Goal: Information Seeking & Learning: Learn about a topic

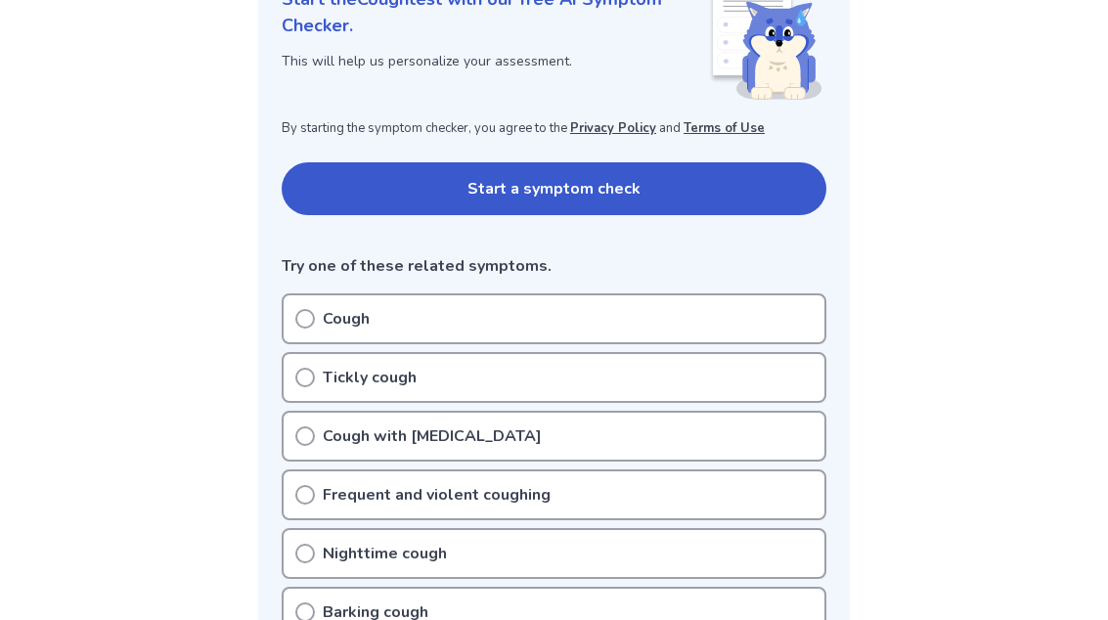
scroll to position [211, 0]
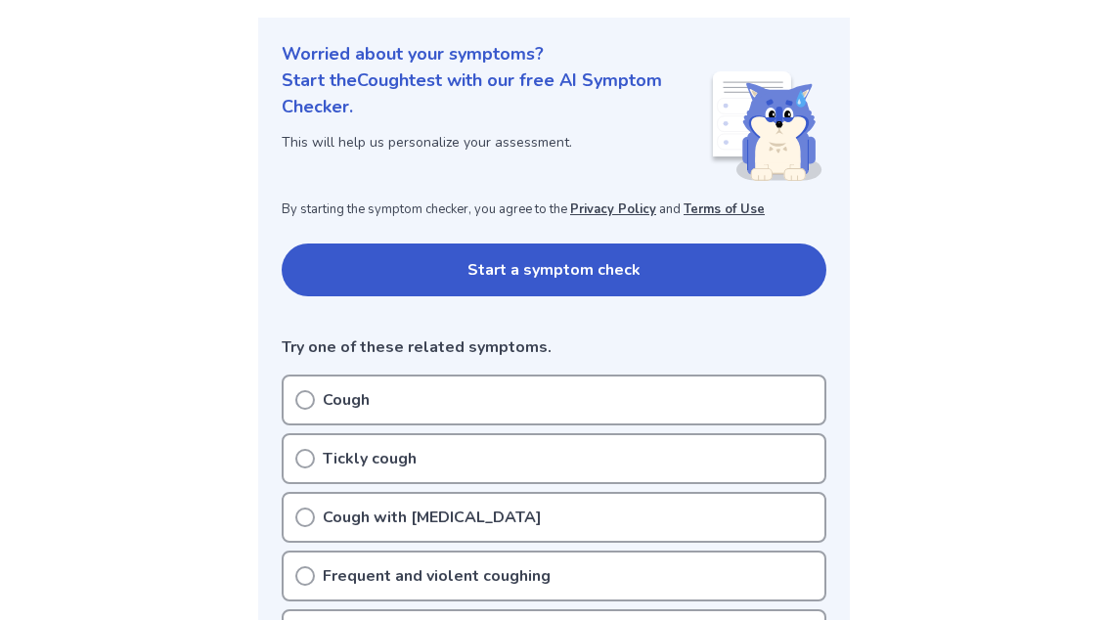
click at [733, 292] on button "Start a symptom check" at bounding box center [554, 269] width 544 height 53
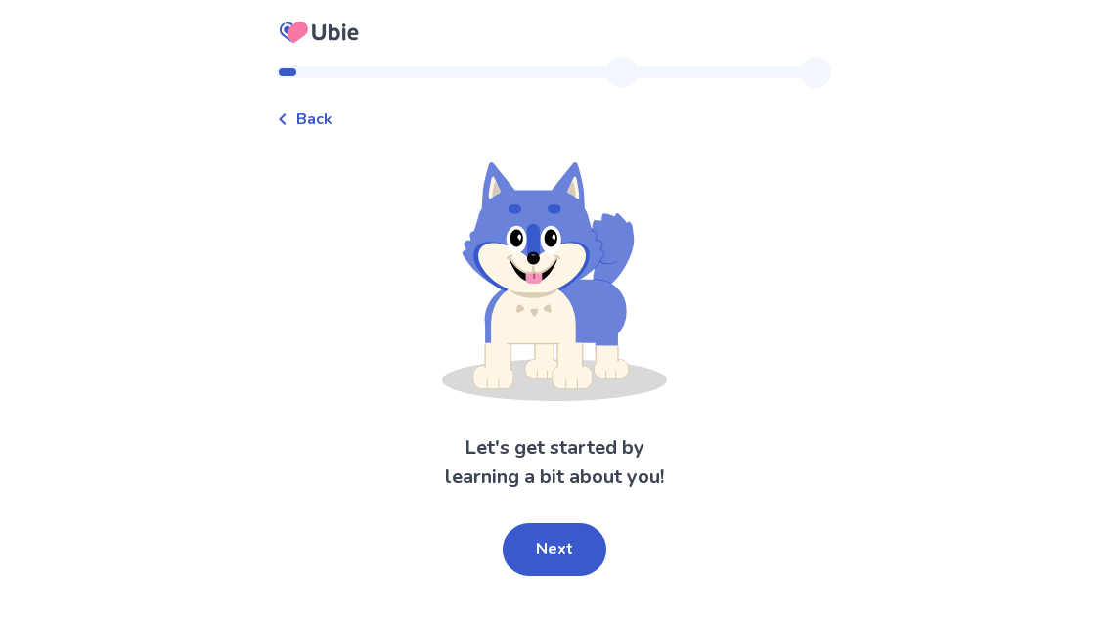
click at [581, 560] on button "Next" at bounding box center [554, 549] width 104 height 53
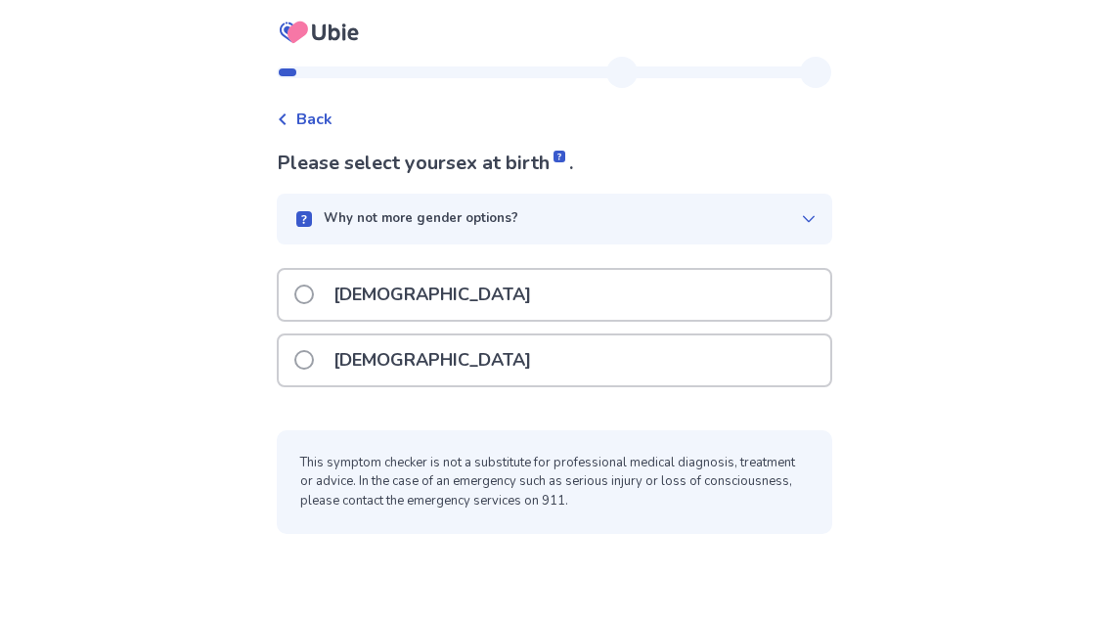
click at [739, 279] on div "[DEMOGRAPHIC_DATA]" at bounding box center [554, 295] width 551 height 50
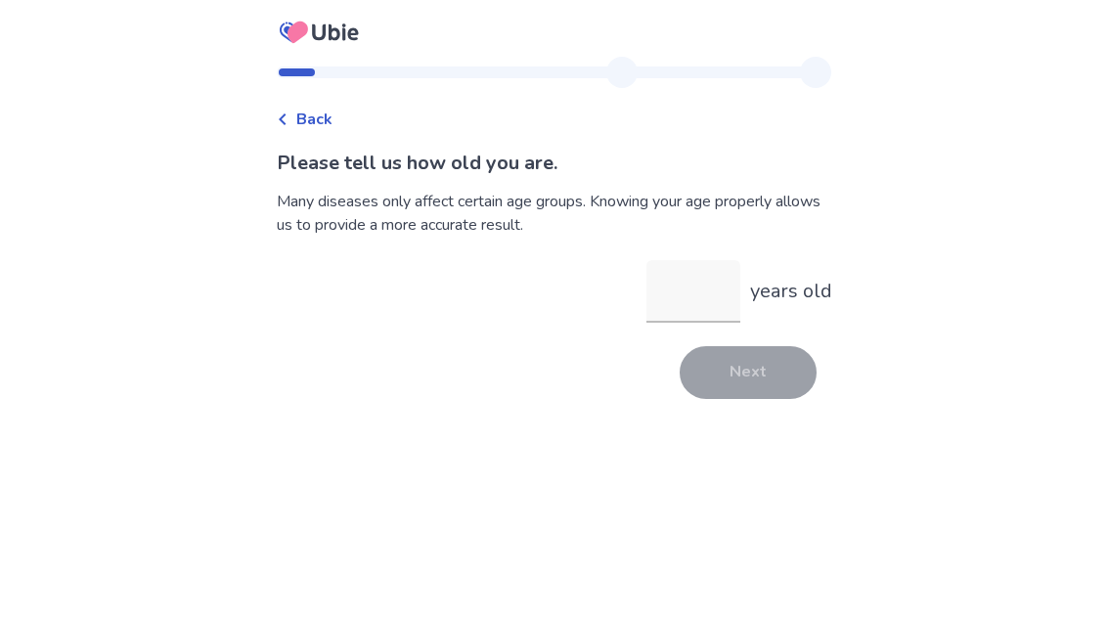
click at [692, 322] on input "years old" at bounding box center [693, 291] width 94 height 63
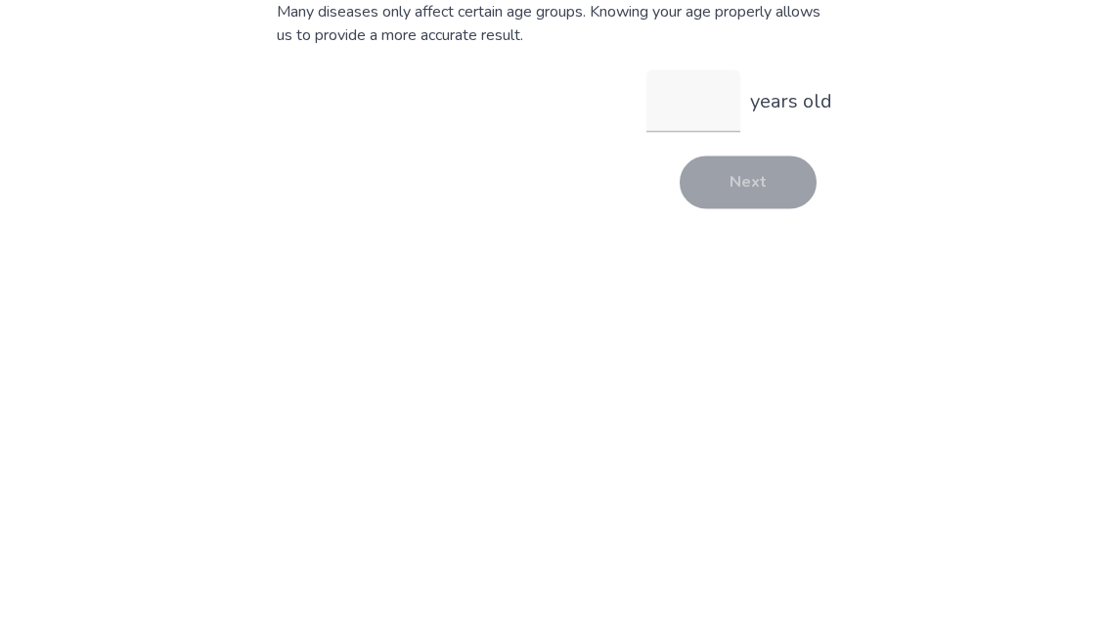
click at [1014, 127] on div "Back Please tell us how old you are. Many diseases only affect certain age grou…" at bounding box center [554, 310] width 1108 height 620
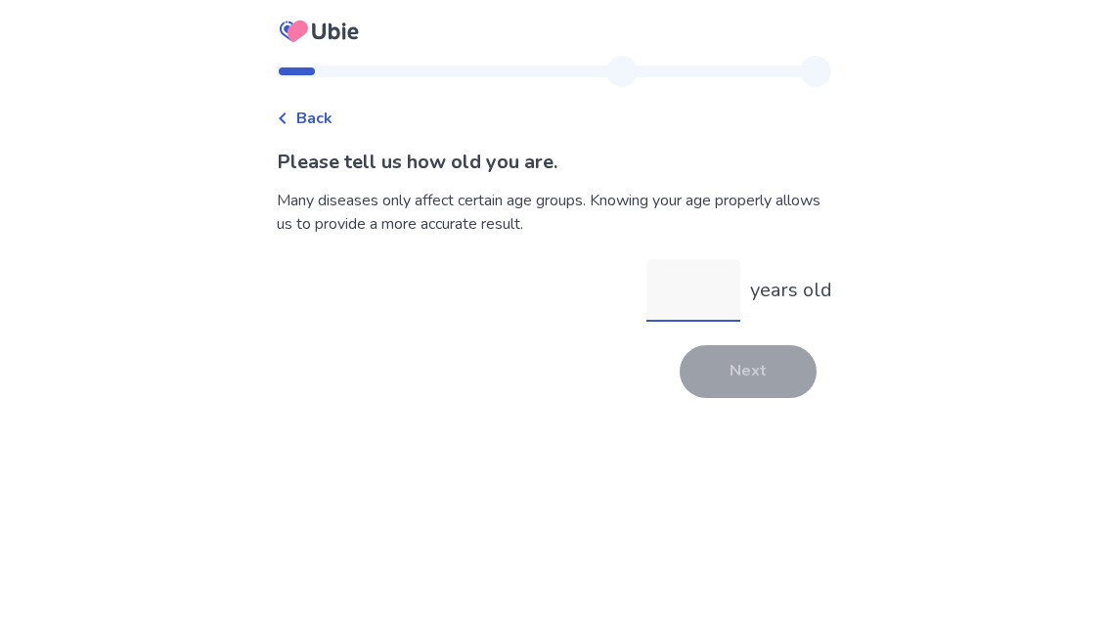
click at [685, 260] on input "years old" at bounding box center [693, 291] width 94 height 63
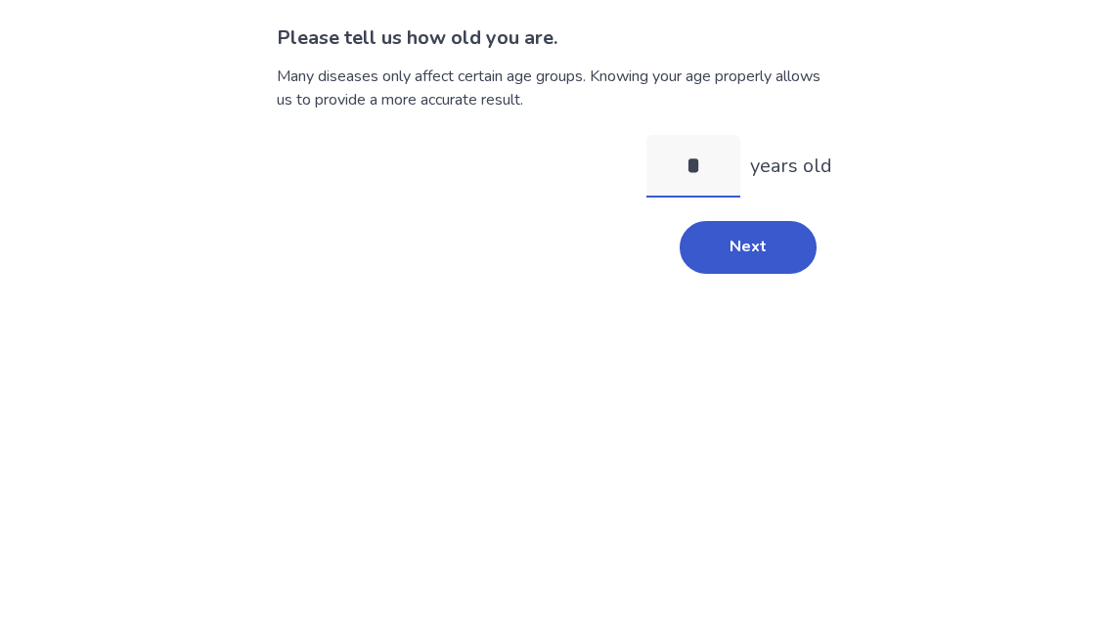
type input "**"
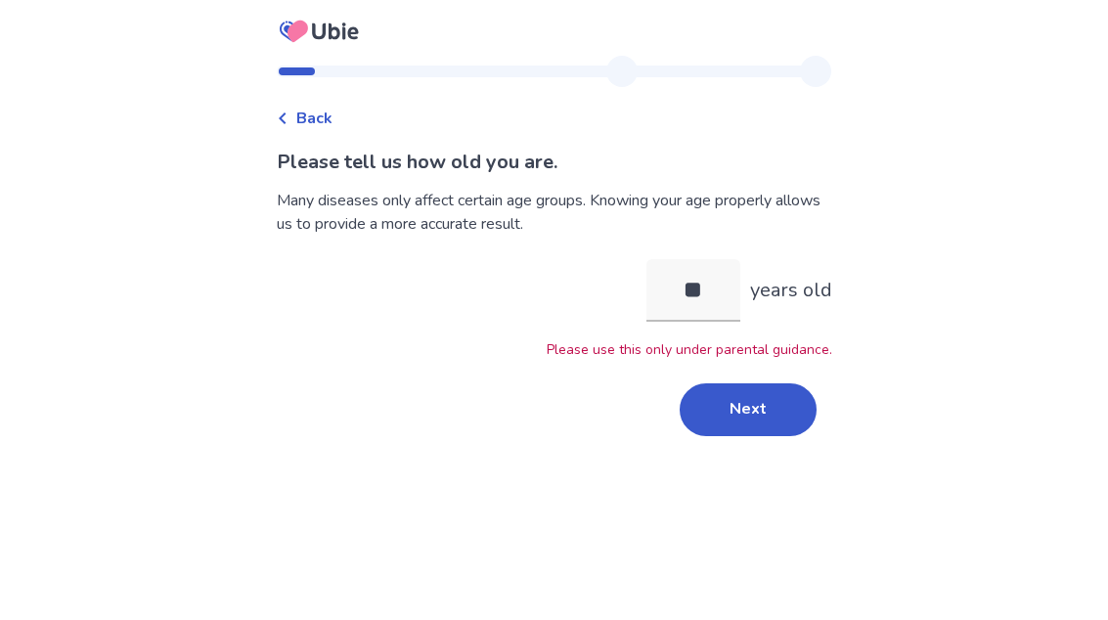
click at [763, 384] on button "Next" at bounding box center [747, 410] width 137 height 53
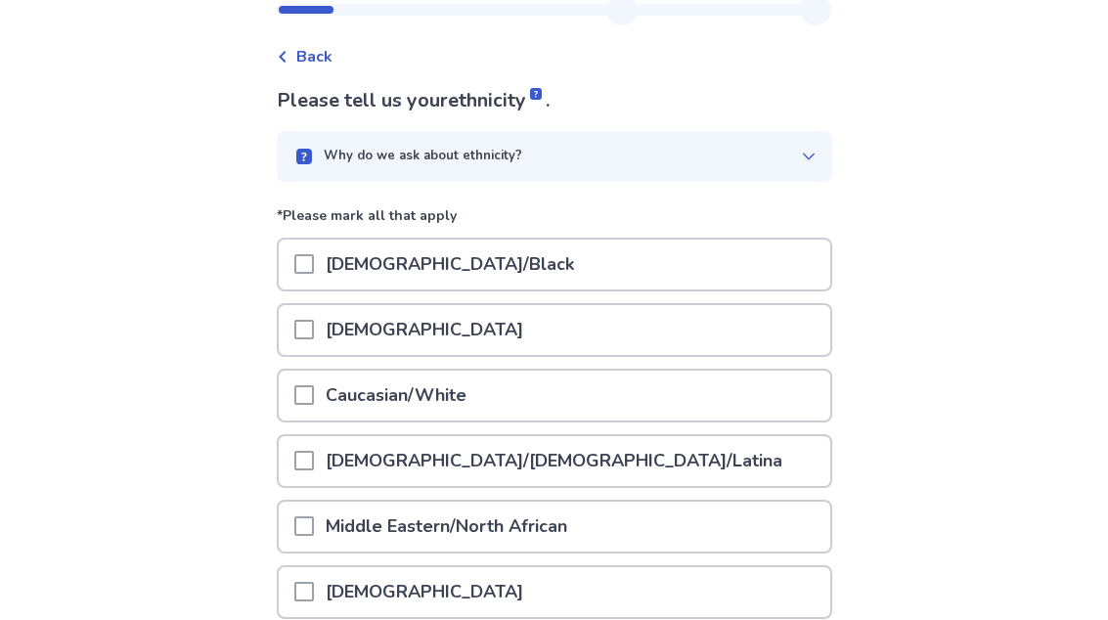
click at [775, 262] on div "African American/Black" at bounding box center [554, 265] width 551 height 50
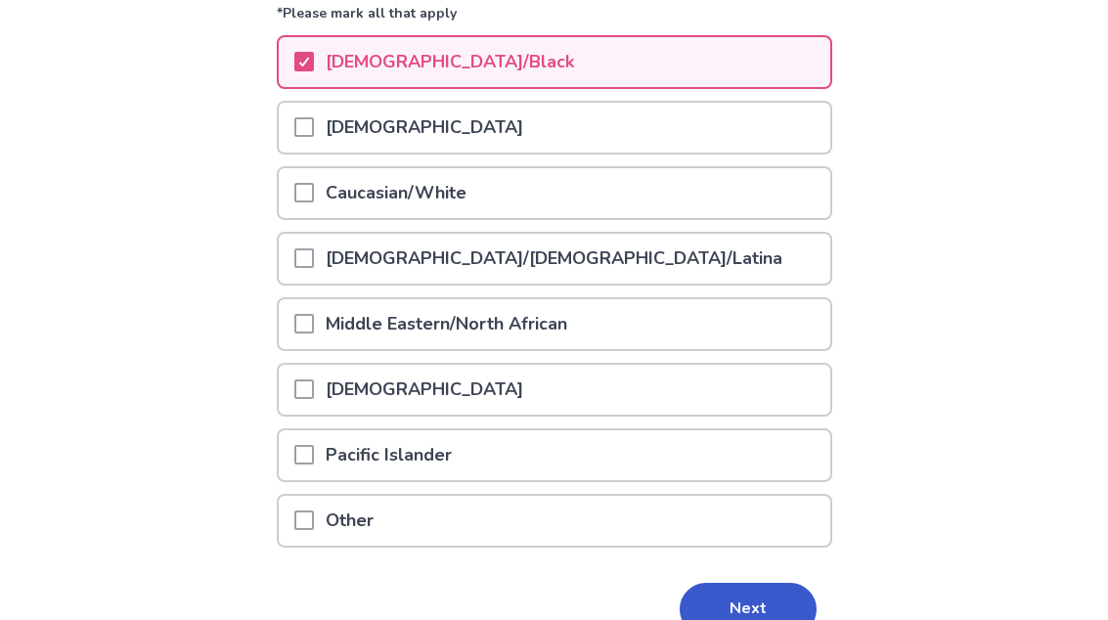
scroll to position [301, 0]
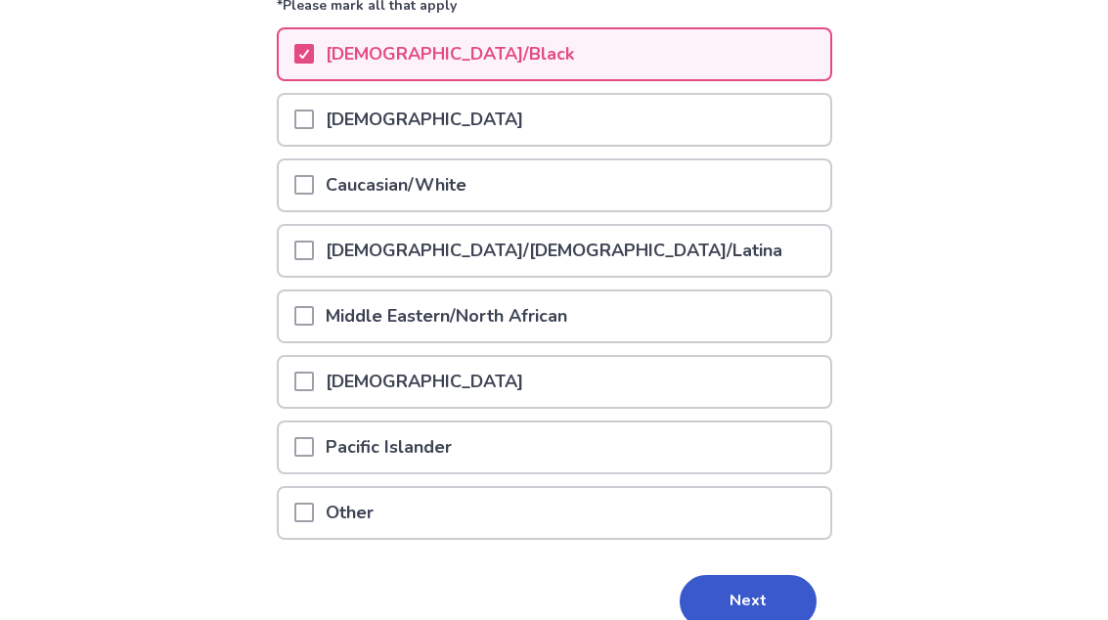
click at [696, 164] on div "Caucasian/White" at bounding box center [554, 186] width 551 height 50
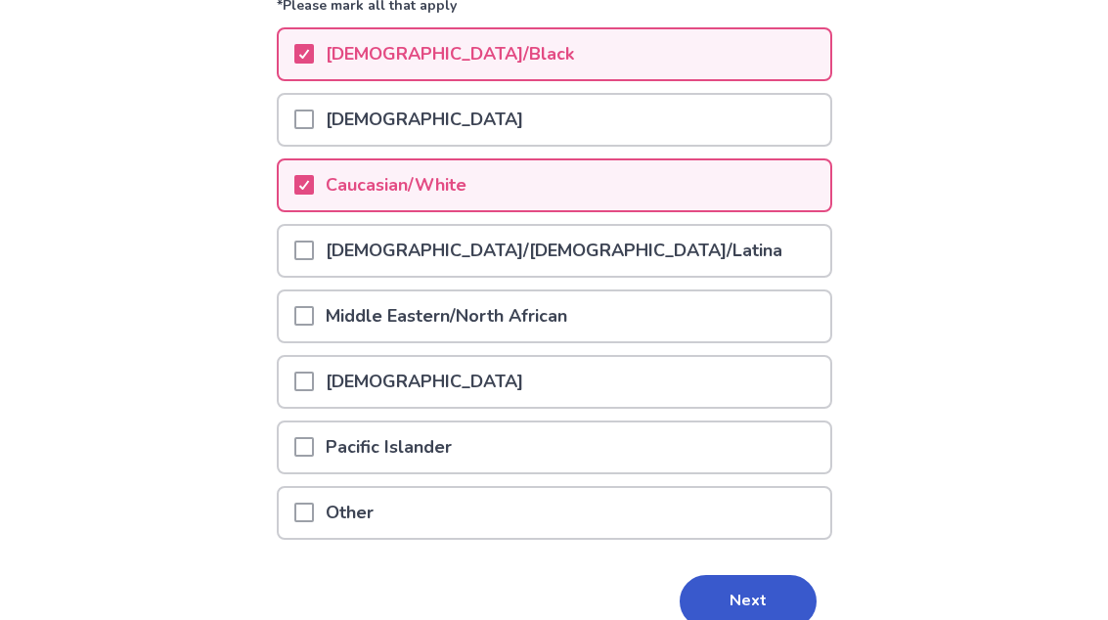
scroll to position [273, 0]
click at [672, 314] on div "Middle Eastern/North African" at bounding box center [554, 316] width 551 height 50
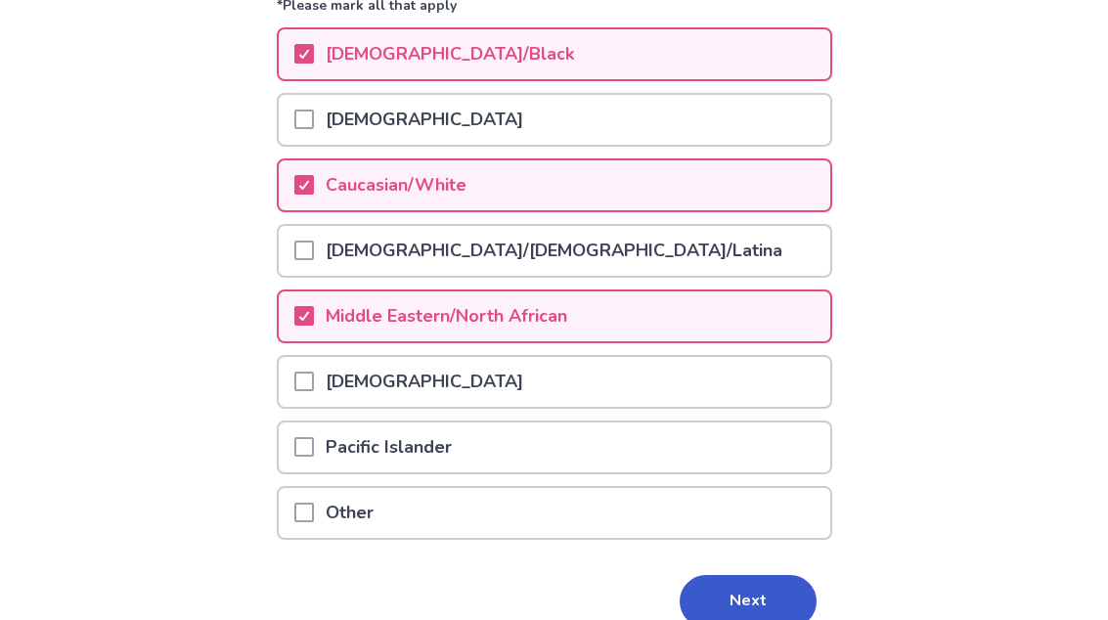
click at [764, 608] on button "Next" at bounding box center [747, 601] width 137 height 53
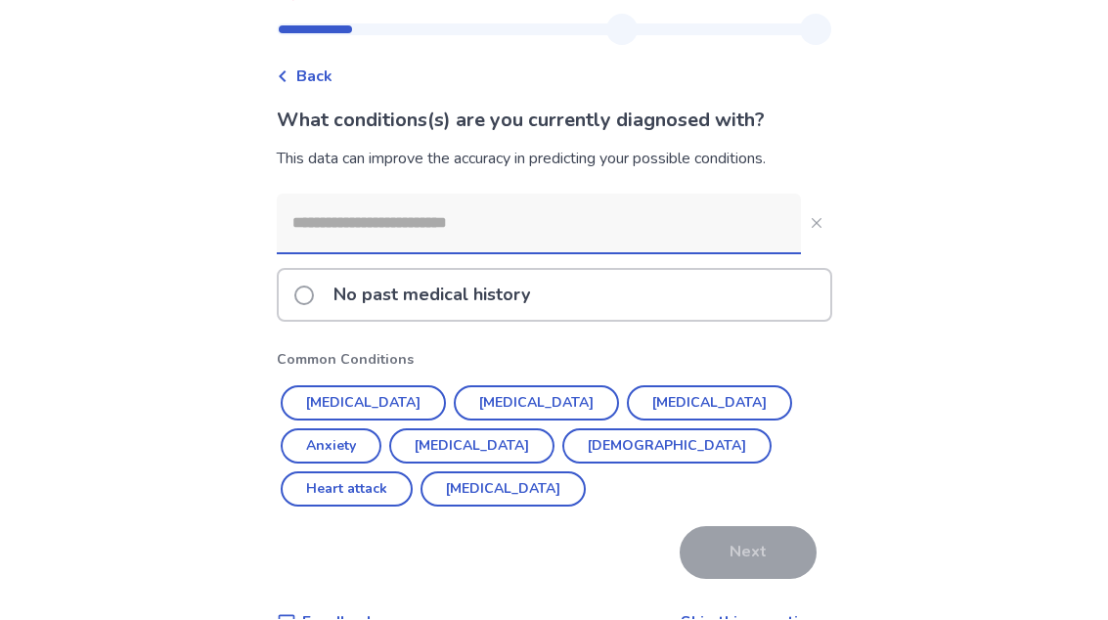
scroll to position [65, 0]
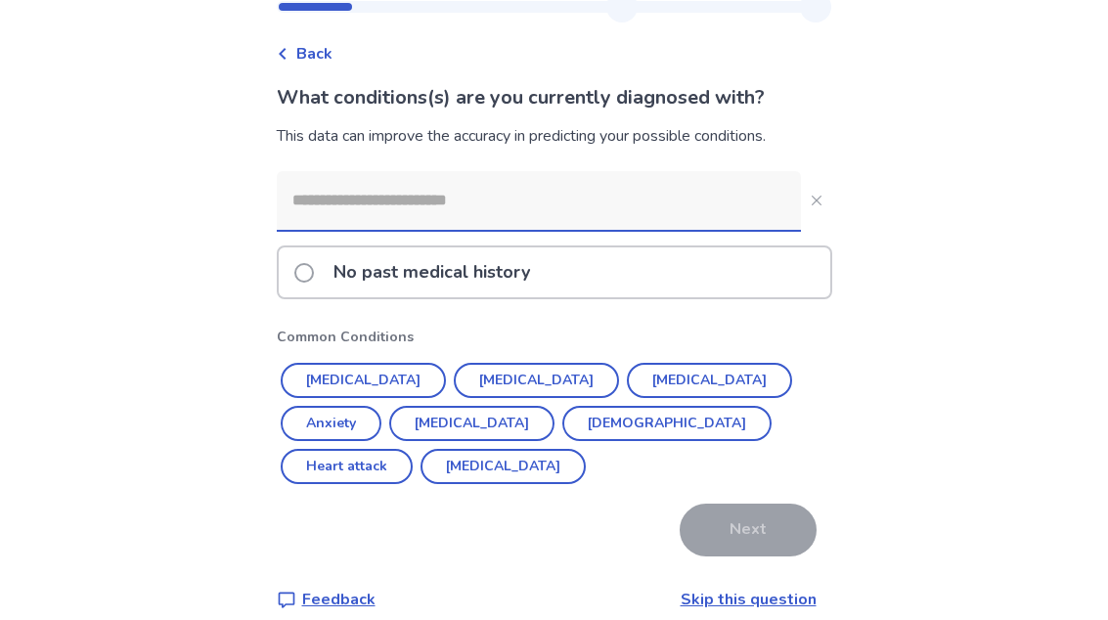
click at [562, 437] on button "Asthma" at bounding box center [666, 424] width 209 height 35
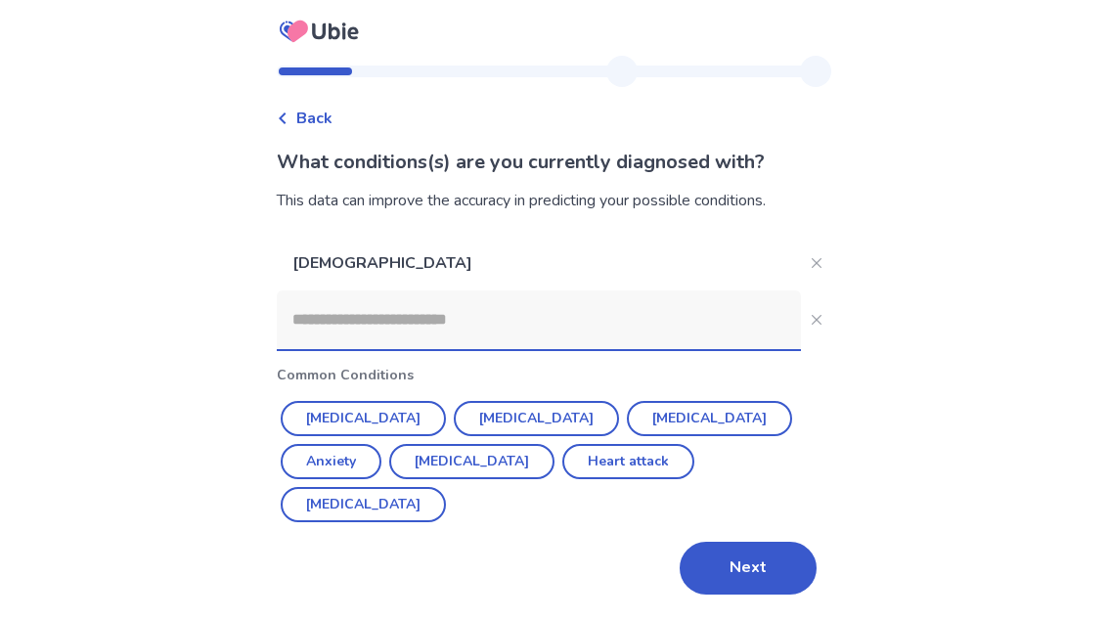
click at [446, 488] on button "ADHD" at bounding box center [363, 505] width 165 height 35
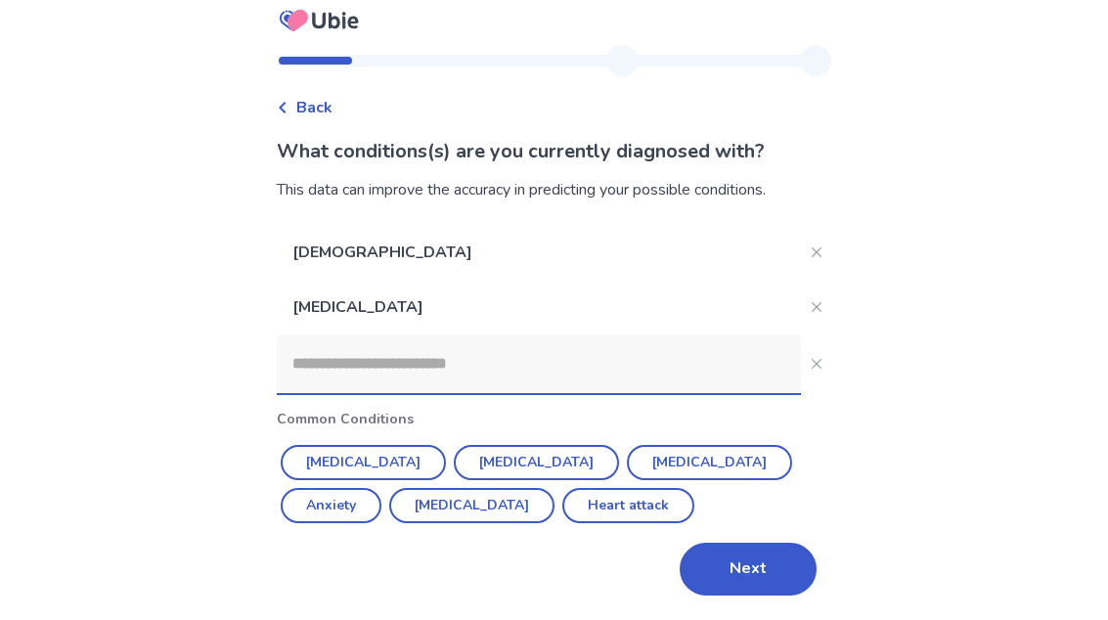
click at [818, 349] on button "Close" at bounding box center [816, 364] width 31 height 31
click at [785, 544] on button "Next" at bounding box center [747, 570] width 137 height 53
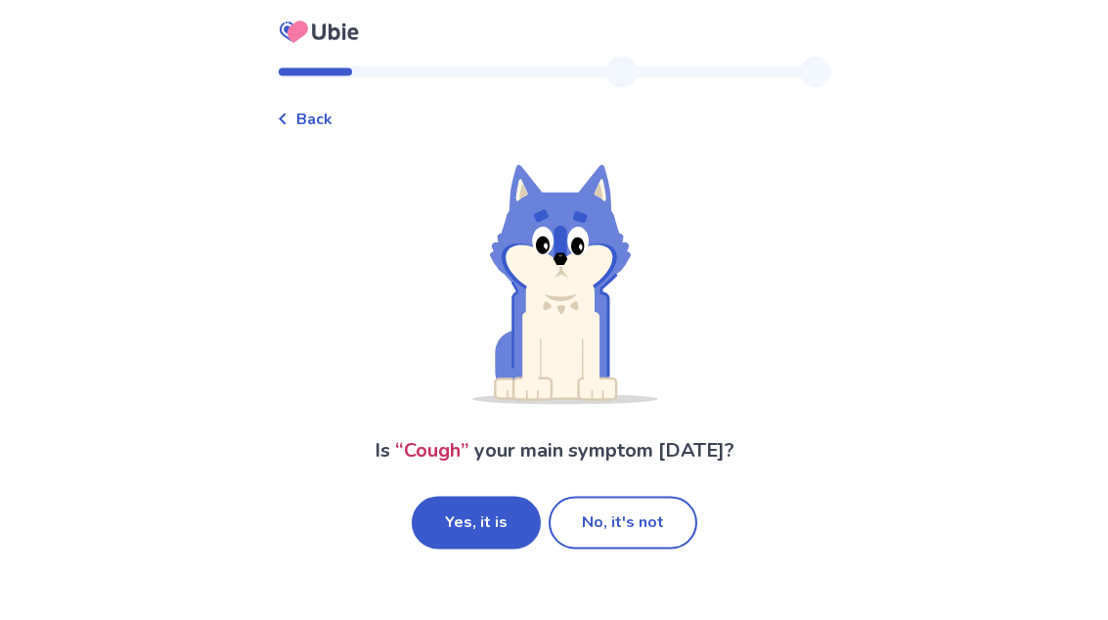
scroll to position [65, 0]
click at [493, 497] on button "Yes, it is" at bounding box center [476, 523] width 129 height 53
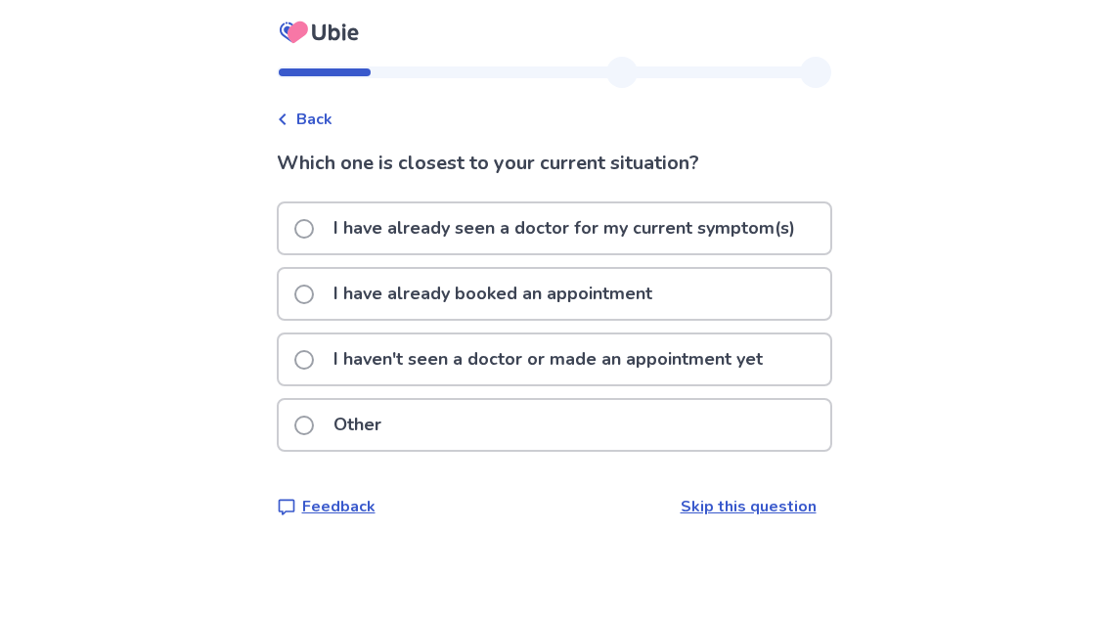
click at [774, 370] on p "I haven't seen a doctor or made an appointment yet" at bounding box center [548, 359] width 453 height 50
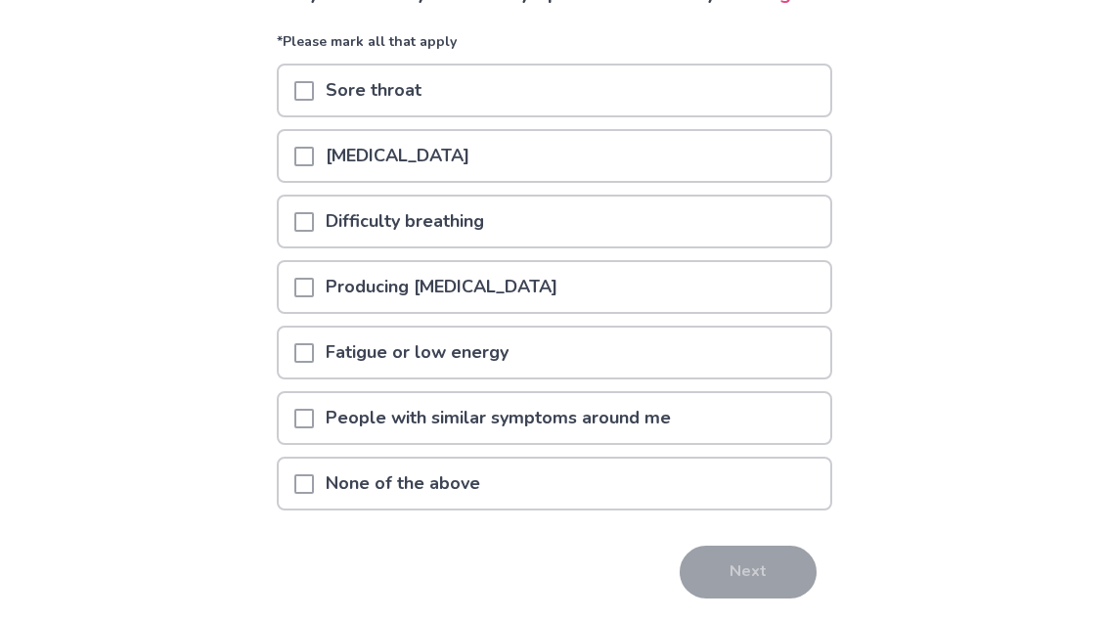
scroll to position [199, 0]
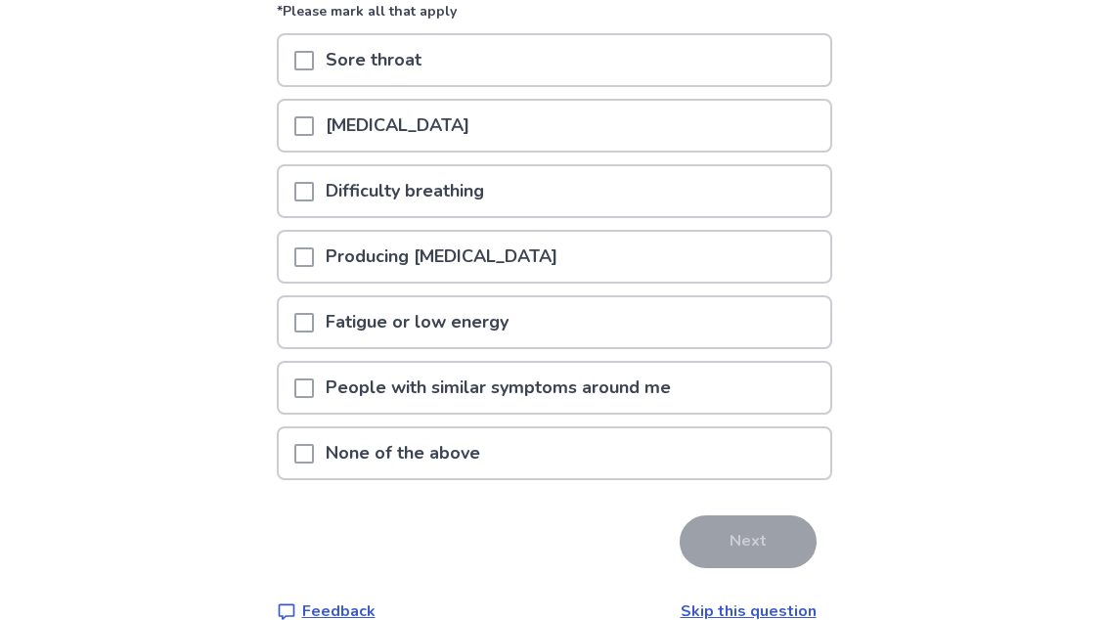
click at [737, 479] on div "None of the above" at bounding box center [554, 454] width 551 height 50
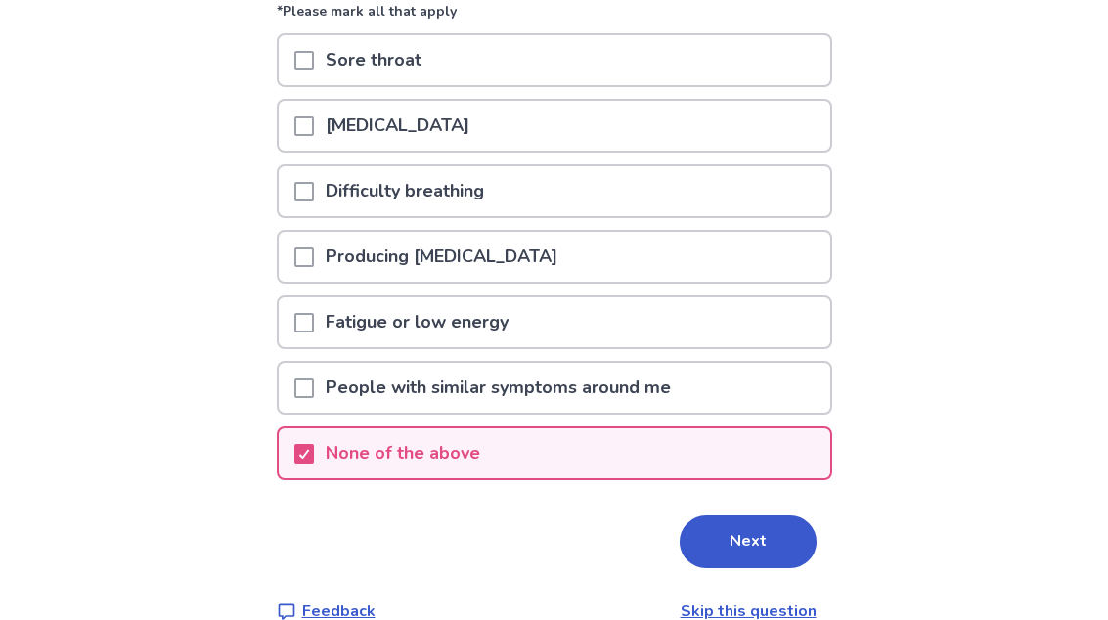
click at [773, 283] on div "Producing phlegm" at bounding box center [554, 258] width 551 height 50
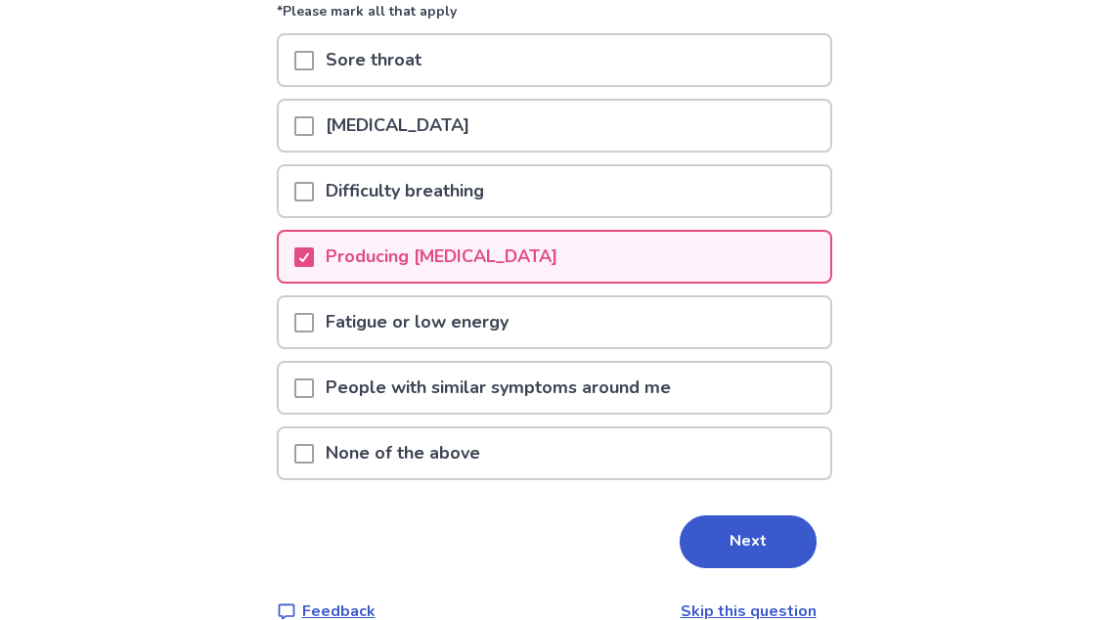
click at [780, 567] on button "Next" at bounding box center [747, 542] width 137 height 53
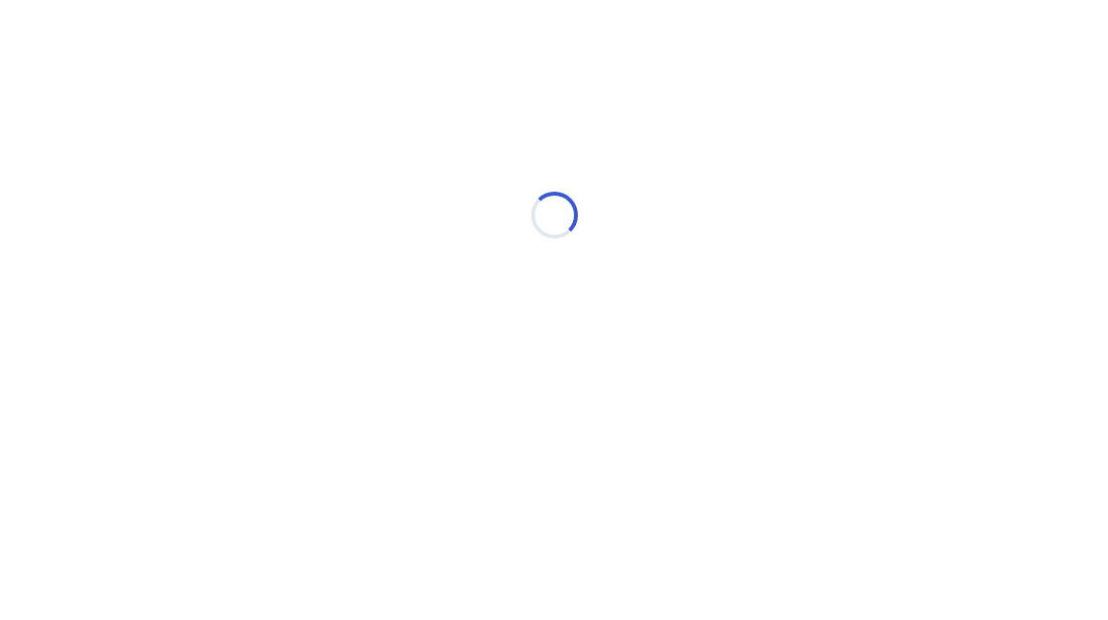
select select "*"
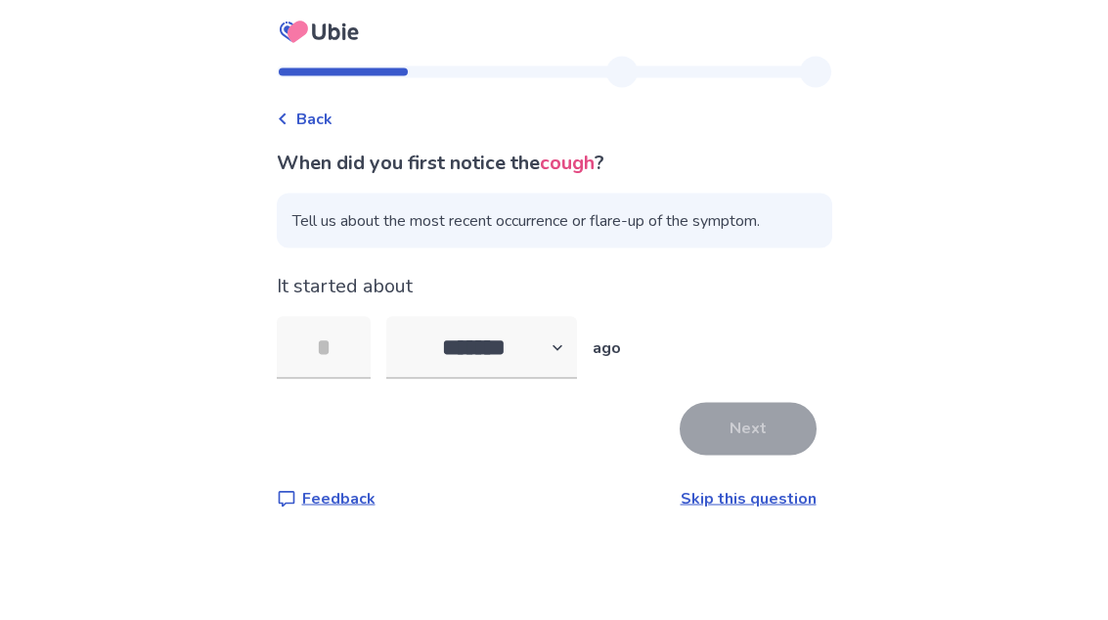
click at [354, 317] on input "tel" at bounding box center [324, 348] width 94 height 63
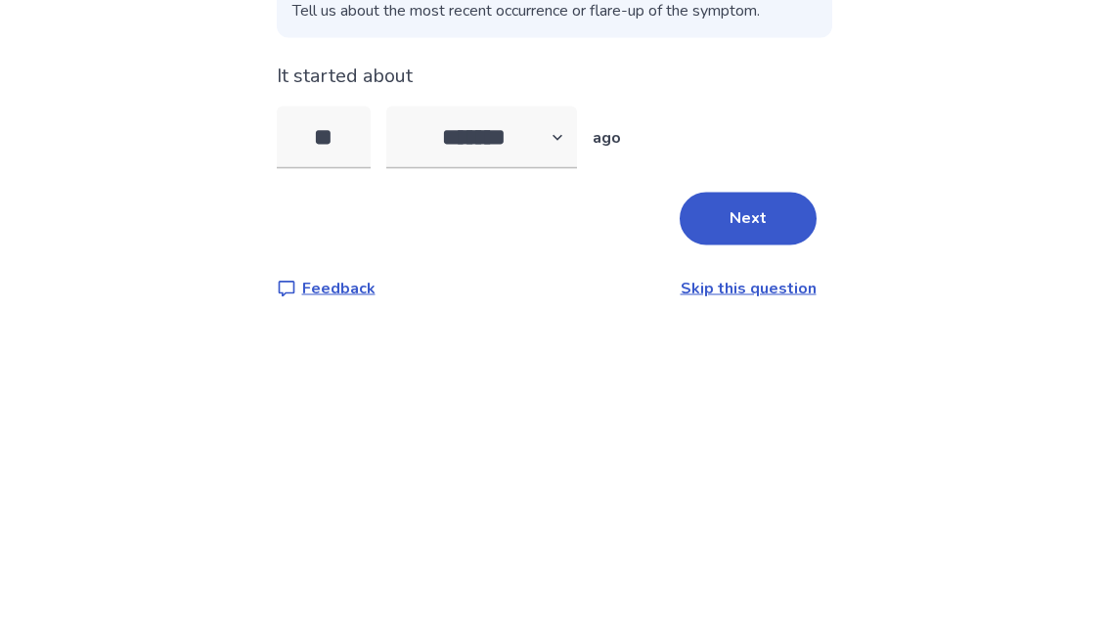
type input "**"
click at [882, 126] on div "Back When did you first notice the cough ? Tell us about the most recent occurr…" at bounding box center [554, 310] width 1108 height 620
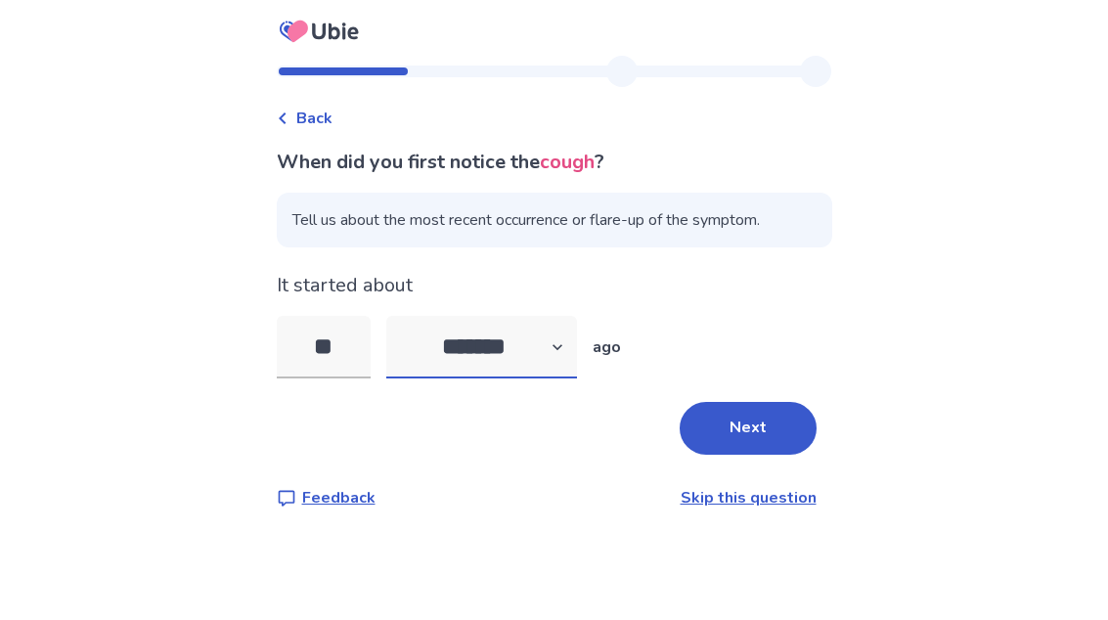
click at [534, 317] on select "******* ****** ******* ******** *******" at bounding box center [481, 348] width 191 height 63
select select "*"
click at [370, 317] on input "**" at bounding box center [324, 348] width 94 height 63
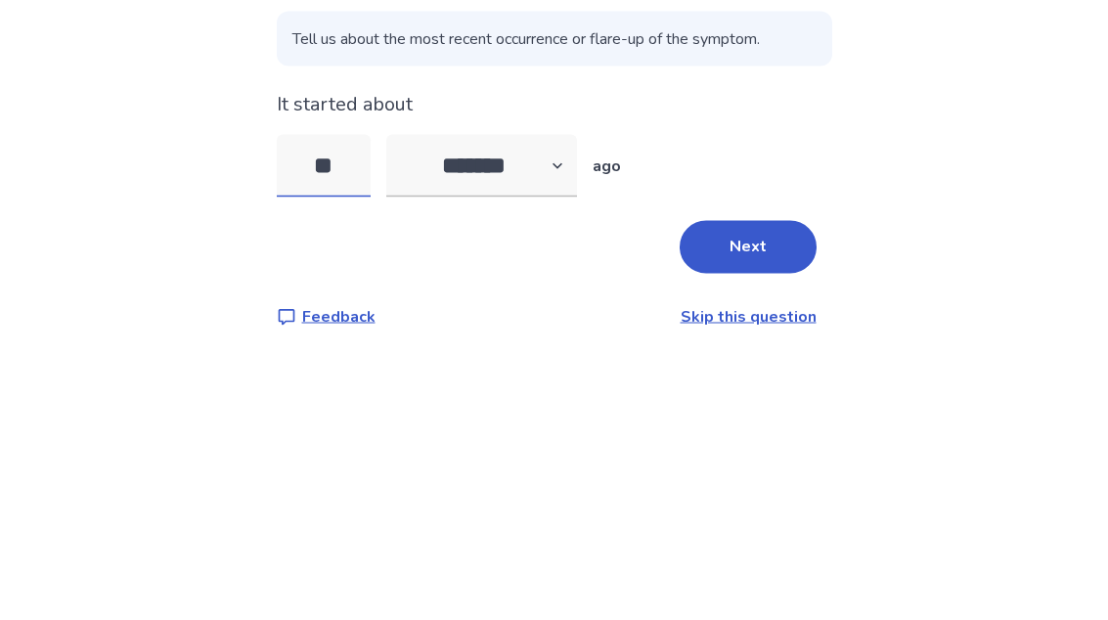
type input "*"
click at [879, 134] on div "Back When did you first notice the cough ? Tell us about the most recent occurr…" at bounding box center [554, 310] width 1108 height 620
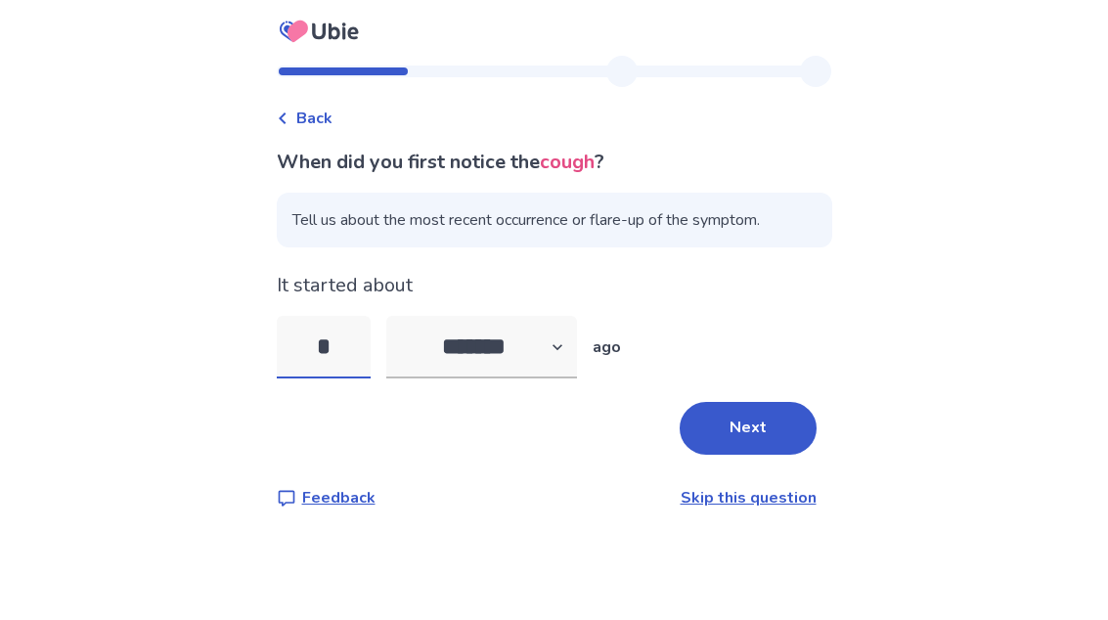
click at [370, 317] on input "*" at bounding box center [324, 348] width 94 height 63
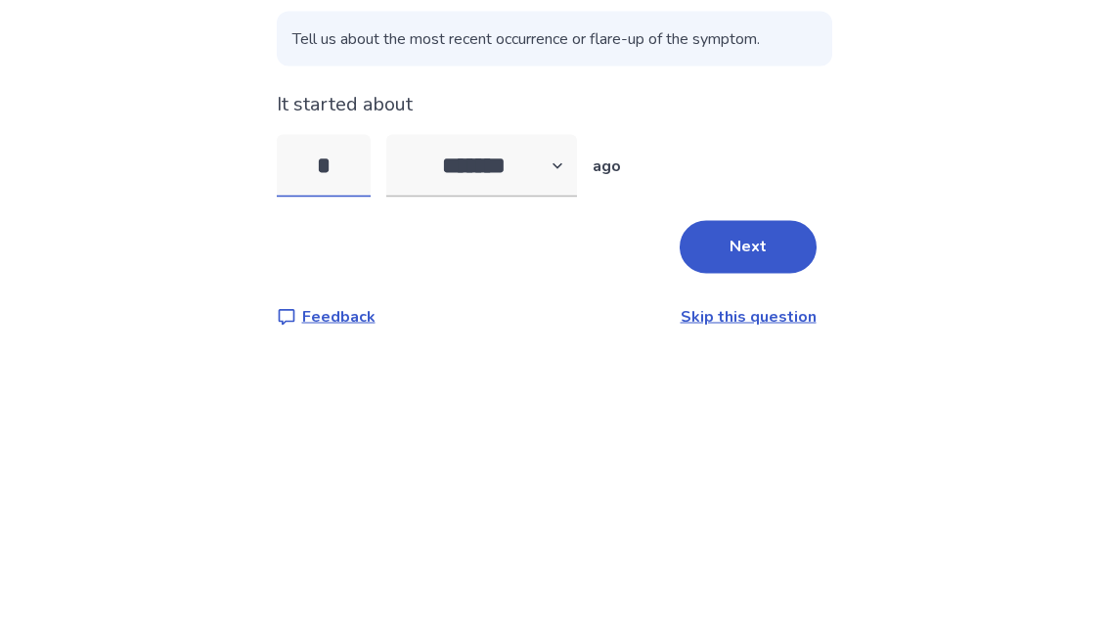
click at [369, 317] on input "*" at bounding box center [324, 348] width 94 height 63
type input "**"
click at [552, 317] on select "******* ****** ******* ******** *******" at bounding box center [481, 348] width 191 height 63
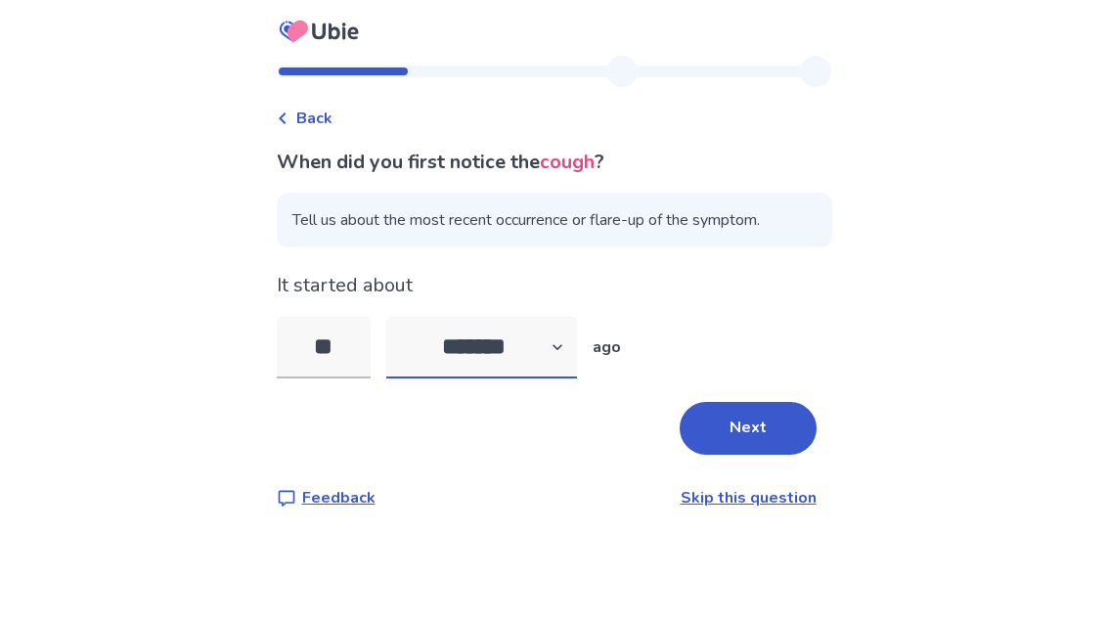
select select "*"
click at [769, 403] on button "Next" at bounding box center [747, 429] width 137 height 53
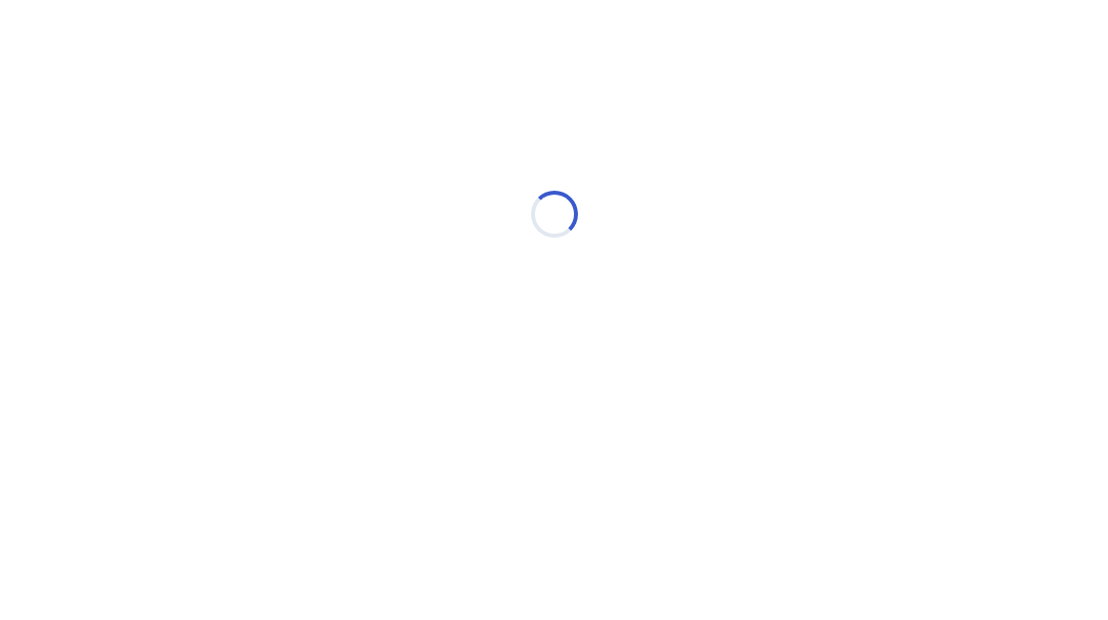
select select "*"
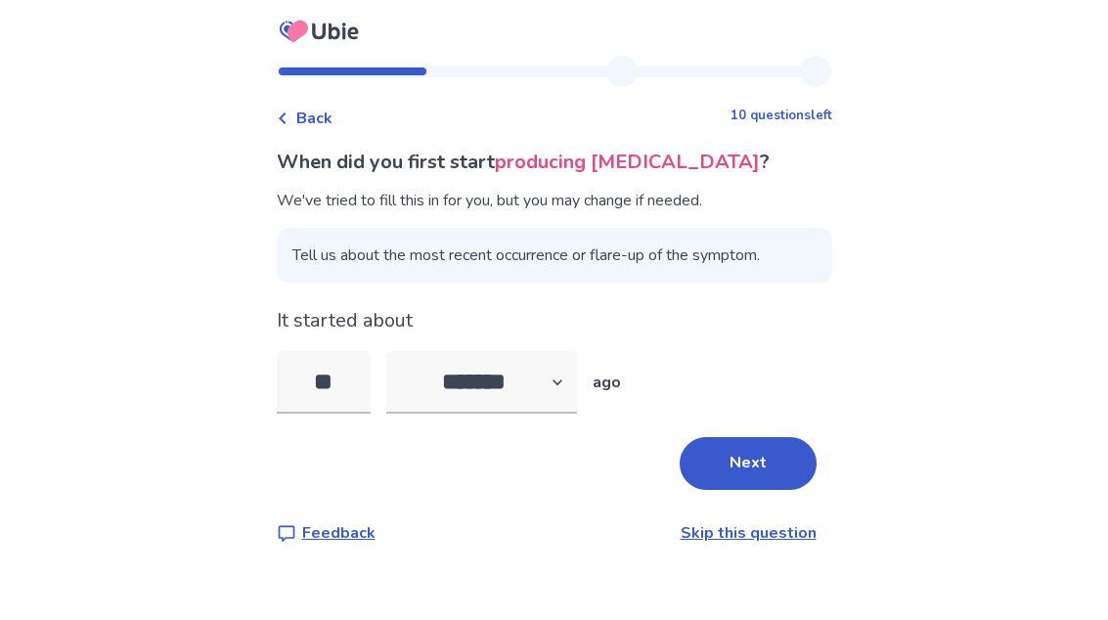
scroll to position [65, 0]
click at [358, 352] on input "**" at bounding box center [324, 383] width 94 height 63
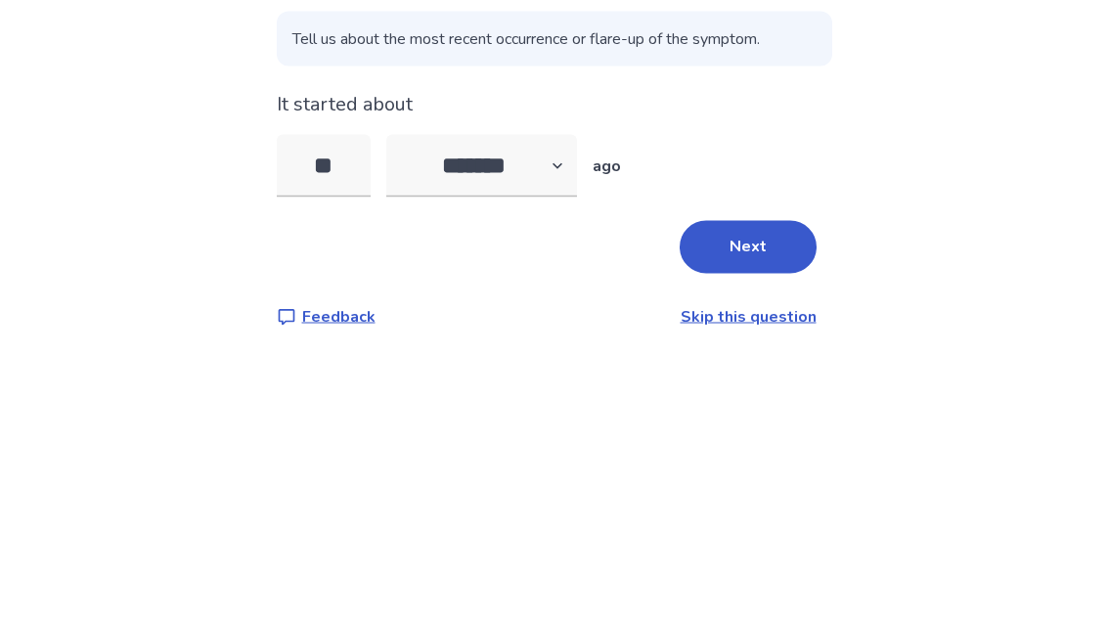
type input "*"
click at [937, 120] on div "Back 10 questions left When did you first start producing phlegm ? We've tried …" at bounding box center [554, 310] width 1108 height 620
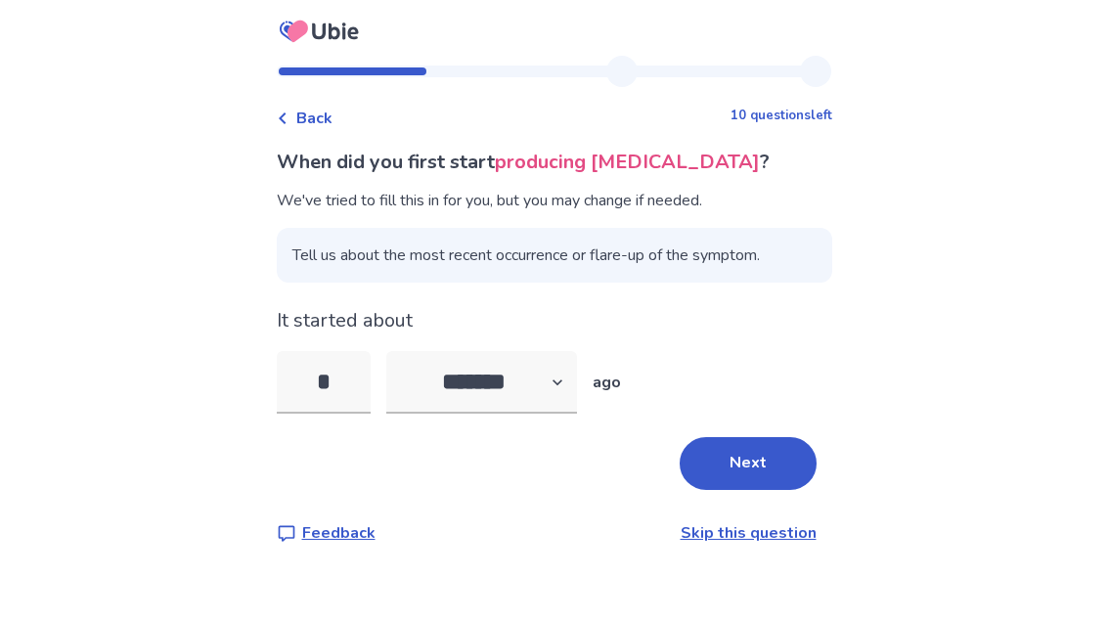
click at [775, 438] on button "Next" at bounding box center [747, 464] width 137 height 53
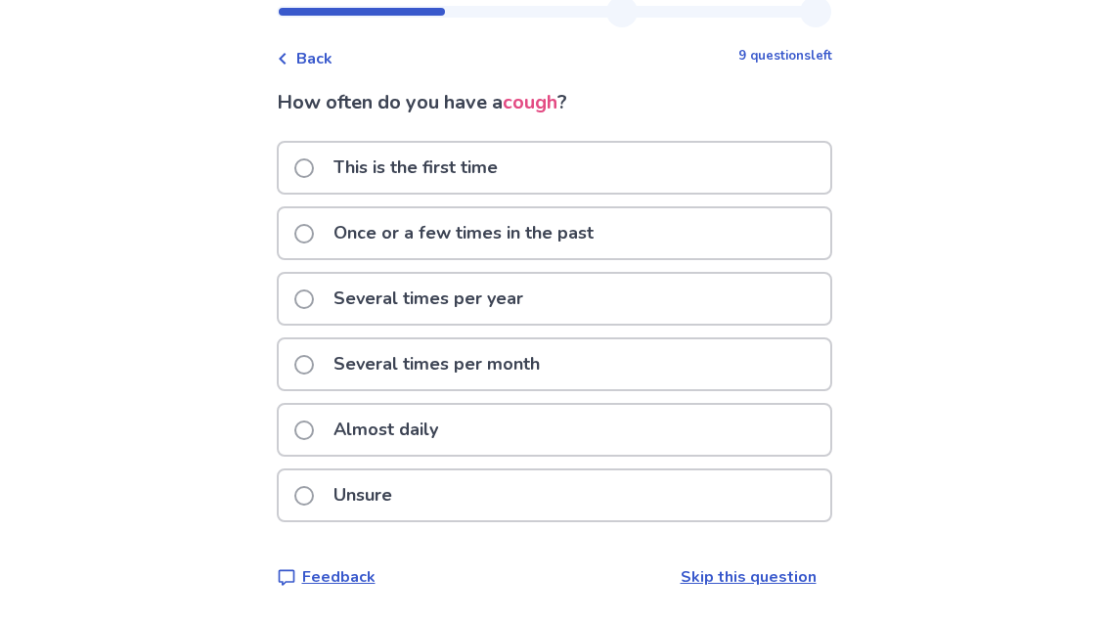
scroll to position [65, 0]
click at [753, 238] on div "Once or a few times in the past" at bounding box center [554, 233] width 551 height 50
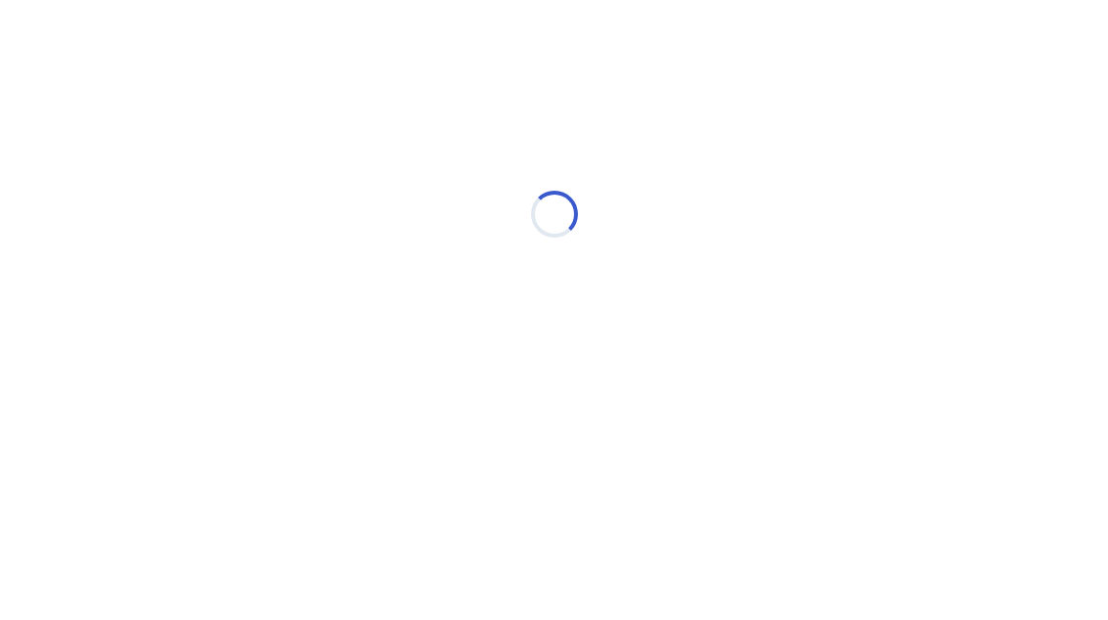
scroll to position [0, 0]
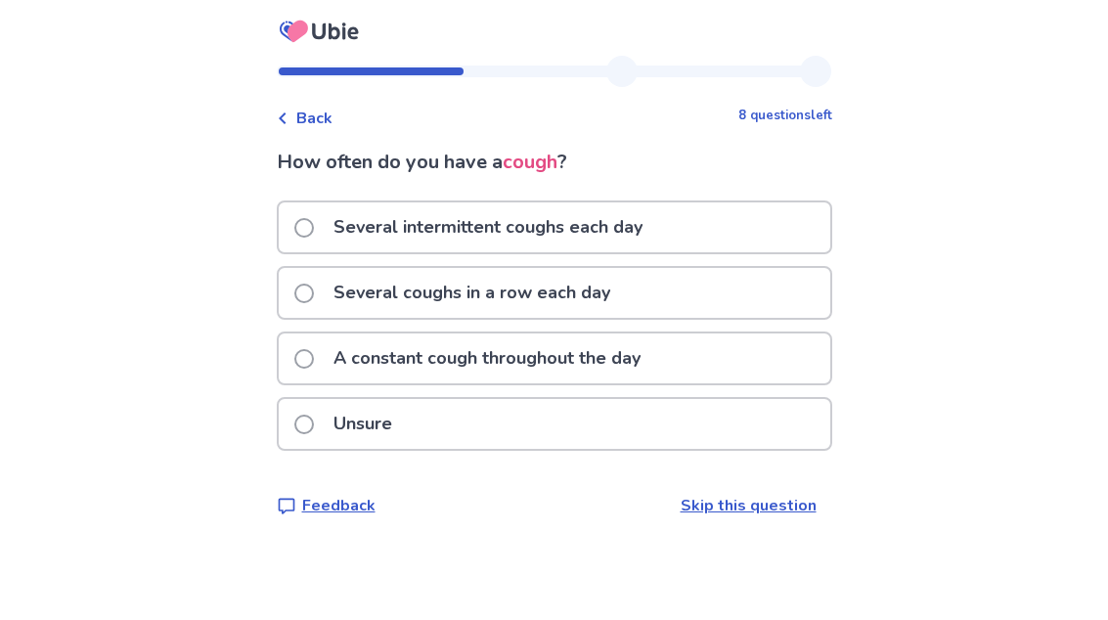
scroll to position [21, 0]
click at [774, 205] on div "Several intermittent coughs each day" at bounding box center [554, 228] width 551 height 50
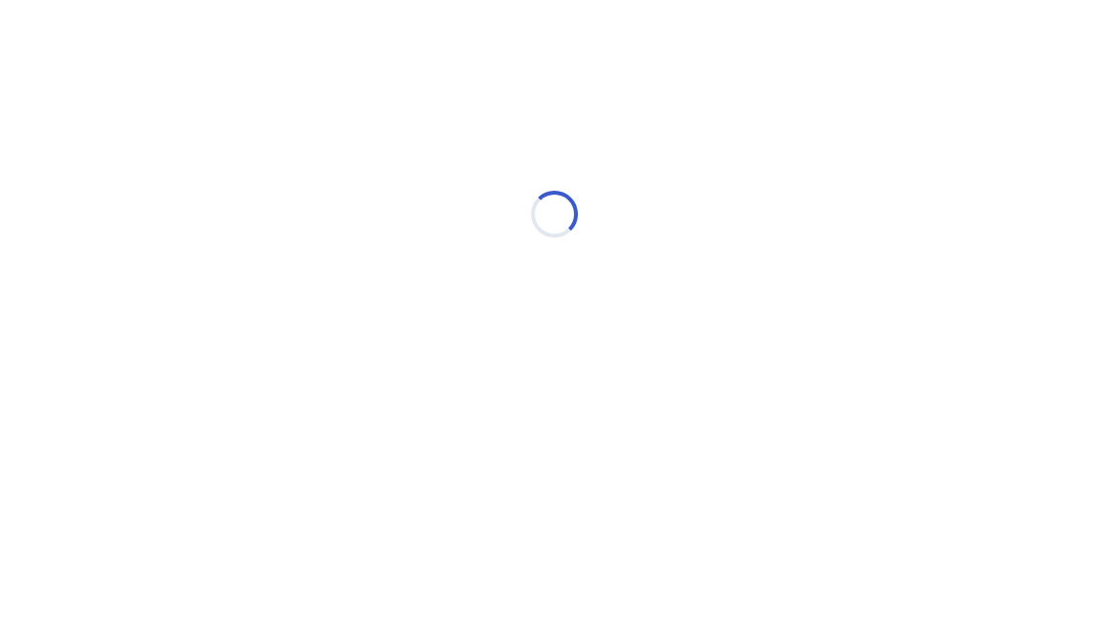
scroll to position [0, 0]
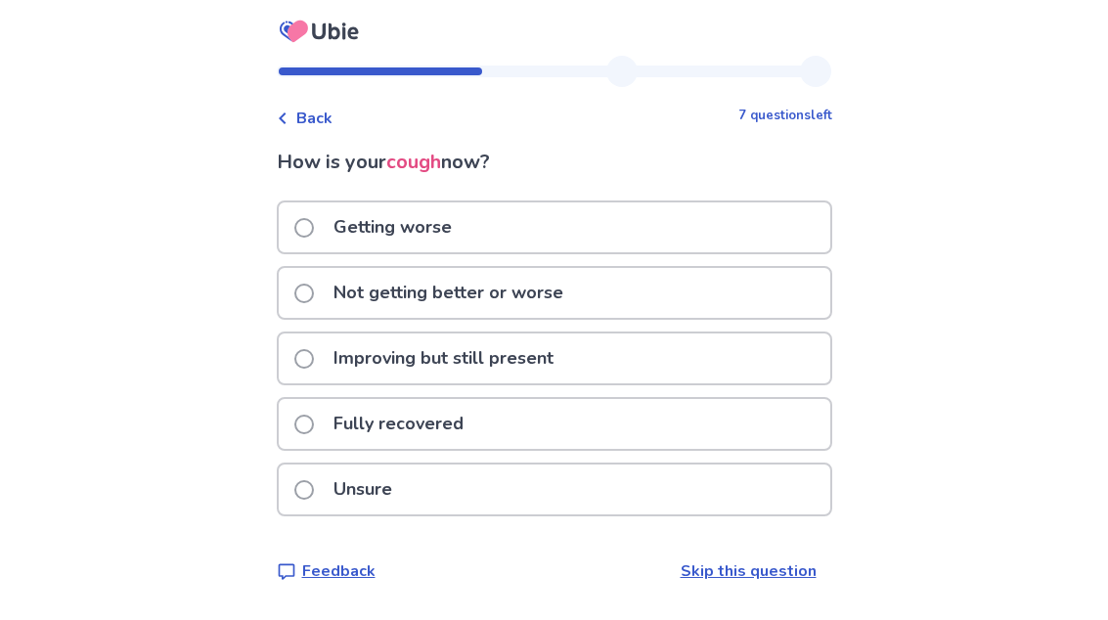
scroll to position [33, 0]
click at [797, 269] on div "Not getting better or worse" at bounding box center [554, 294] width 551 height 50
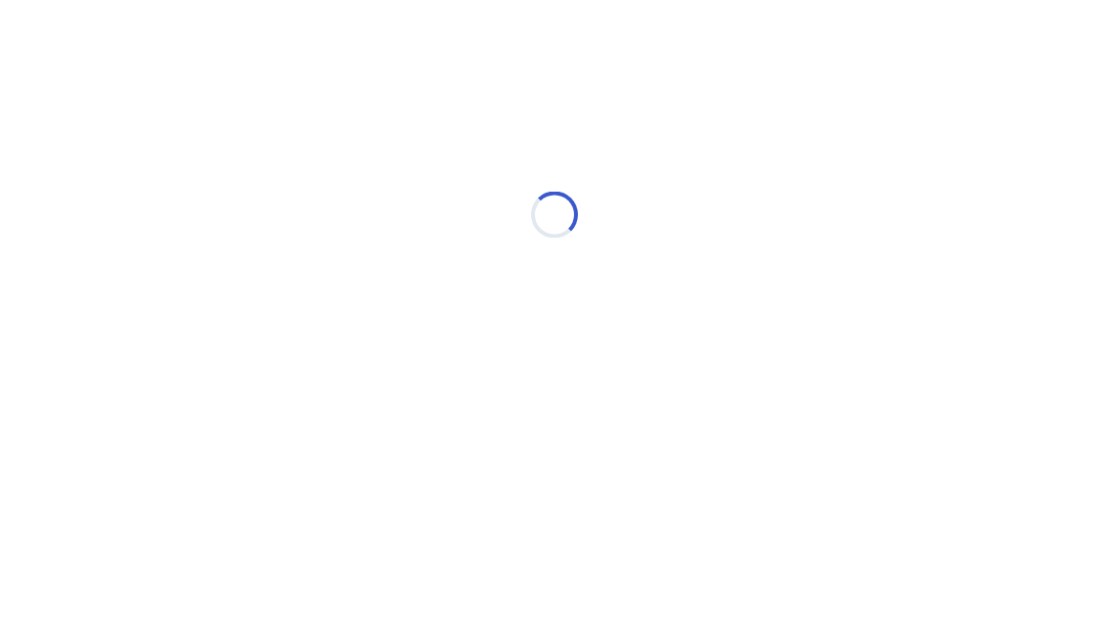
scroll to position [0, 0]
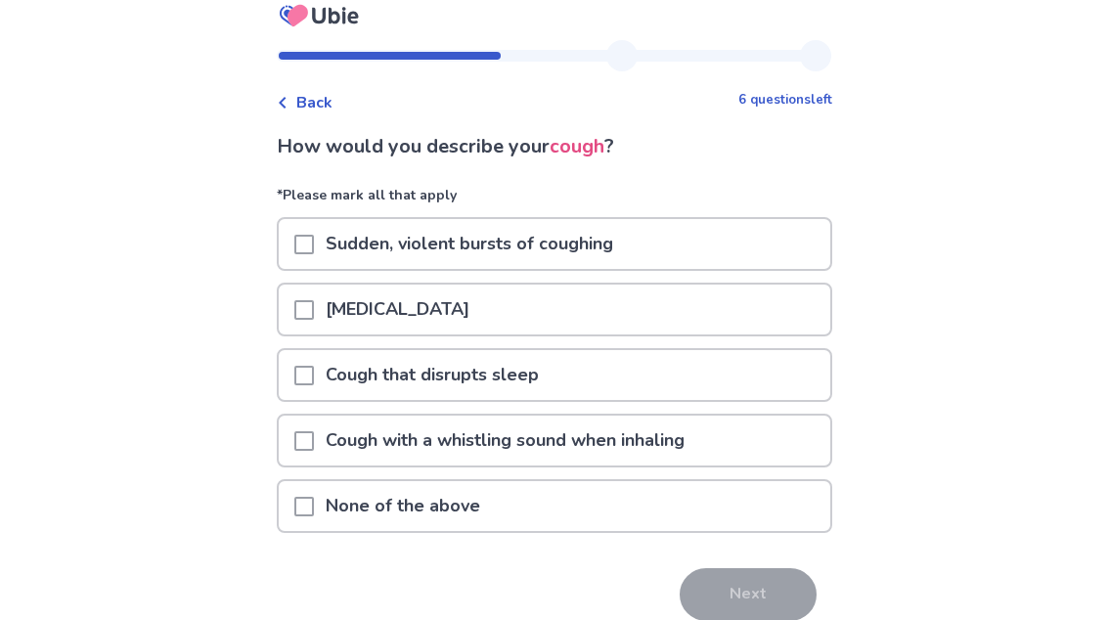
scroll to position [16, 0]
click at [784, 238] on div "Sudden, violent bursts of coughing" at bounding box center [554, 245] width 551 height 50
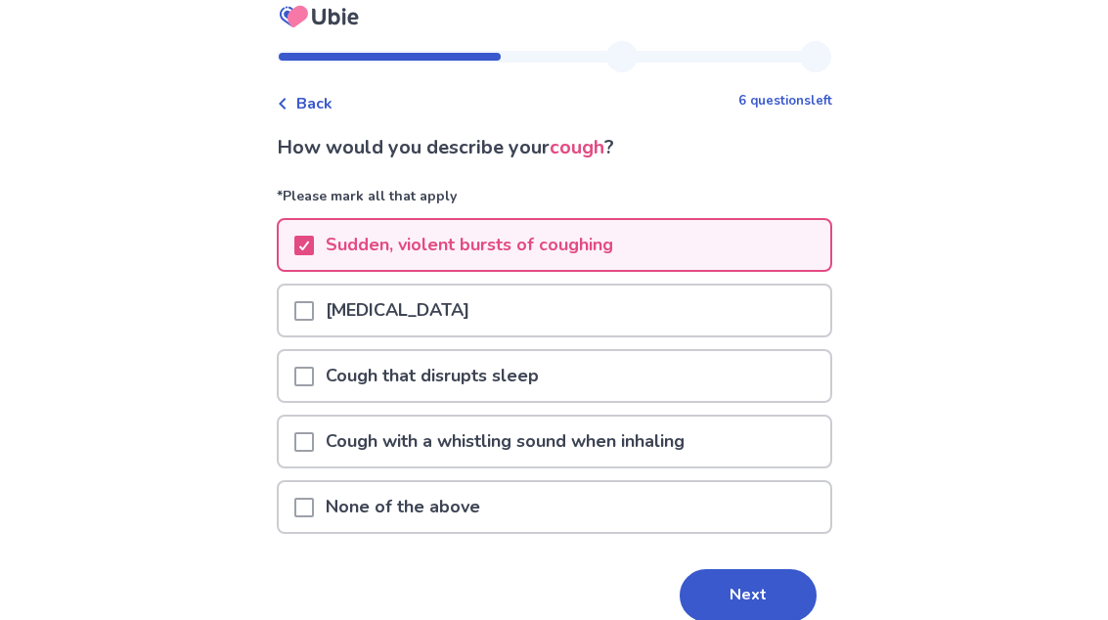
click at [769, 586] on button "Next" at bounding box center [747, 595] width 137 height 53
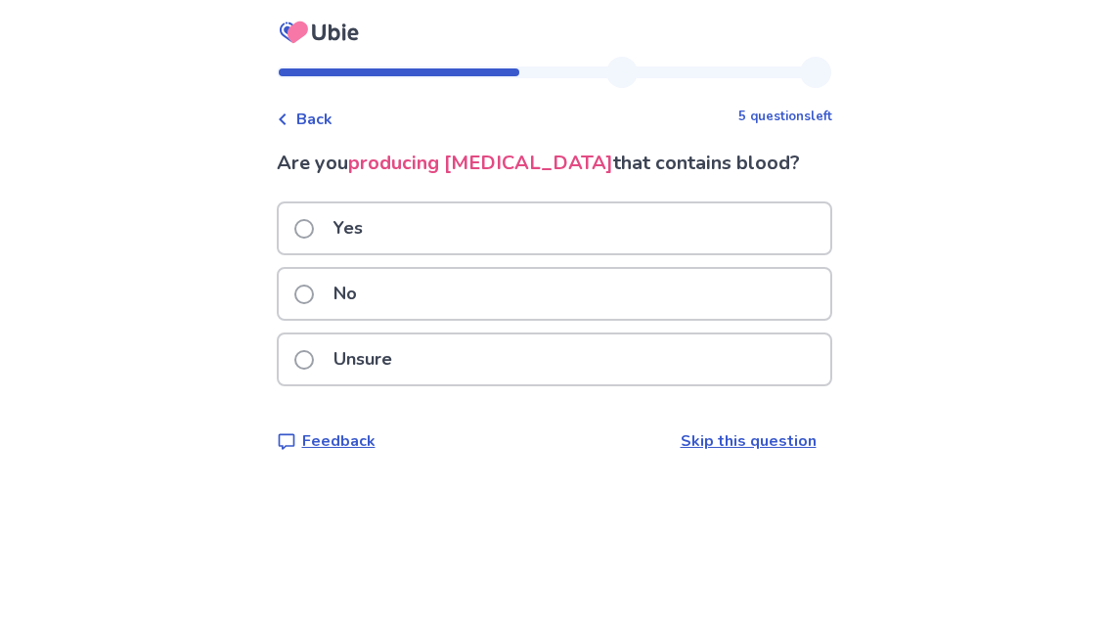
click at [756, 301] on div "No" at bounding box center [554, 294] width 551 height 50
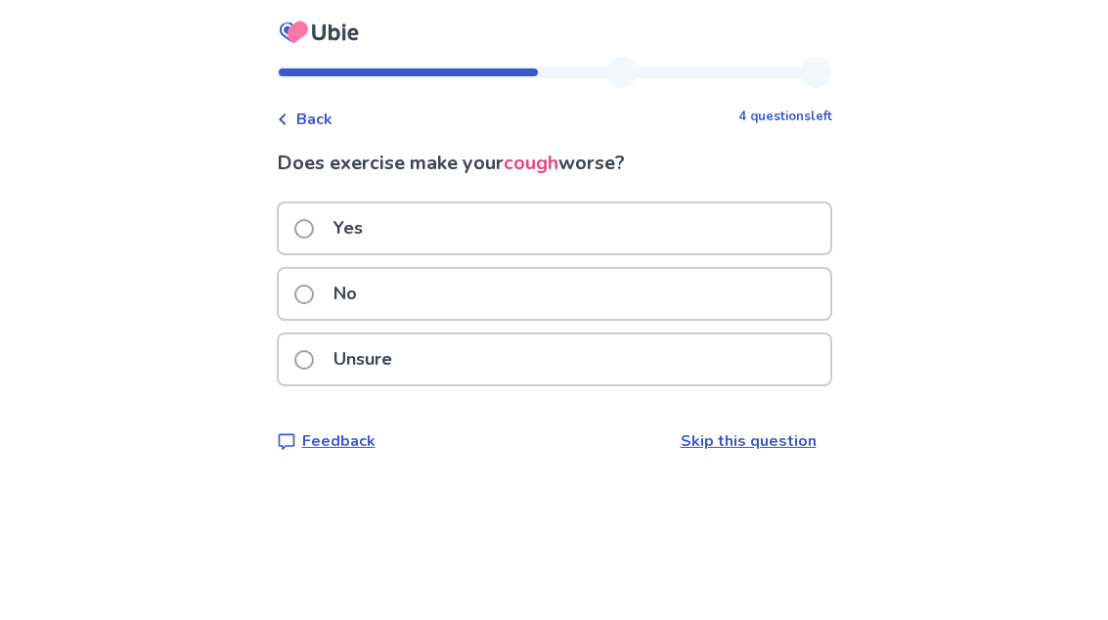
click at [735, 366] on div "Unsure" at bounding box center [554, 359] width 551 height 50
click at [672, 285] on div "No" at bounding box center [554, 294] width 551 height 50
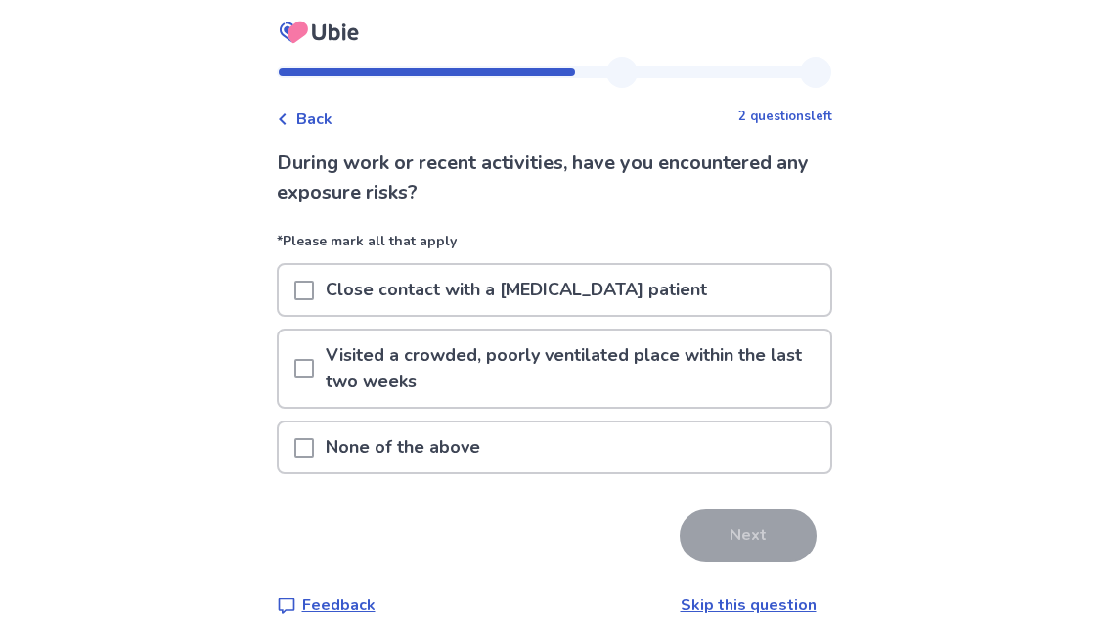
click at [767, 453] on div "None of the above" at bounding box center [554, 447] width 551 height 50
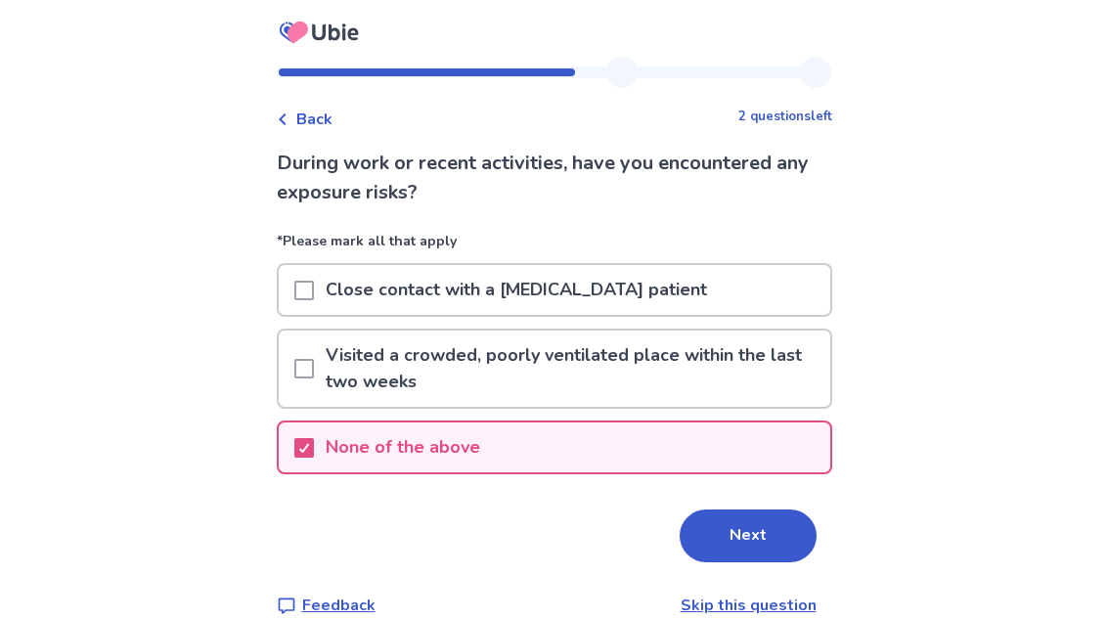
click at [776, 538] on button "Next" at bounding box center [747, 535] width 137 height 53
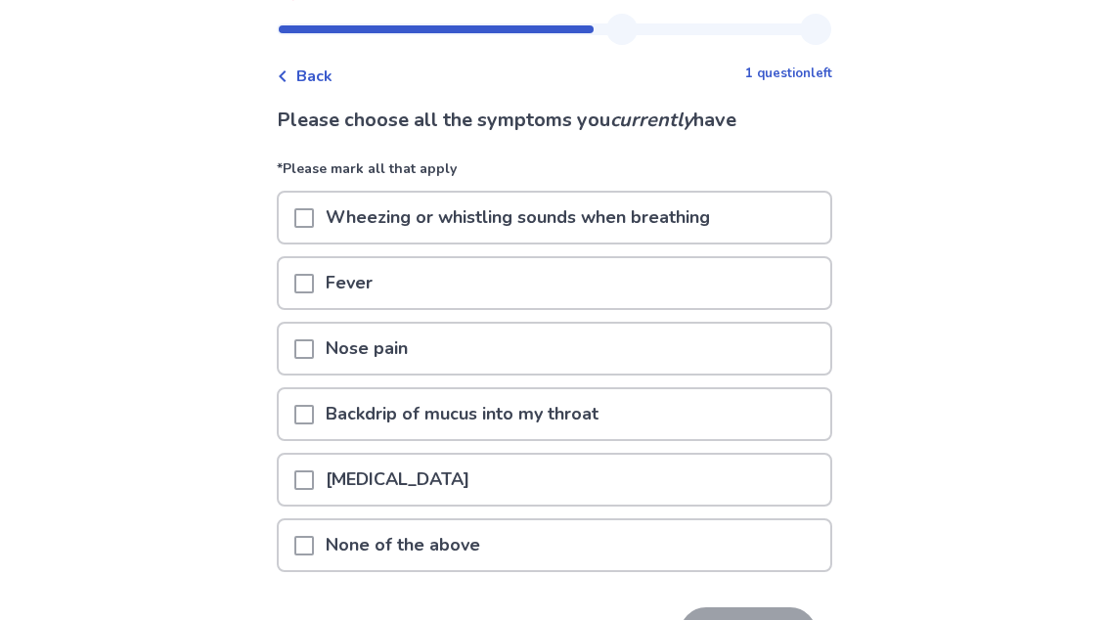
scroll to position [43, 0]
click at [719, 546] on div "None of the above" at bounding box center [554, 545] width 551 height 50
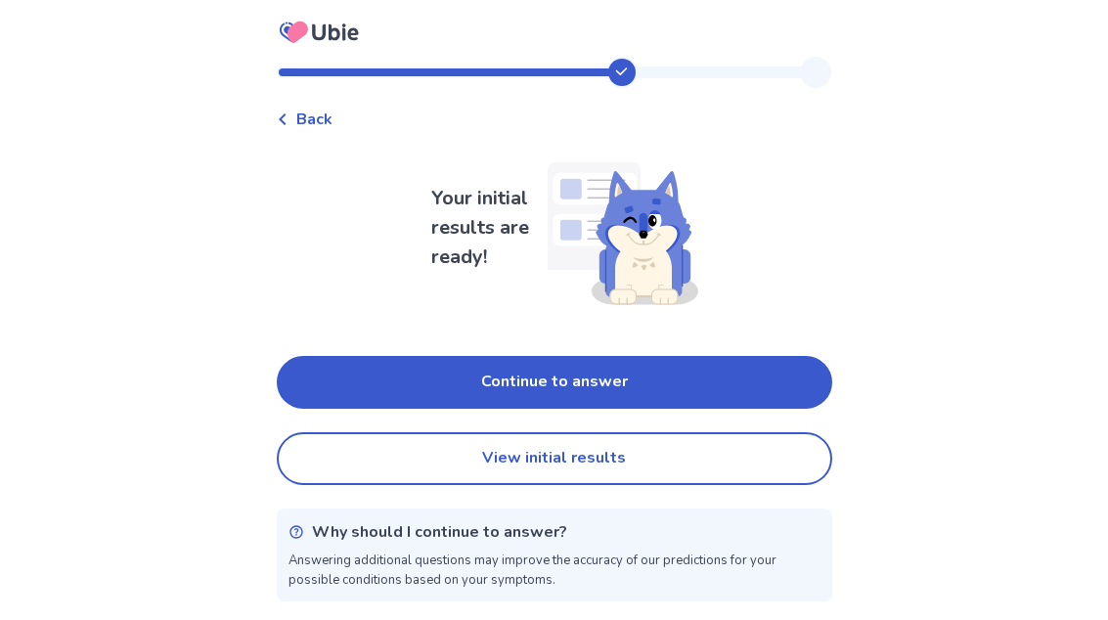
click at [771, 356] on button "Continue to answer" at bounding box center [554, 382] width 555 height 53
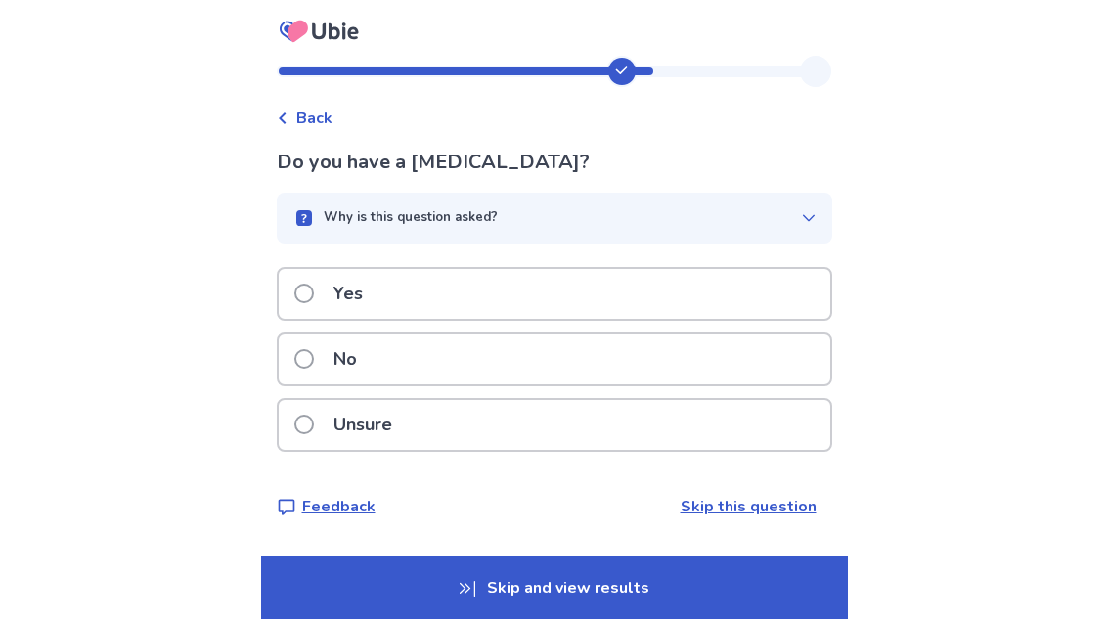
scroll to position [32, 0]
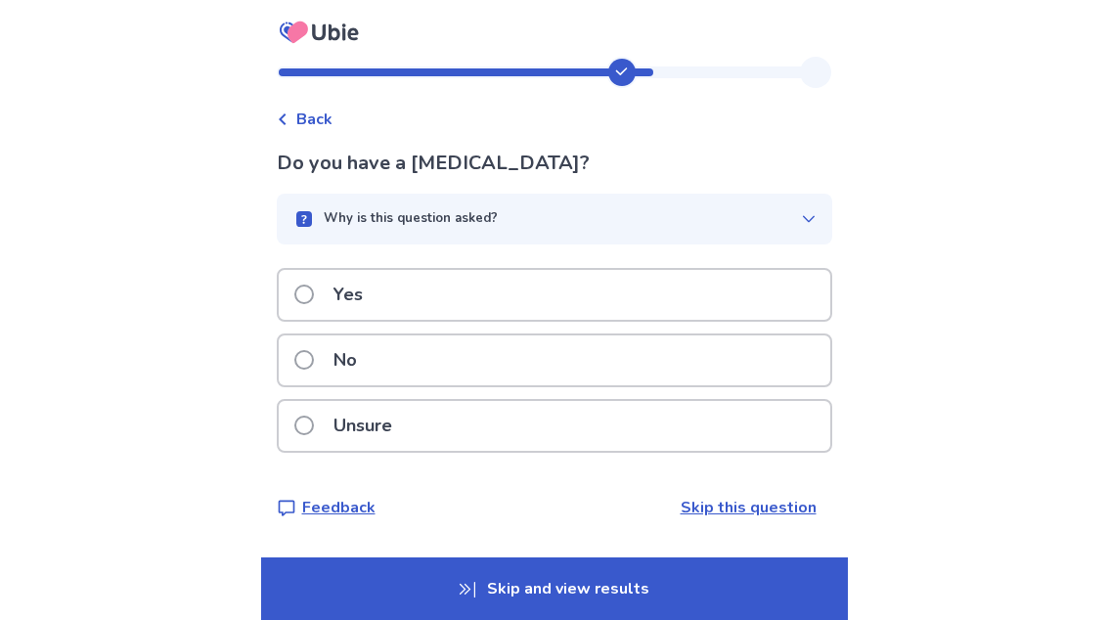
click at [754, 335] on div "No" at bounding box center [554, 360] width 551 height 50
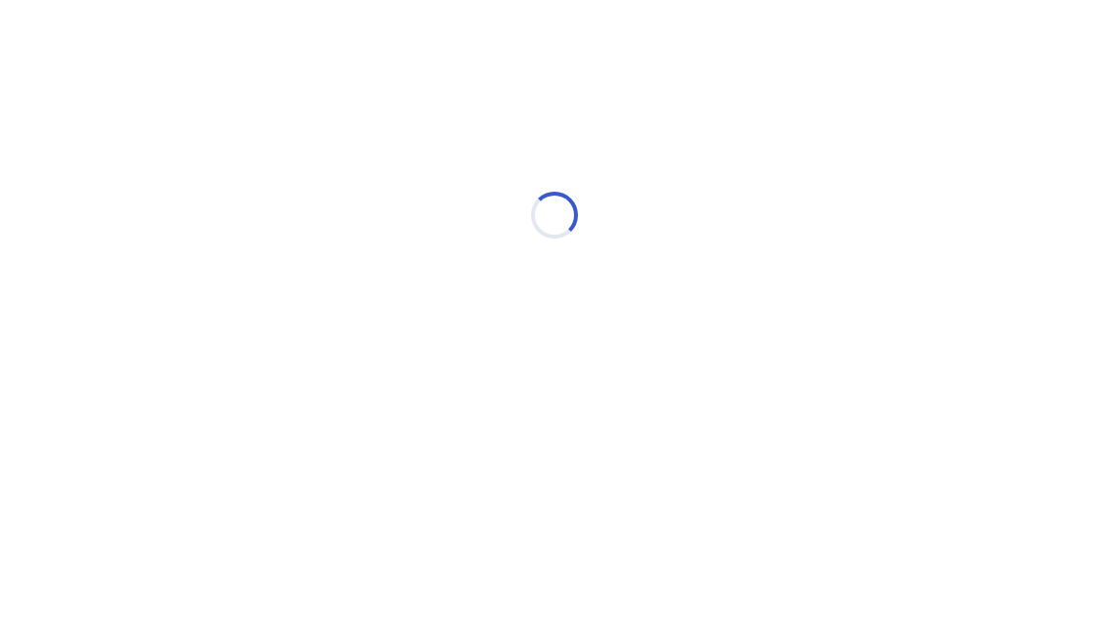
scroll to position [0, 0]
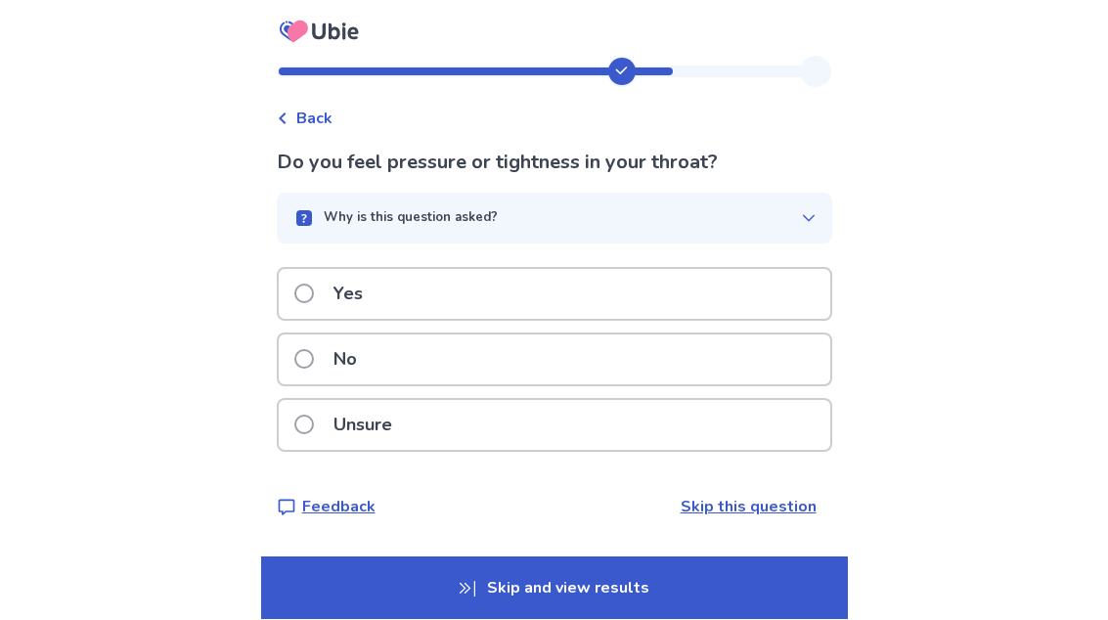
scroll to position [21, 0]
click at [765, 342] on div "No" at bounding box center [554, 360] width 551 height 50
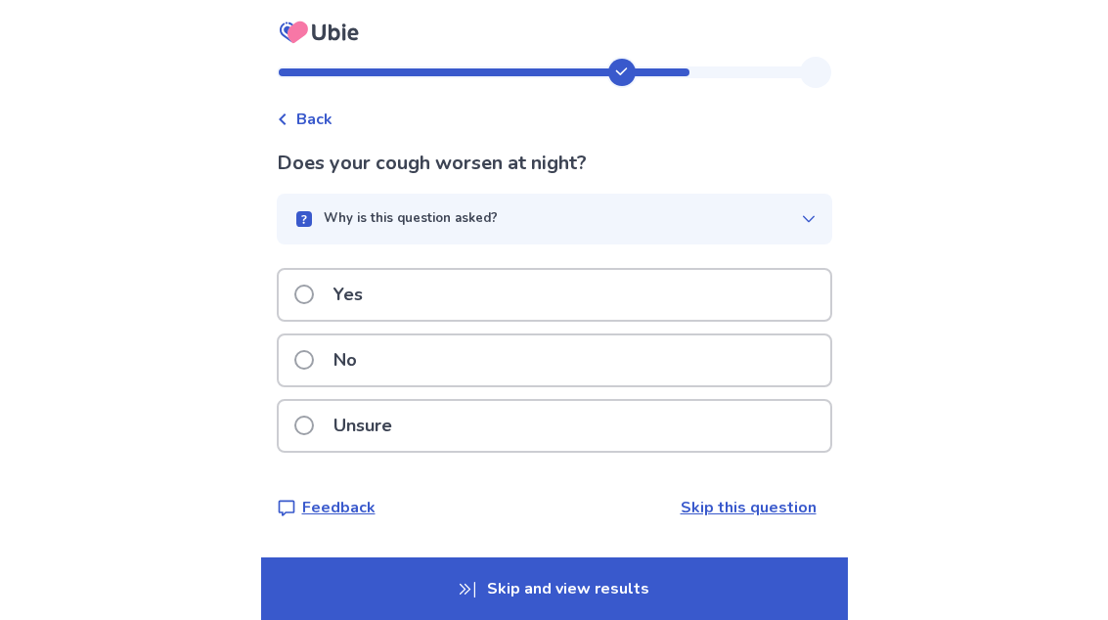
click at [741, 423] on div "Unsure" at bounding box center [554, 426] width 551 height 50
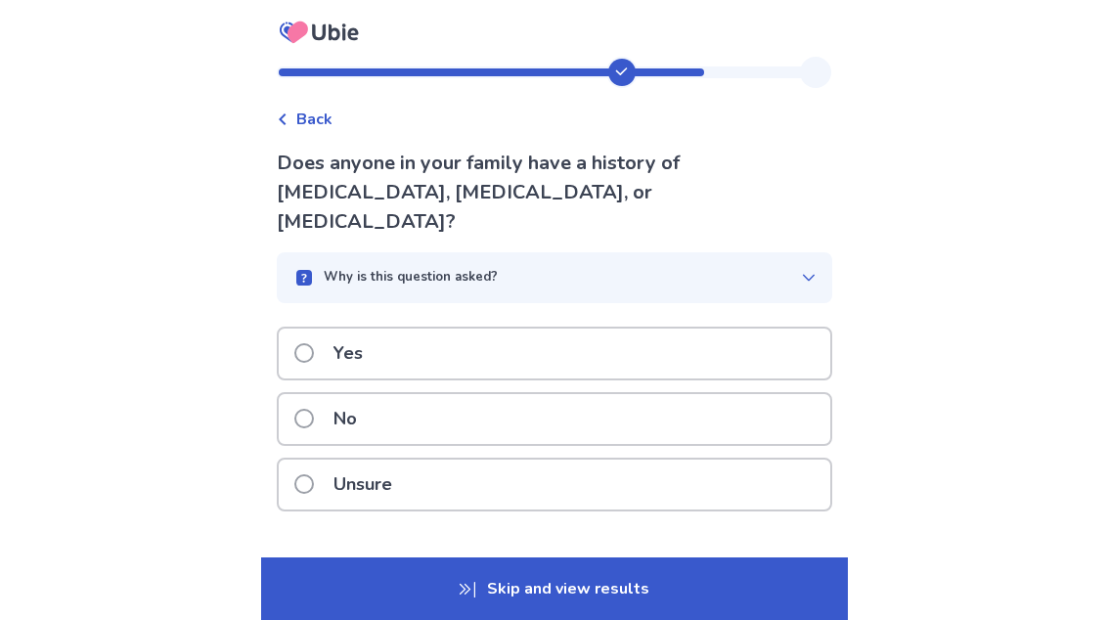
click at [745, 467] on div "Unsure" at bounding box center [554, 484] width 551 height 50
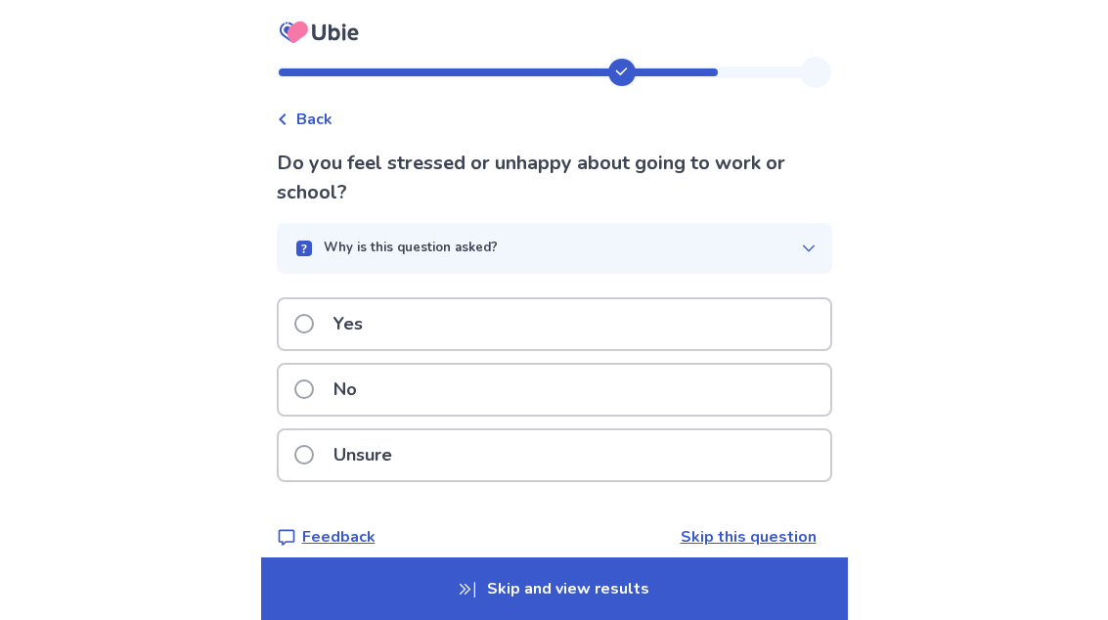
click at [685, 383] on div "No" at bounding box center [554, 390] width 551 height 50
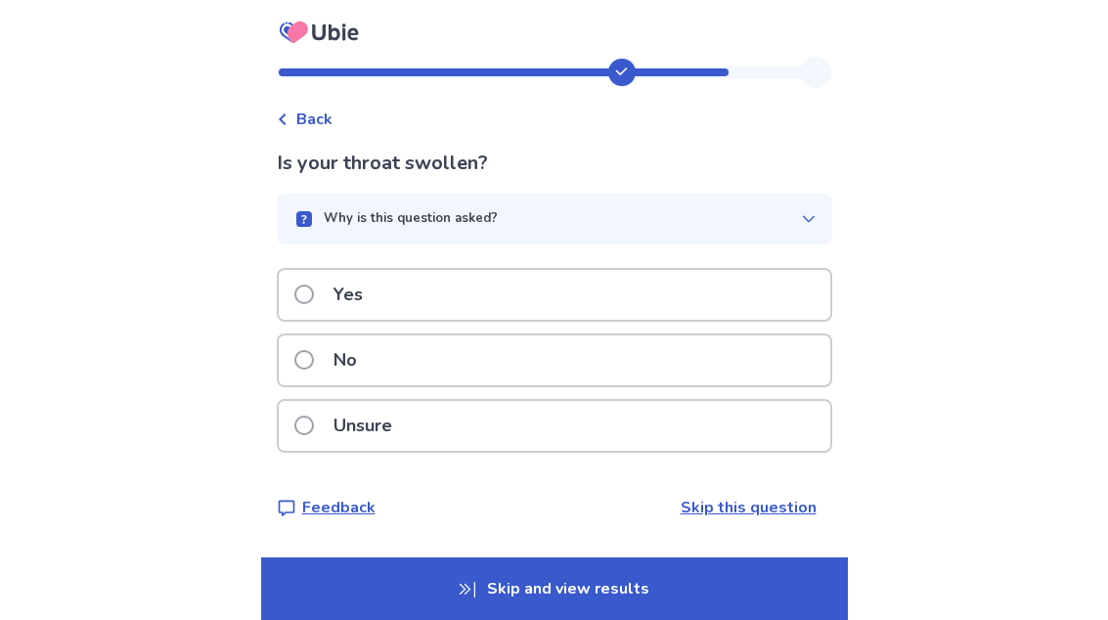
click at [714, 367] on div "No" at bounding box center [554, 360] width 551 height 50
click at [736, 367] on div "No" at bounding box center [554, 360] width 551 height 50
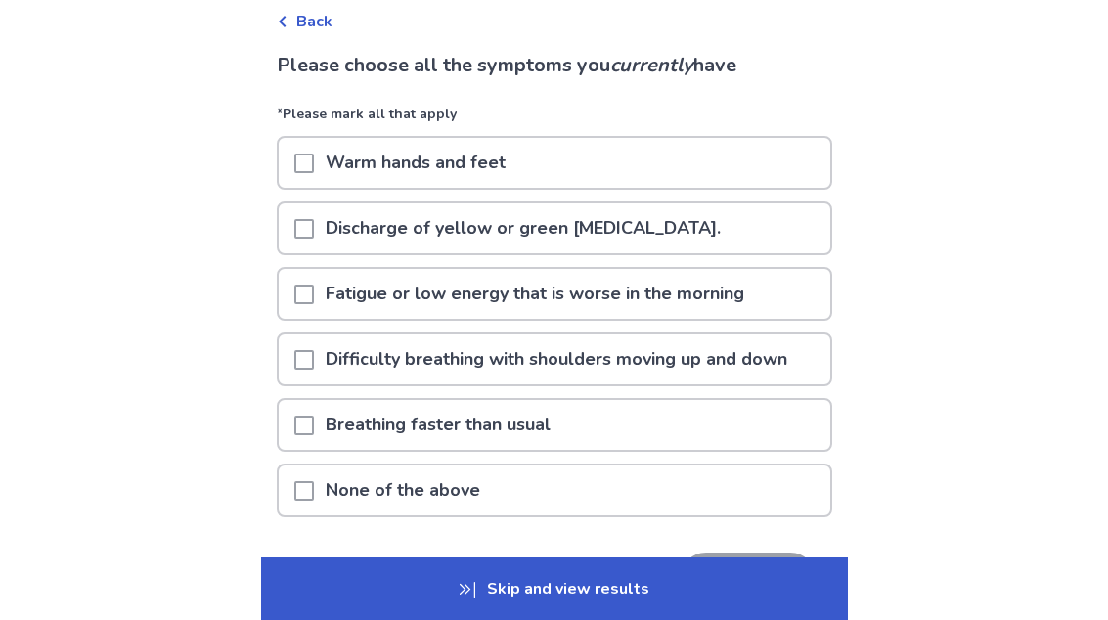
scroll to position [97, 0]
click at [688, 504] on div "None of the above" at bounding box center [554, 491] width 551 height 50
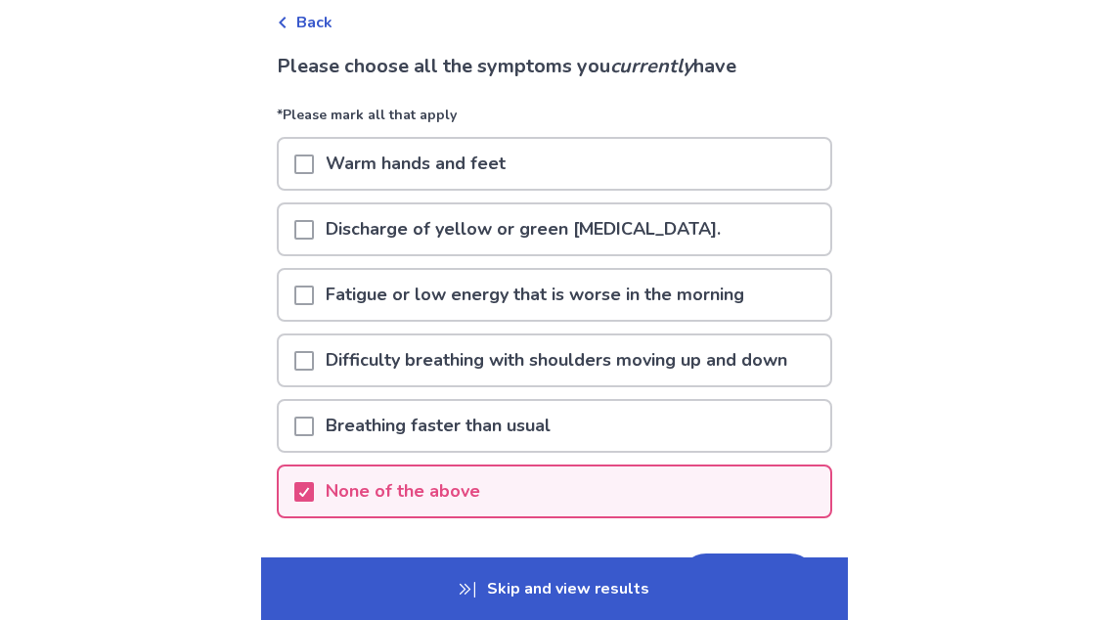
click at [773, 577] on button "Next" at bounding box center [747, 579] width 137 height 53
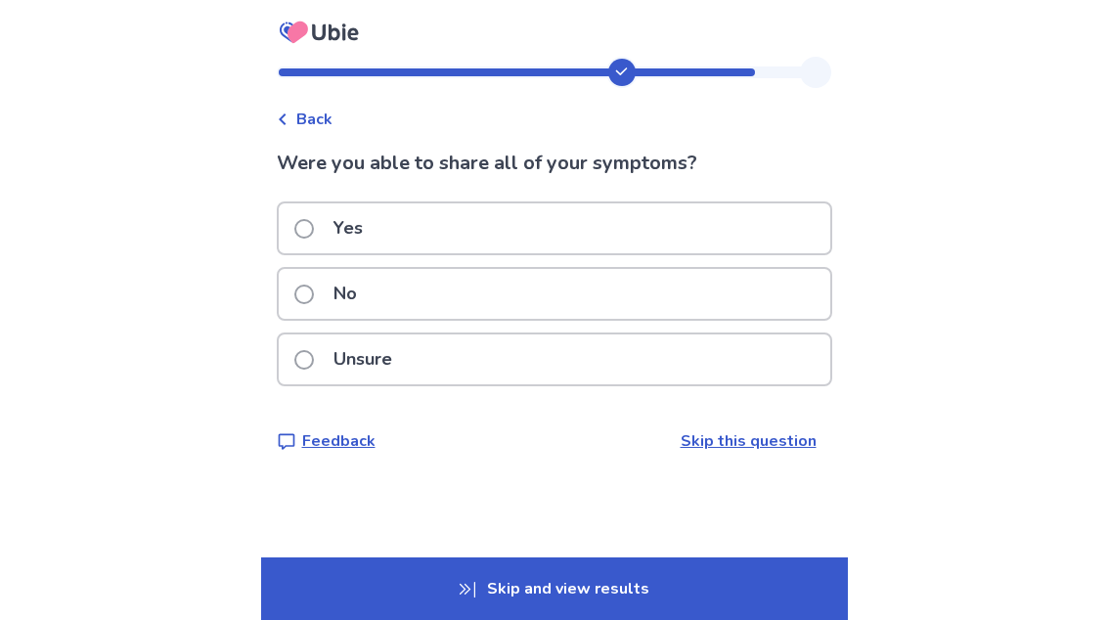
click at [719, 366] on div "Unsure" at bounding box center [554, 359] width 551 height 50
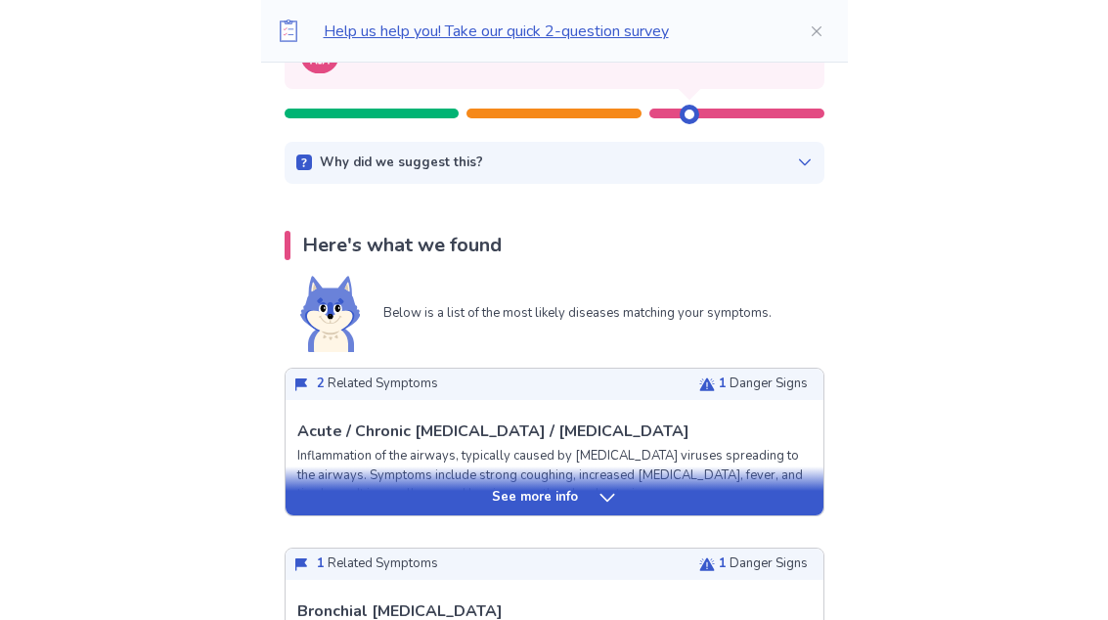
scroll to position [304, 0]
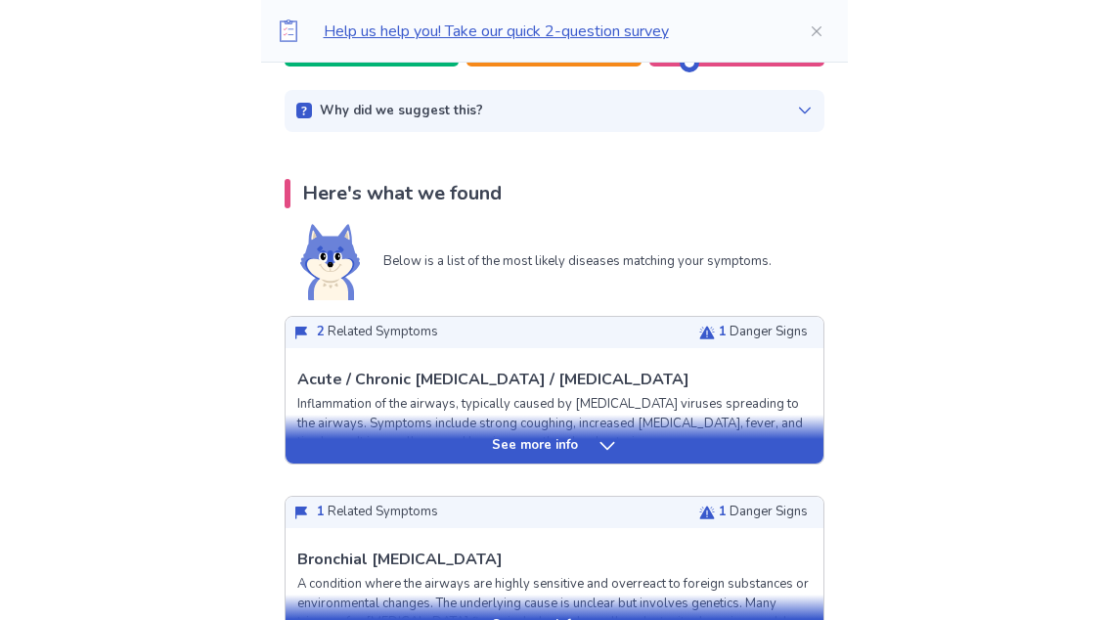
click at [740, 423] on div "See more info" at bounding box center [554, 438] width 538 height 49
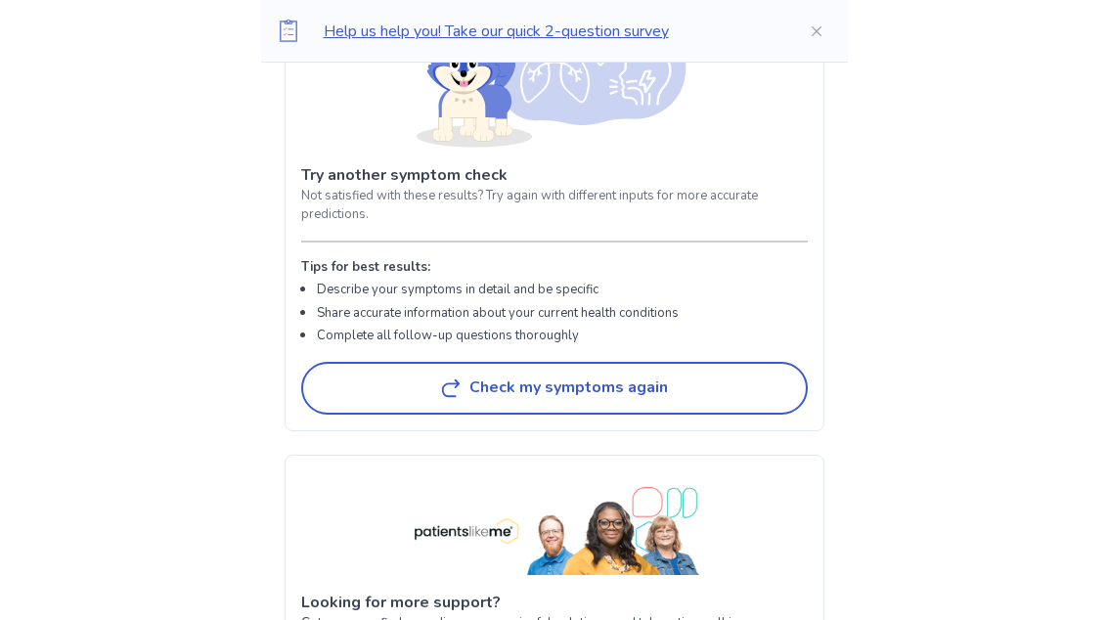
scroll to position [4787, 0]
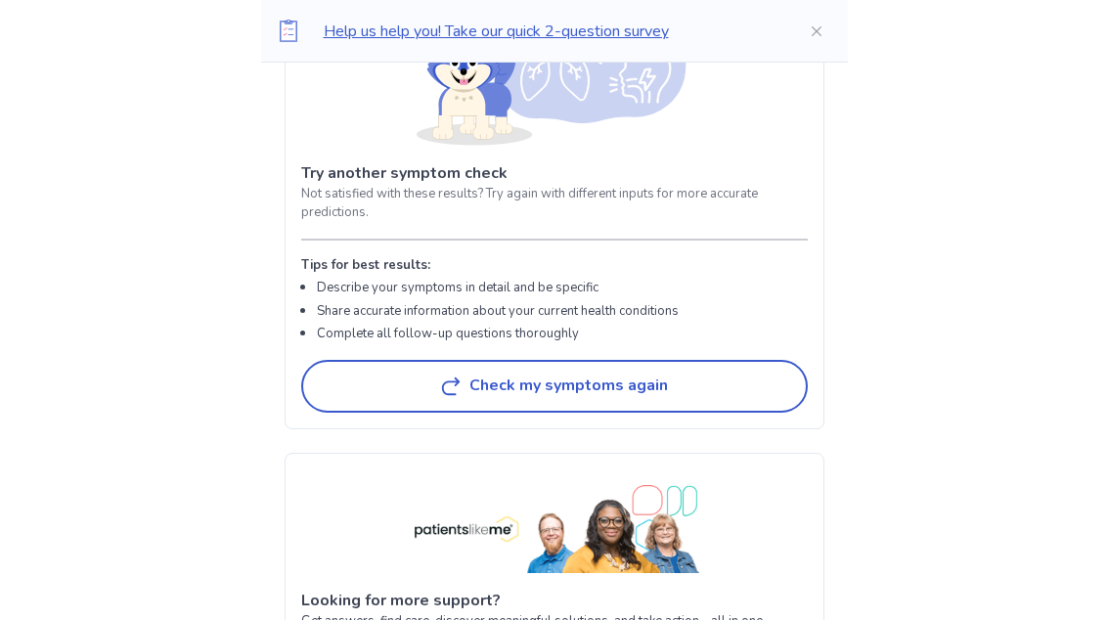
click at [729, 390] on button "Check my symptoms again" at bounding box center [554, 386] width 506 height 53
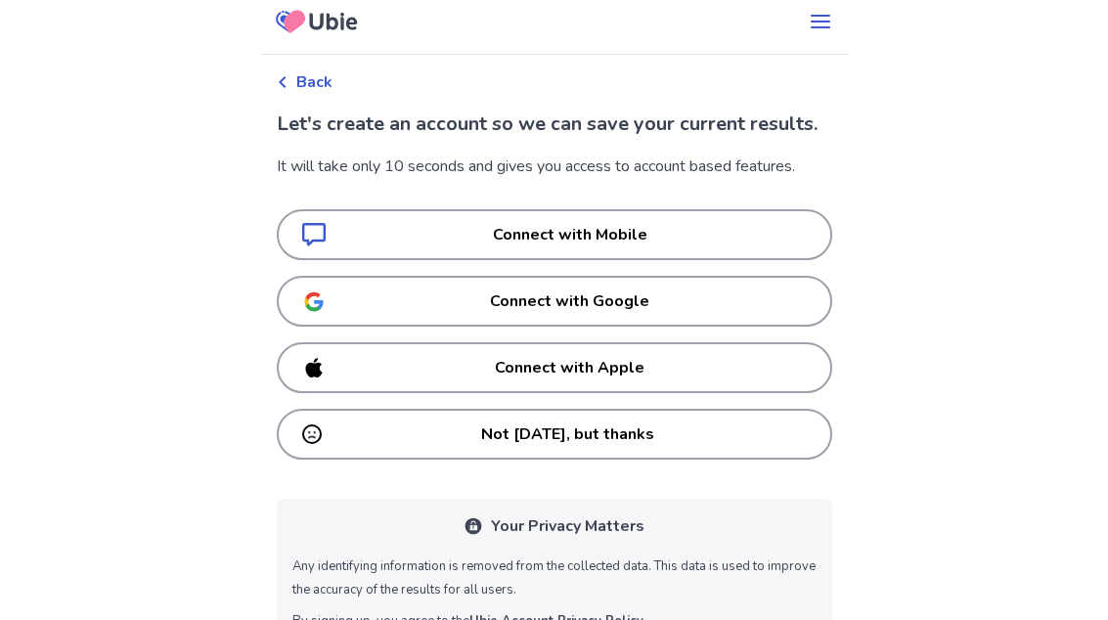
scroll to position [10, 0]
click at [747, 447] on p "Not today, but thanks" at bounding box center [567, 434] width 477 height 23
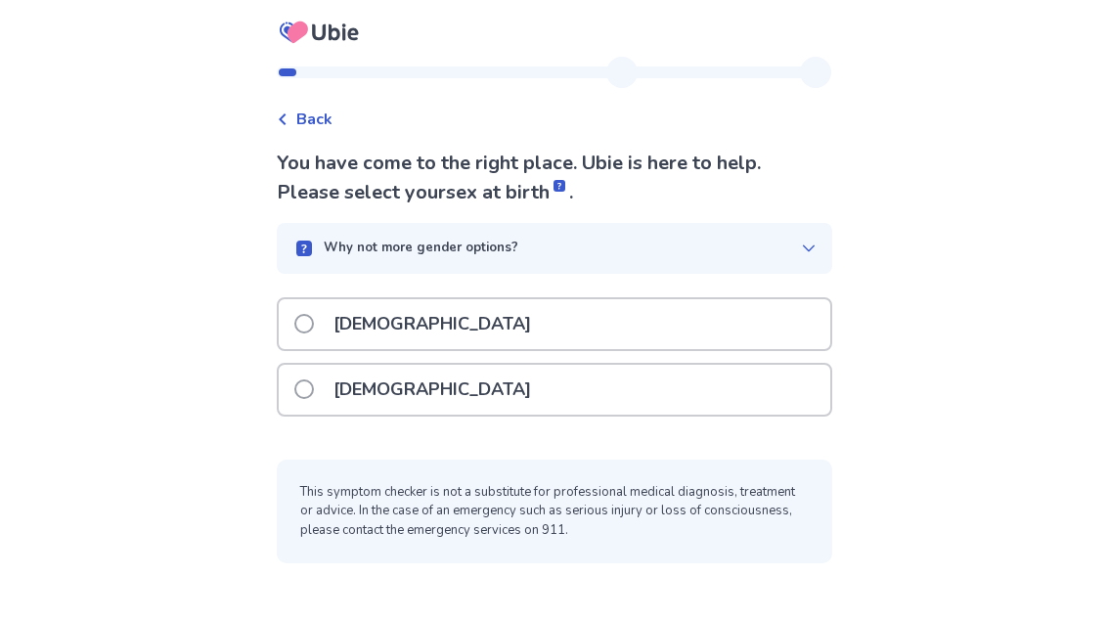
click at [735, 310] on div "Male" at bounding box center [554, 324] width 551 height 50
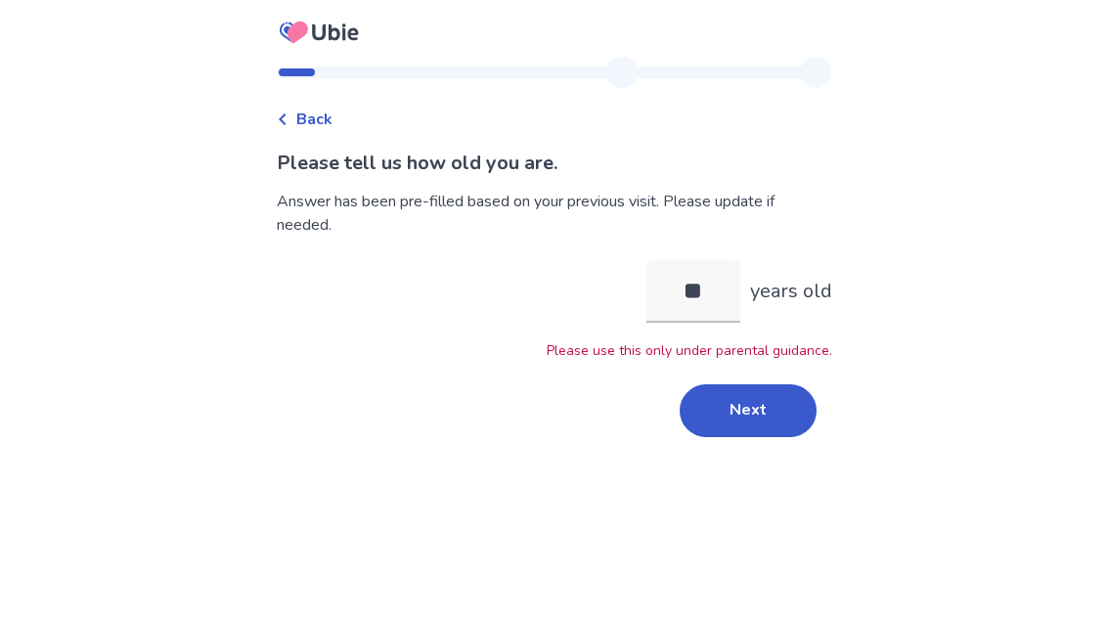
click at [763, 417] on button "Next" at bounding box center [747, 410] width 137 height 53
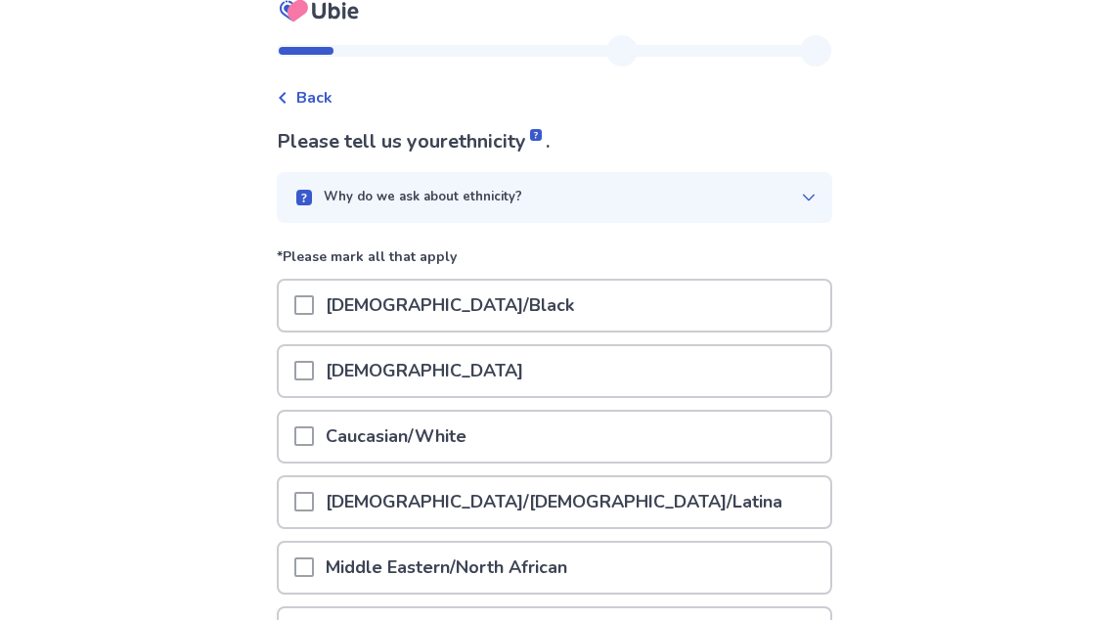
click at [770, 302] on div "African American/Black" at bounding box center [554, 307] width 551 height 50
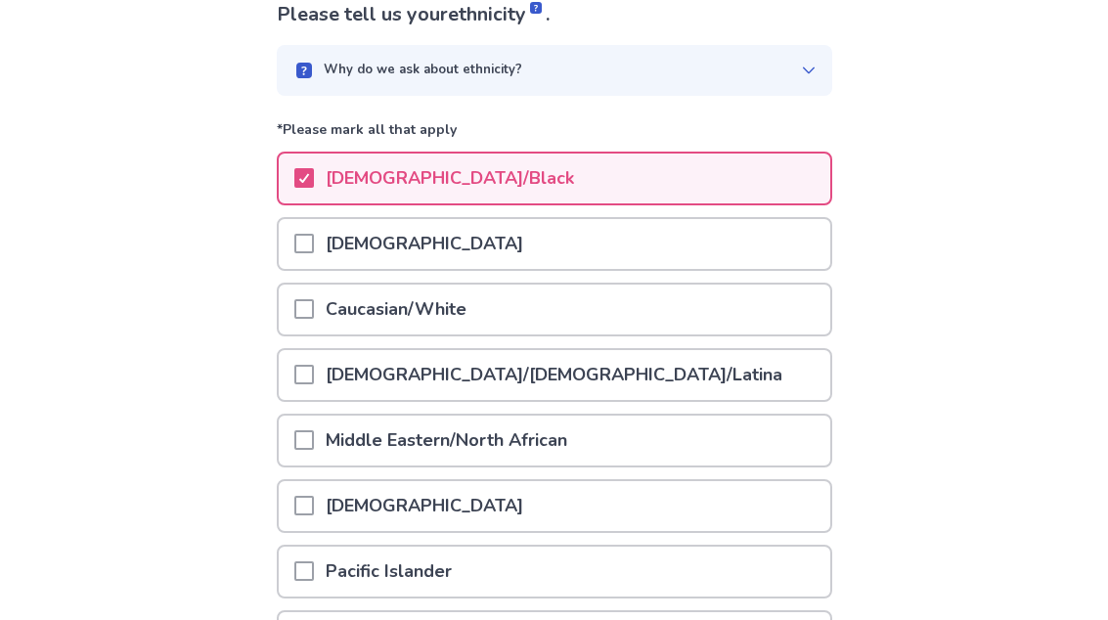
scroll to position [148, 0]
click at [740, 436] on div "Middle Eastern/North African" at bounding box center [554, 441] width 551 height 50
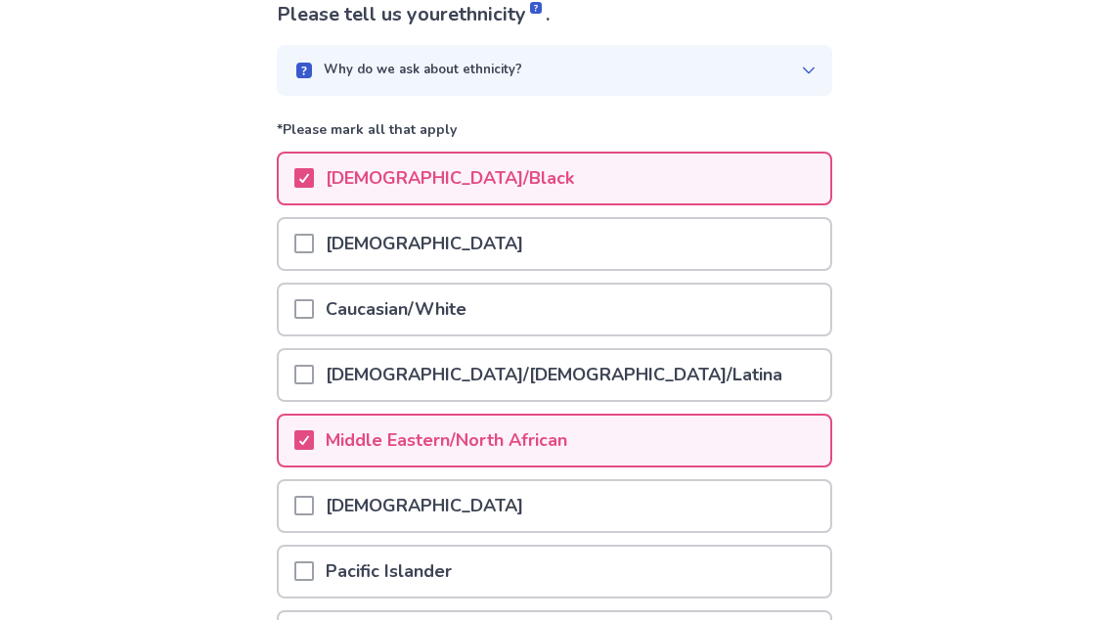
click at [769, 296] on div "Caucasian/White" at bounding box center [554, 309] width 551 height 50
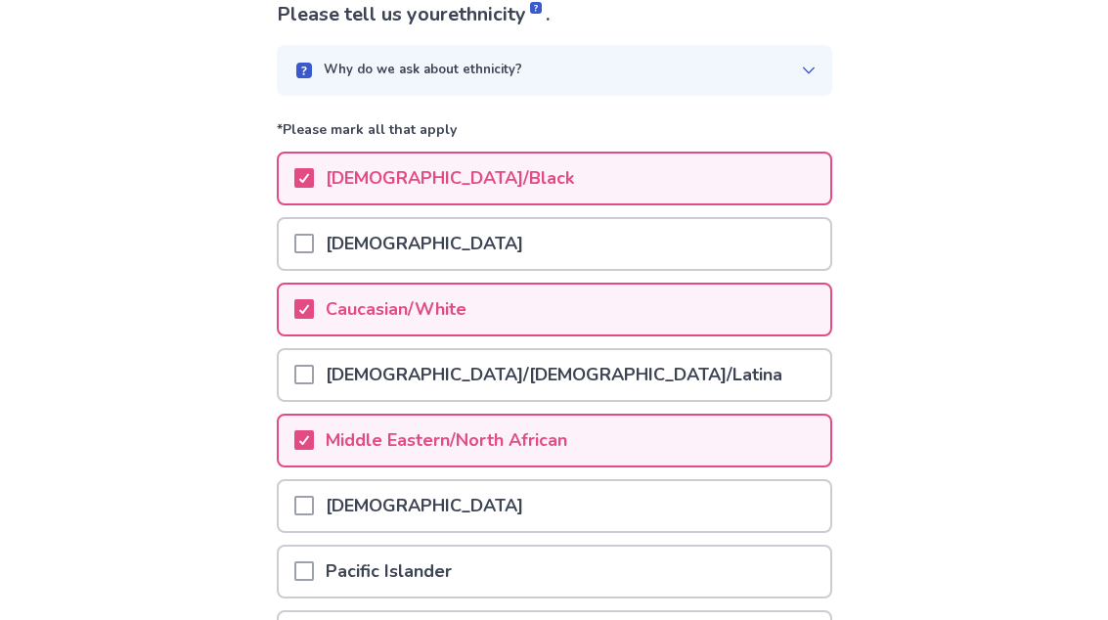
scroll to position [301, 0]
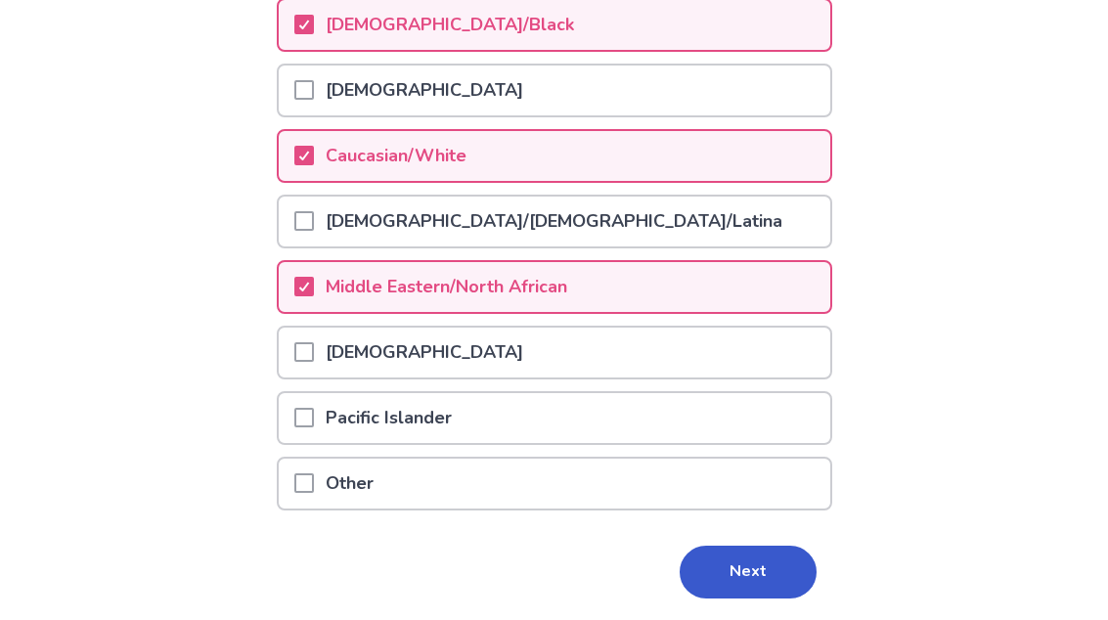
click at [767, 564] on button "Next" at bounding box center [747, 572] width 137 height 53
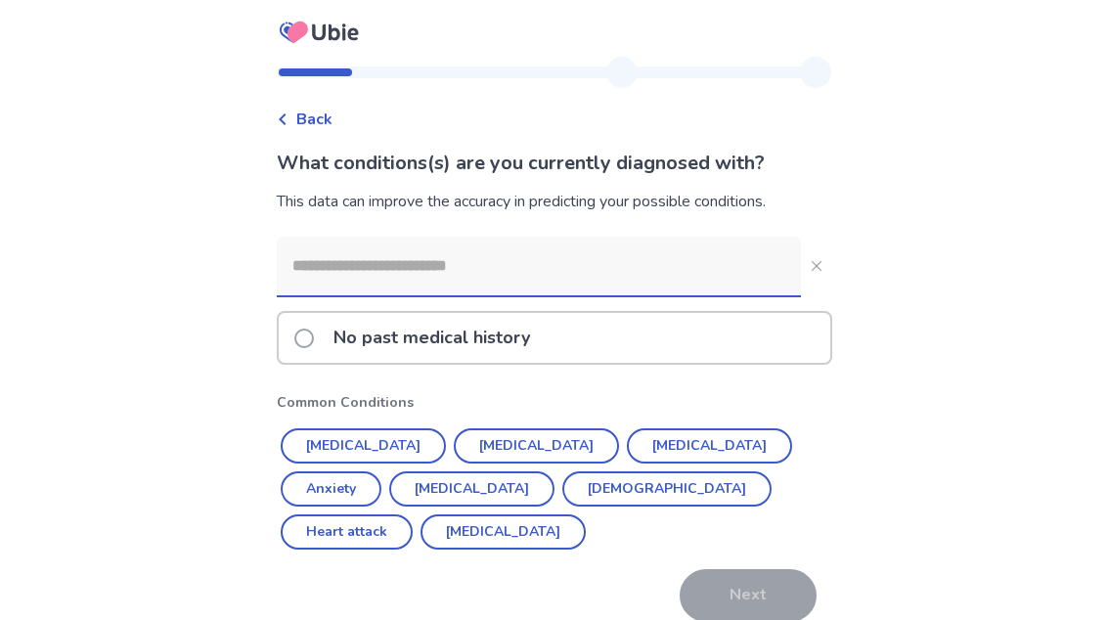
scroll to position [65, 0]
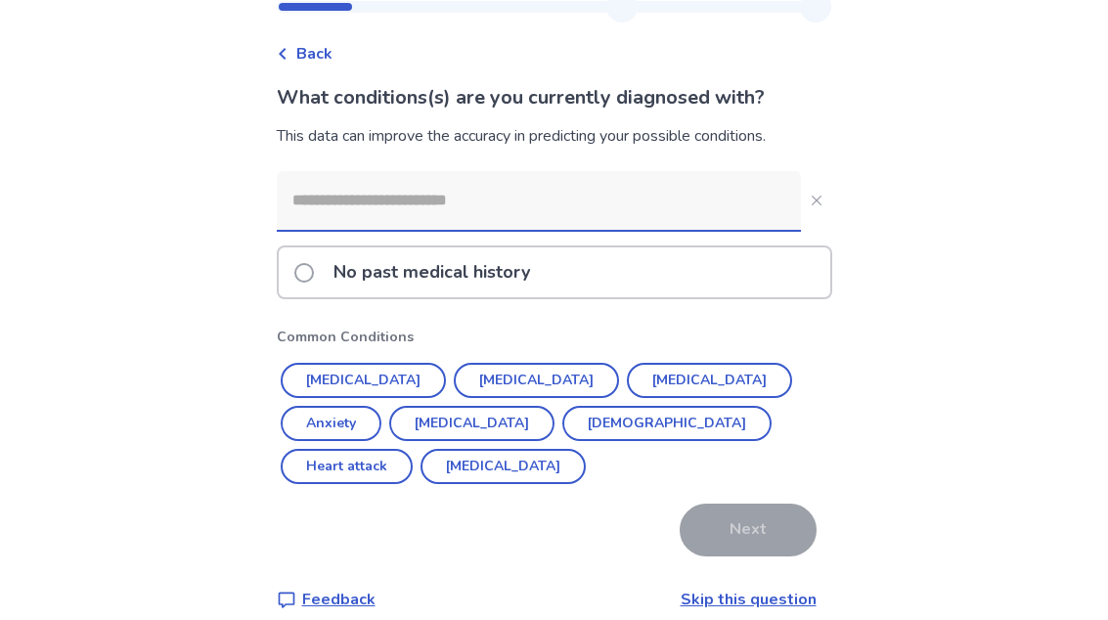
click at [586, 450] on button "ADHD" at bounding box center [502, 467] width 165 height 35
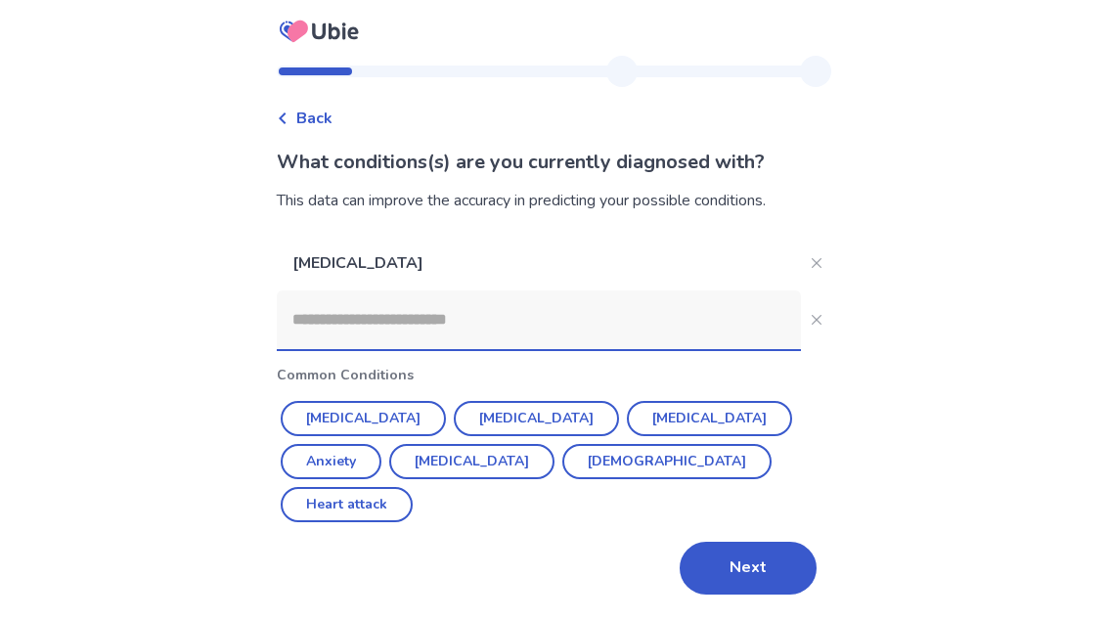
click at [562, 445] on button "Asthma" at bounding box center [666, 462] width 209 height 35
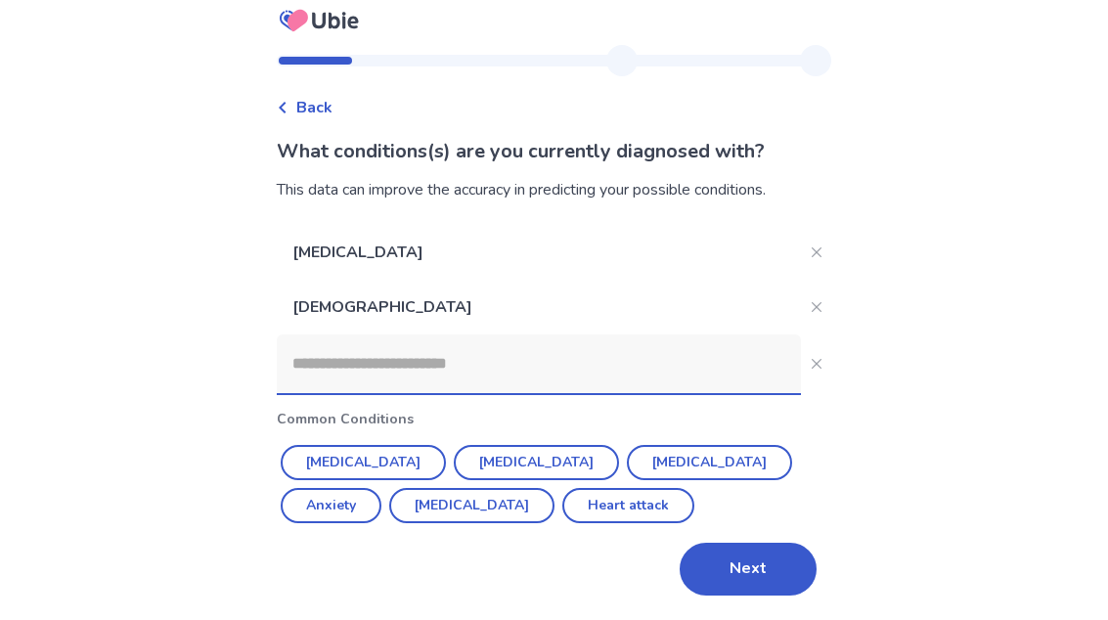
click at [764, 544] on button "Next" at bounding box center [747, 570] width 137 height 53
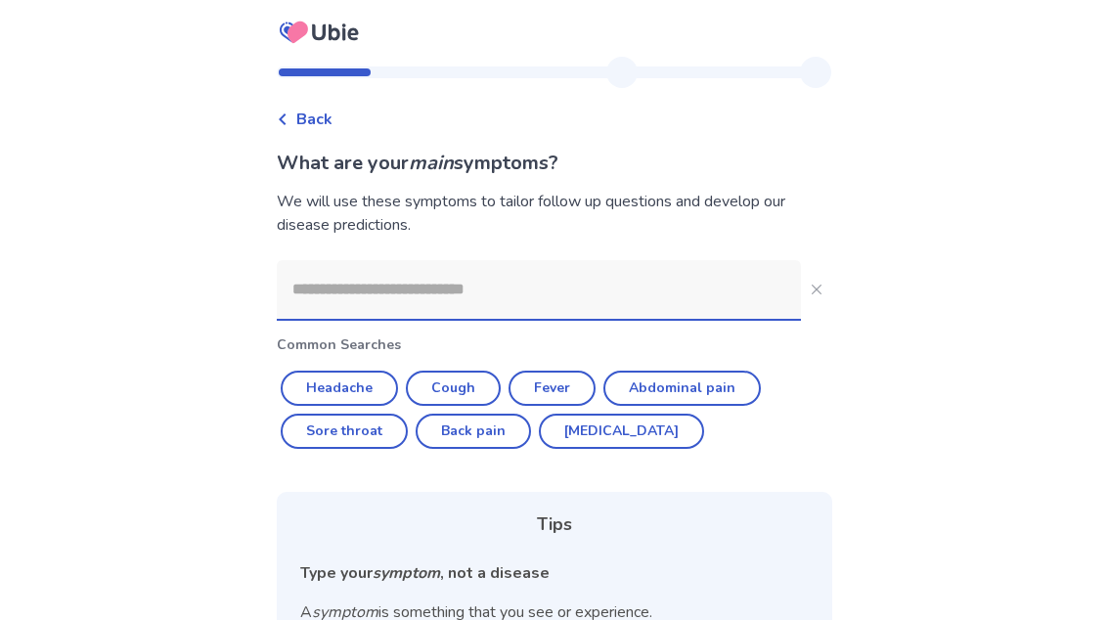
click at [478, 382] on button "Cough" at bounding box center [453, 387] width 95 height 35
type input "*****"
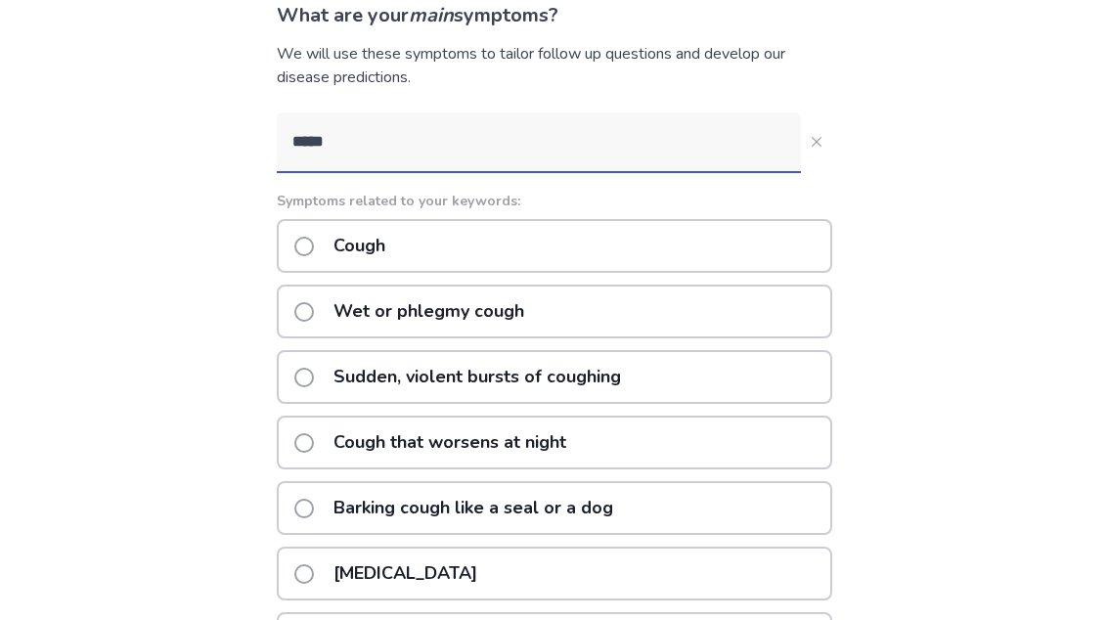
scroll to position [148, 0]
click at [747, 376] on div "Sudden, violent bursts of coughing" at bounding box center [554, 377] width 555 height 54
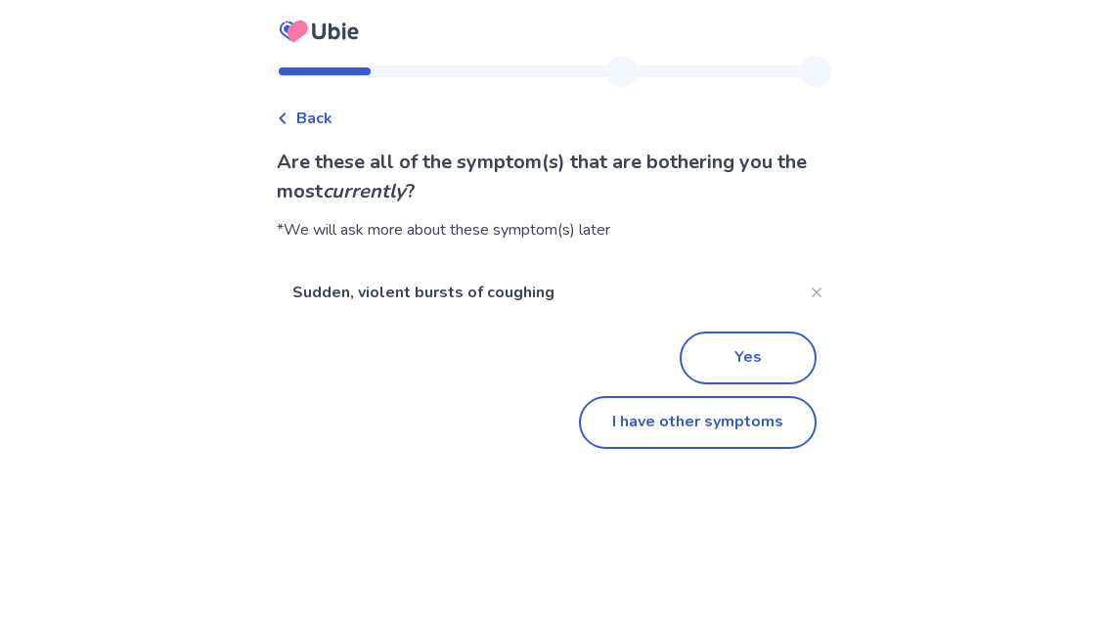
click at [772, 424] on button "I have other symptoms" at bounding box center [698, 423] width 238 height 53
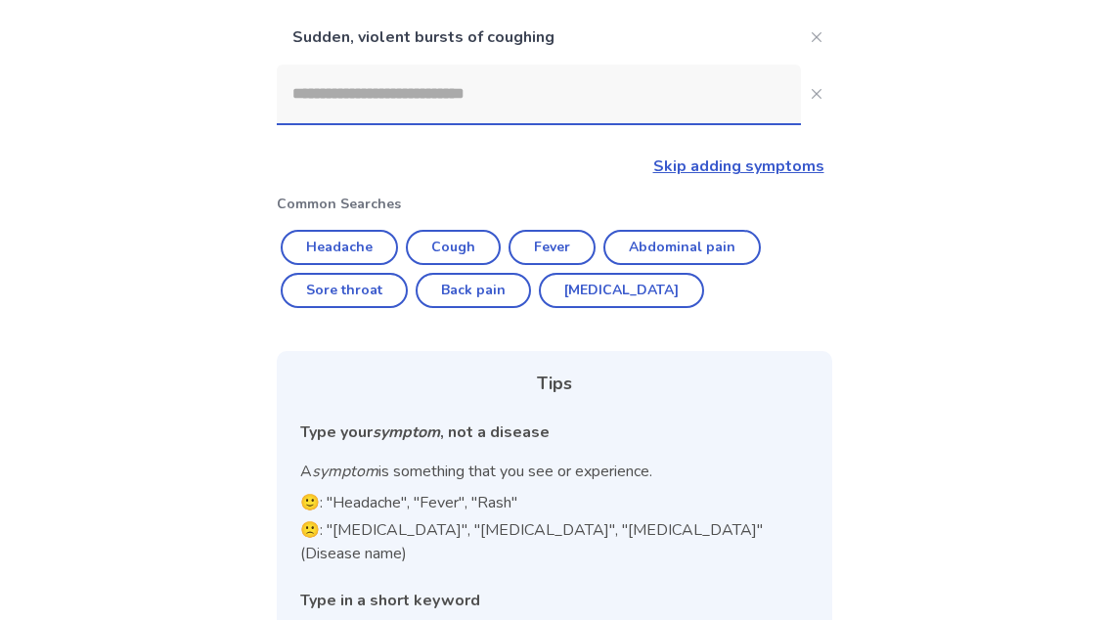
click at [468, 245] on button "Cough" at bounding box center [453, 248] width 95 height 35
type input "*****"
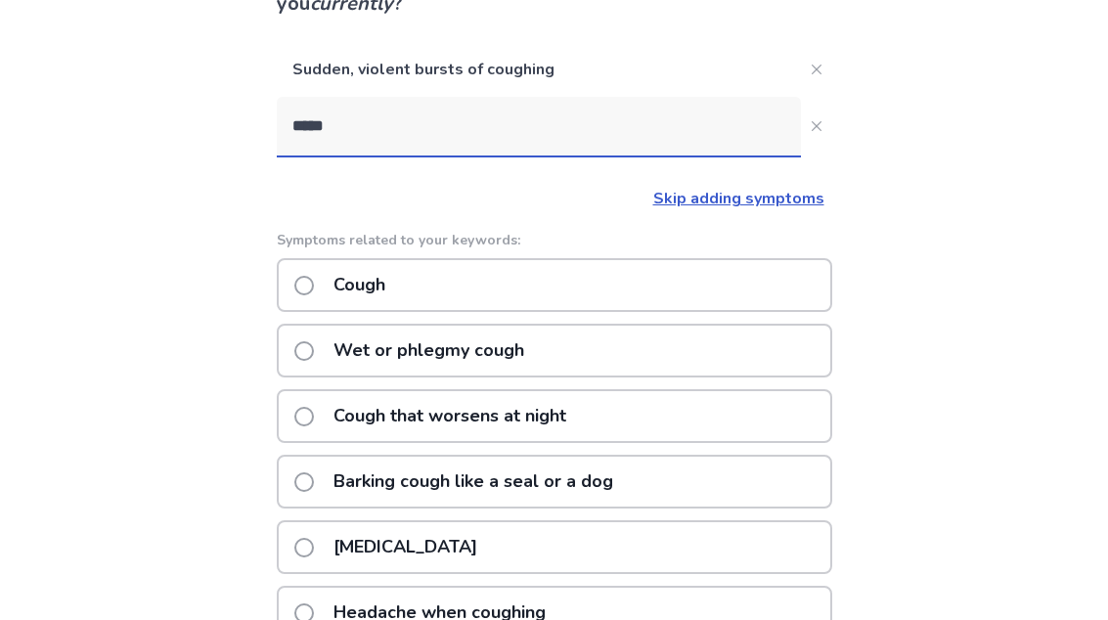
scroll to position [189, 0]
click at [771, 284] on div "Cough" at bounding box center [554, 285] width 555 height 54
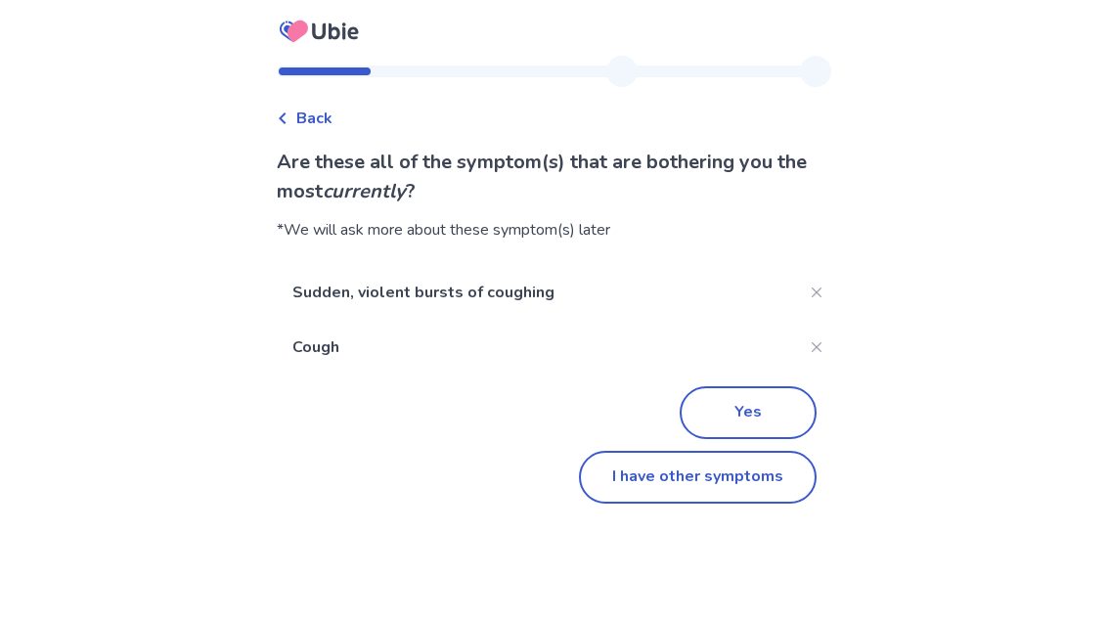
click at [755, 477] on button "I have other symptoms" at bounding box center [698, 478] width 238 height 53
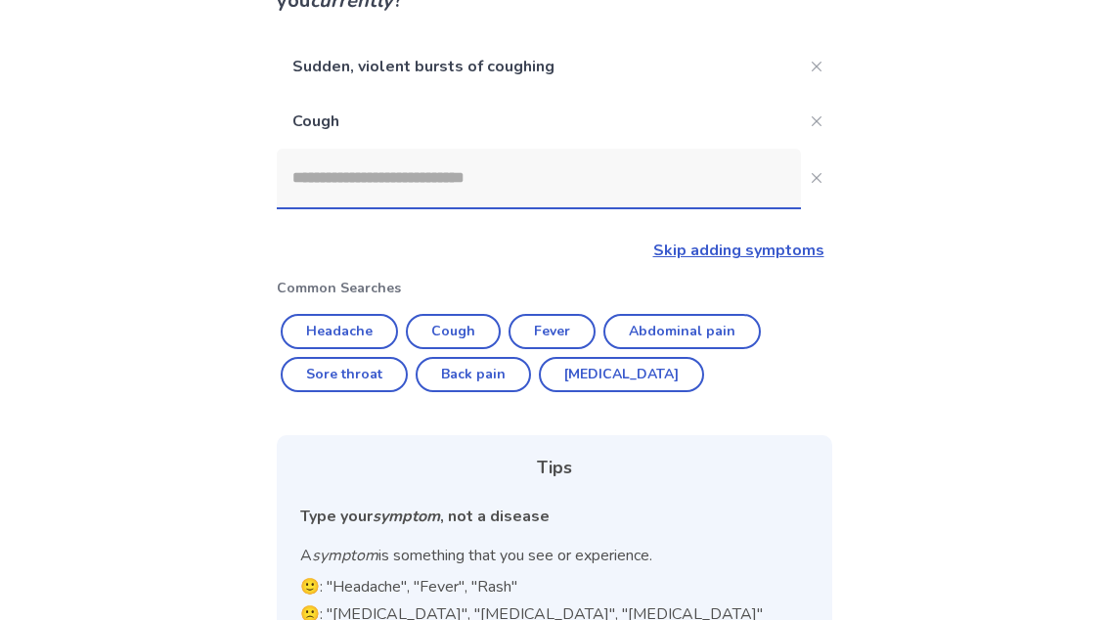
scroll to position [191, 0]
click at [476, 339] on button "Cough" at bounding box center [453, 332] width 95 height 35
type input "*****"
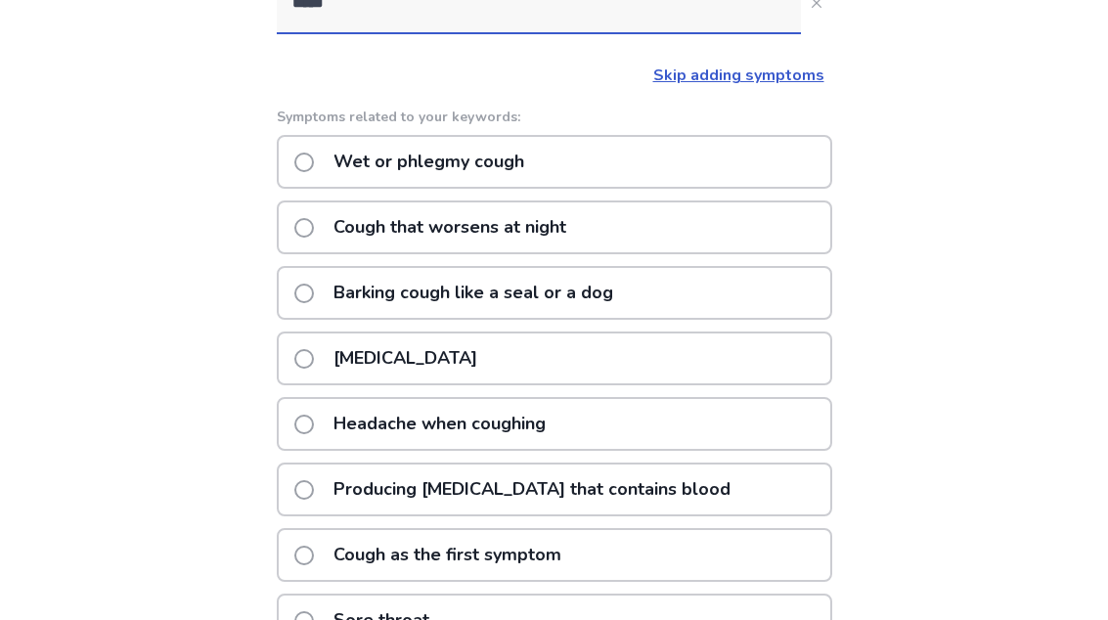
scroll to position [367, 0]
click at [692, 548] on div "Cough as the first symptom" at bounding box center [554, 555] width 555 height 54
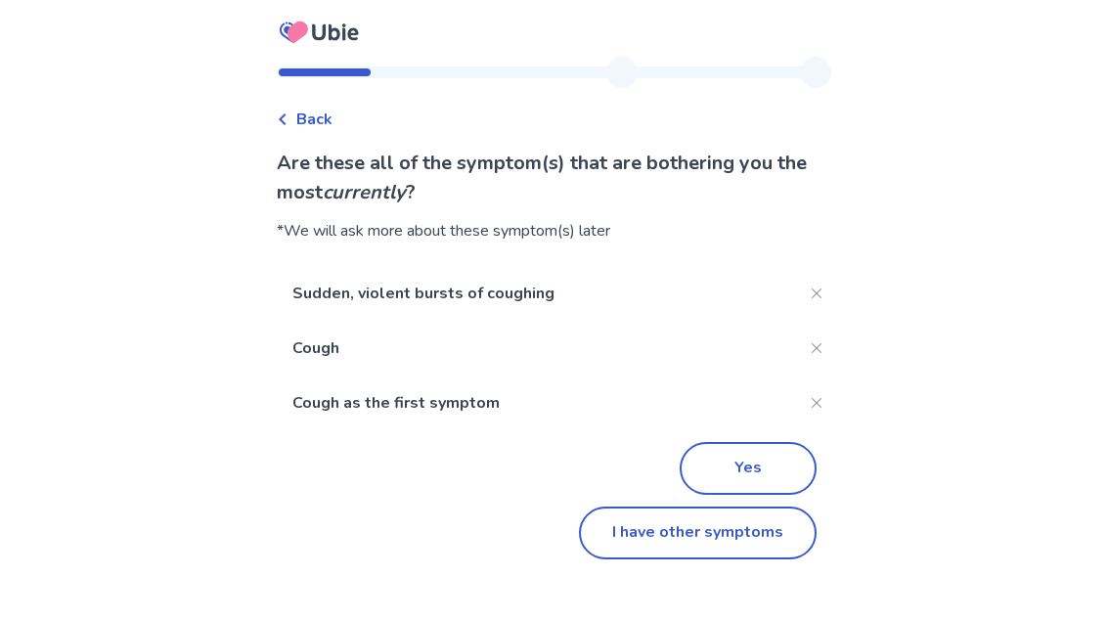
click at [748, 547] on button "I have other symptoms" at bounding box center [698, 532] width 238 height 53
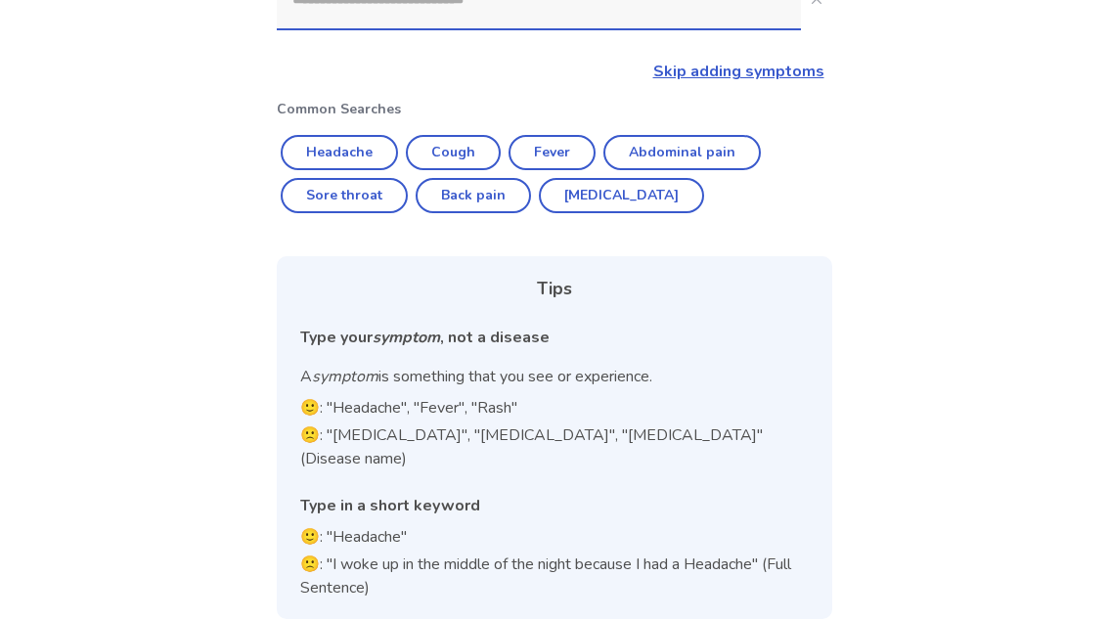
click at [472, 152] on button "Cough" at bounding box center [453, 153] width 95 height 35
type input "*****"
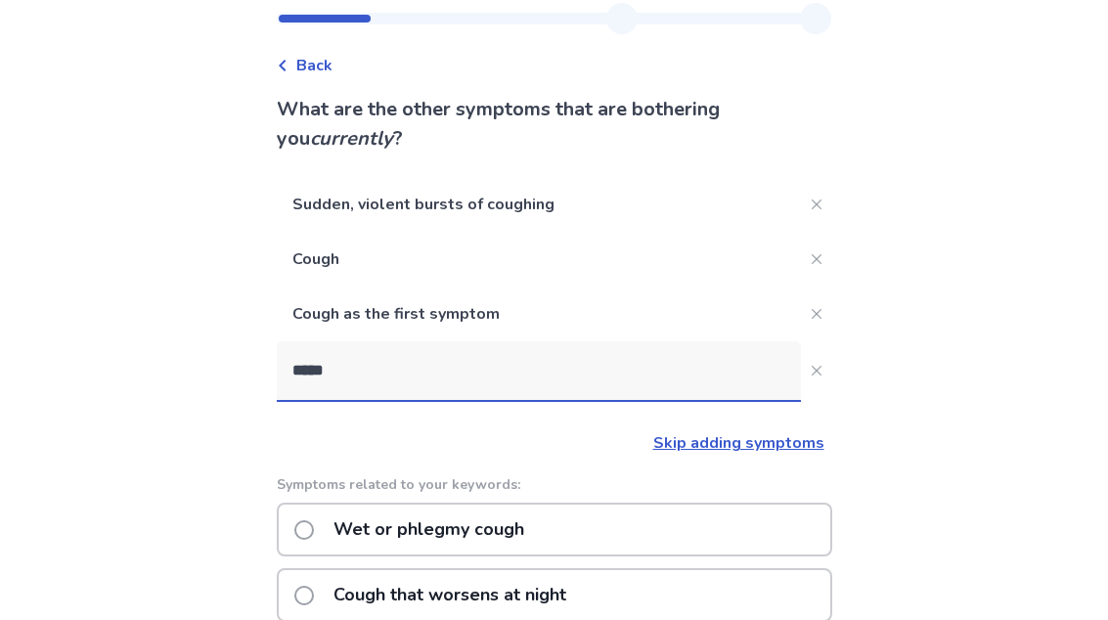
scroll to position [0, 0]
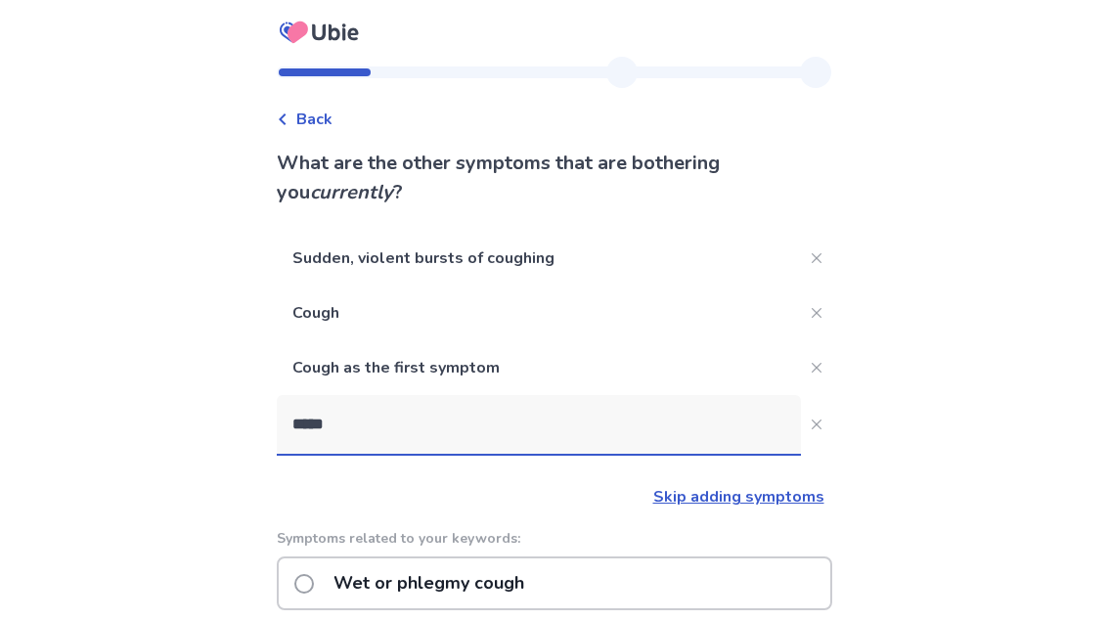
click at [814, 426] on button "*****" at bounding box center [816, 424] width 31 height 31
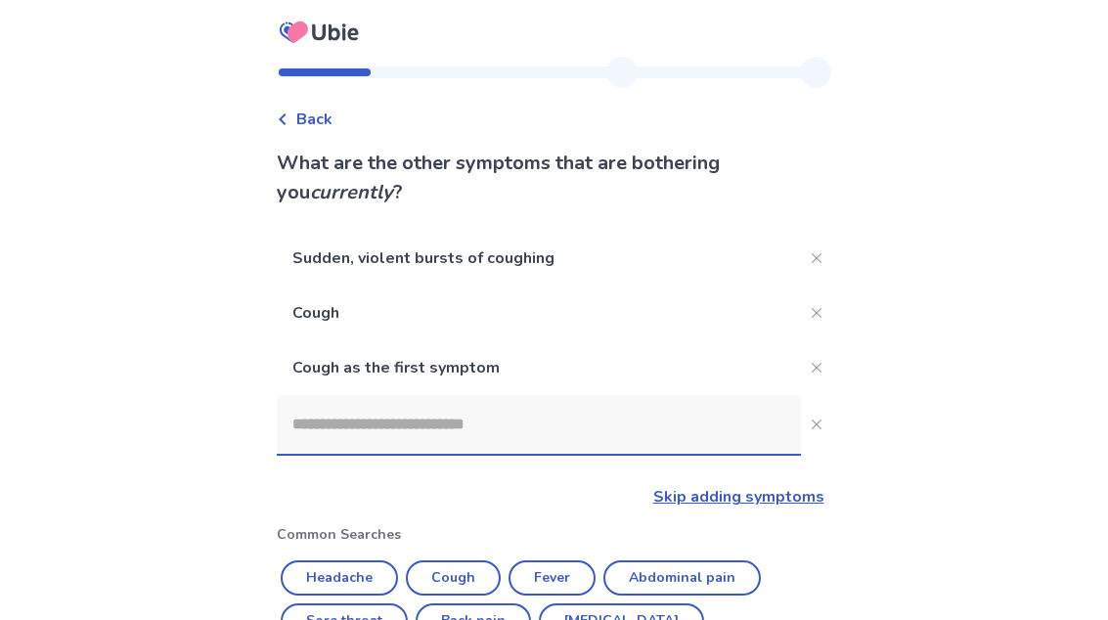
click at [816, 371] on button "Close" at bounding box center [816, 367] width 31 height 31
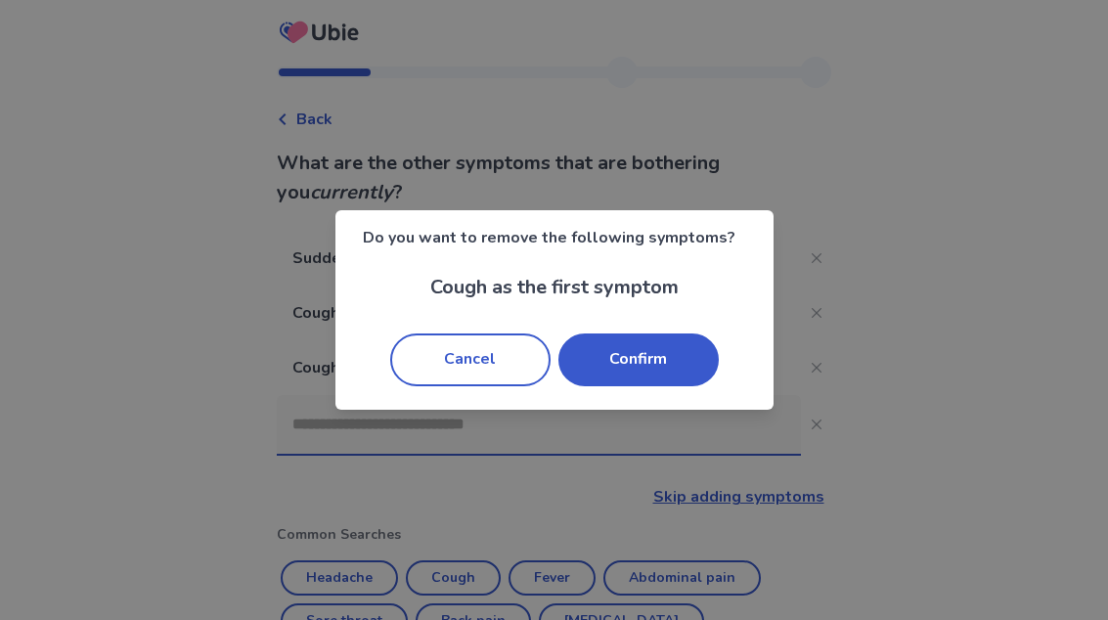
click at [685, 356] on button "Confirm" at bounding box center [638, 359] width 160 height 53
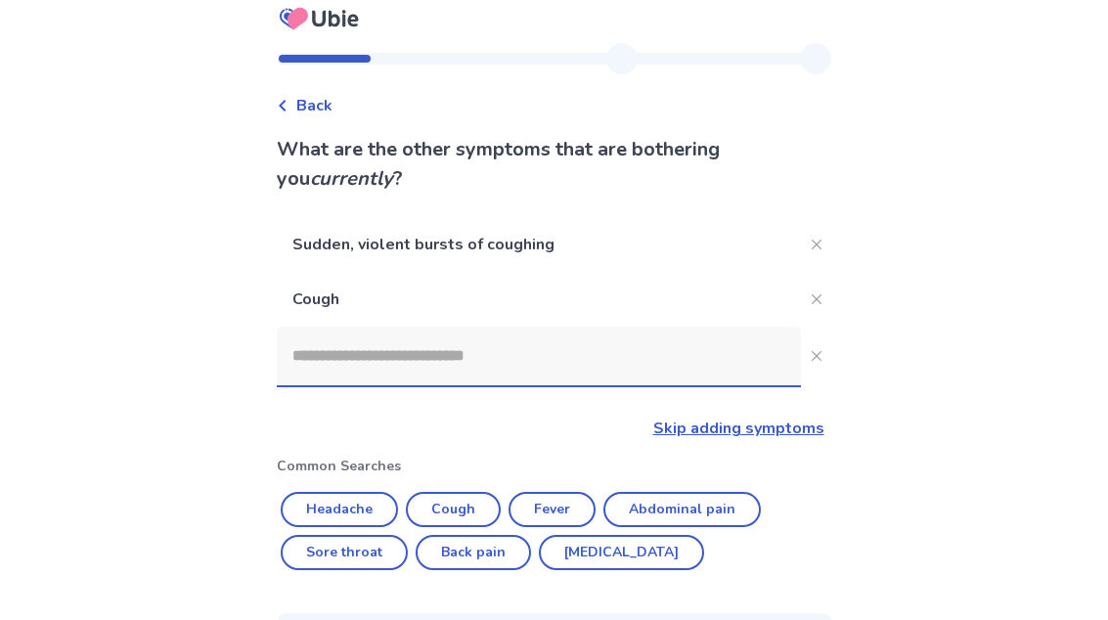
scroll to position [14, 0]
click at [478, 510] on button "Cough" at bounding box center [453, 509] width 95 height 35
type input "*****"
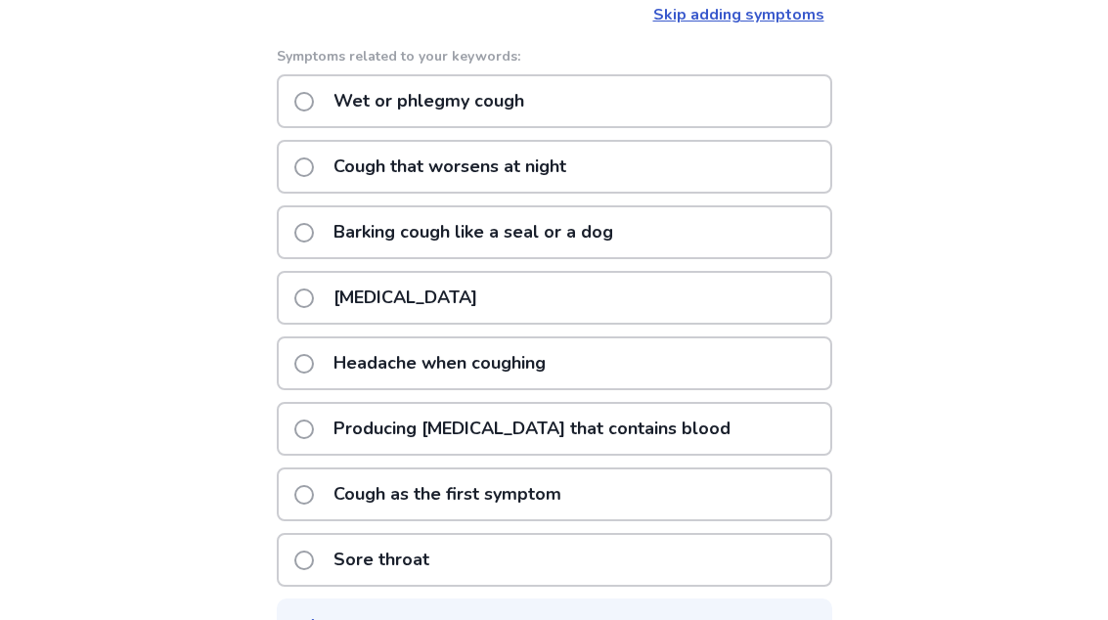
scroll to position [428, 0]
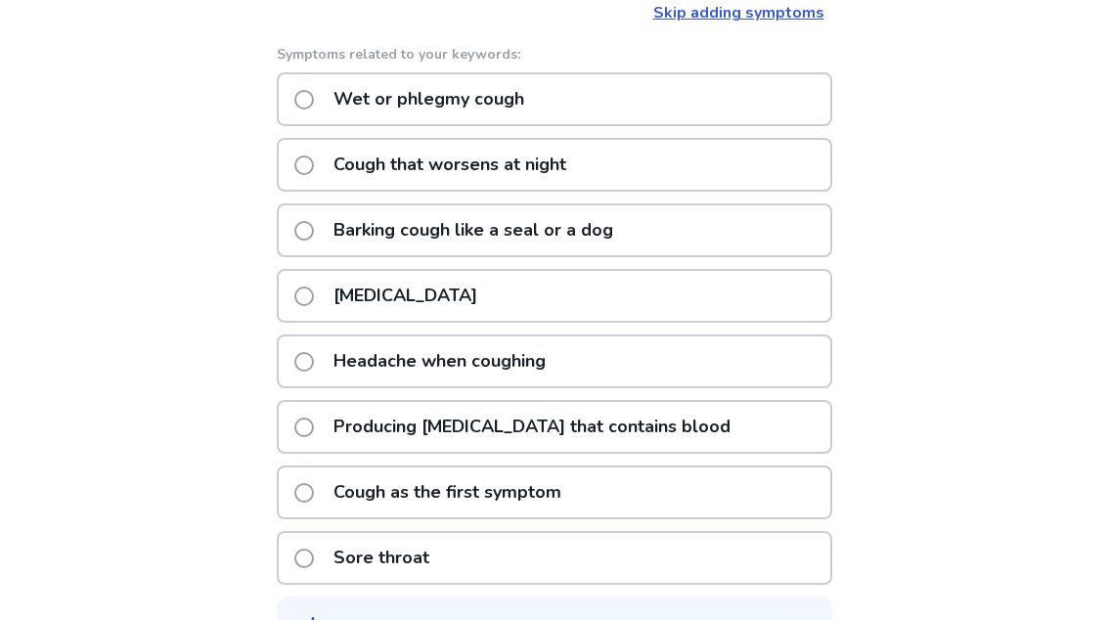
click at [699, 495] on div "Cough as the first symptom" at bounding box center [554, 493] width 555 height 54
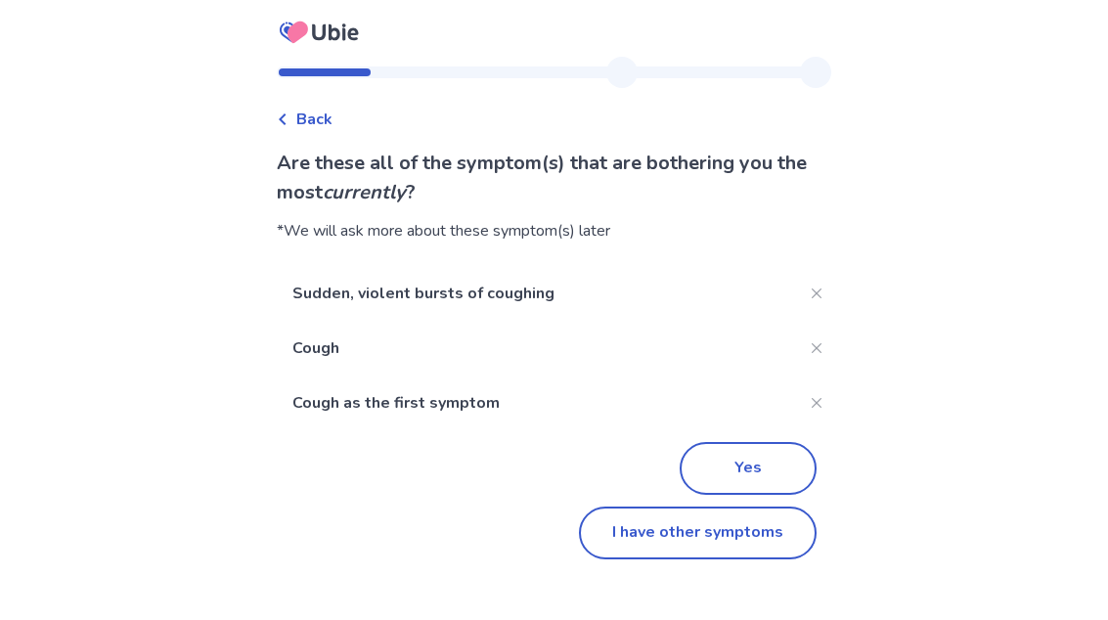
click at [775, 465] on button "Yes" at bounding box center [747, 468] width 137 height 53
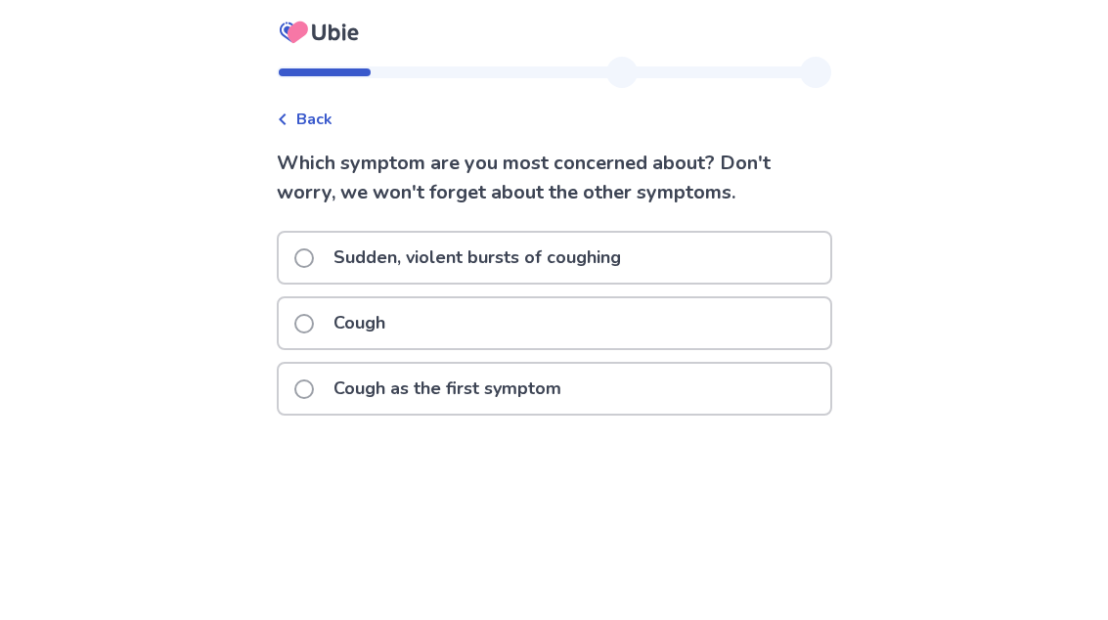
click at [750, 254] on div "Sudden, violent bursts of coughing" at bounding box center [554, 258] width 551 height 50
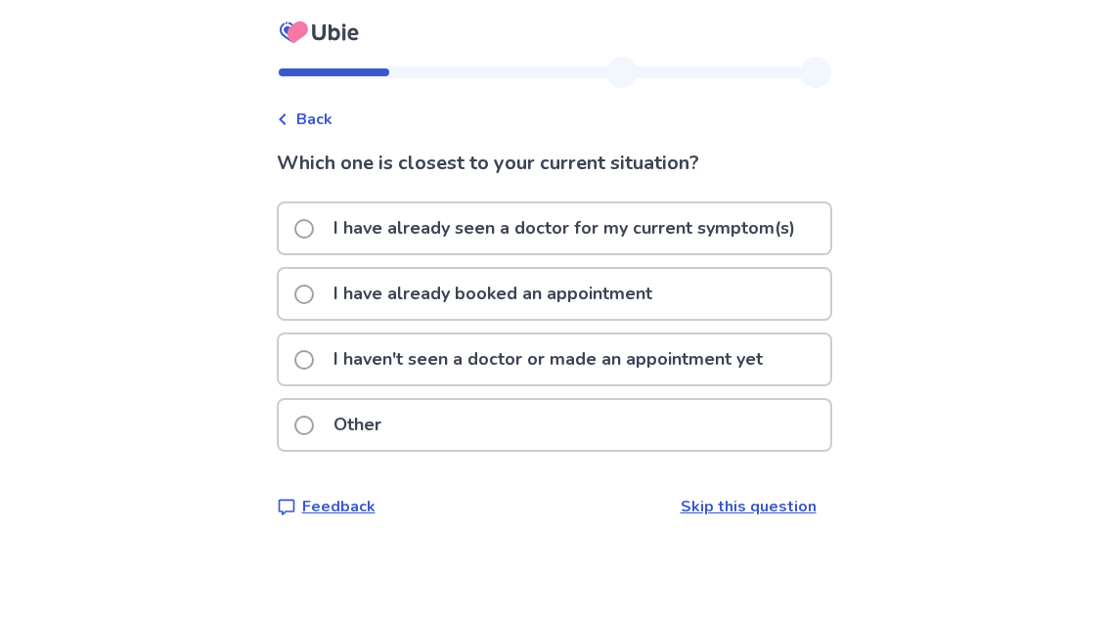
click at [773, 365] on p "I haven't seen a doctor or made an appointment yet" at bounding box center [548, 359] width 453 height 50
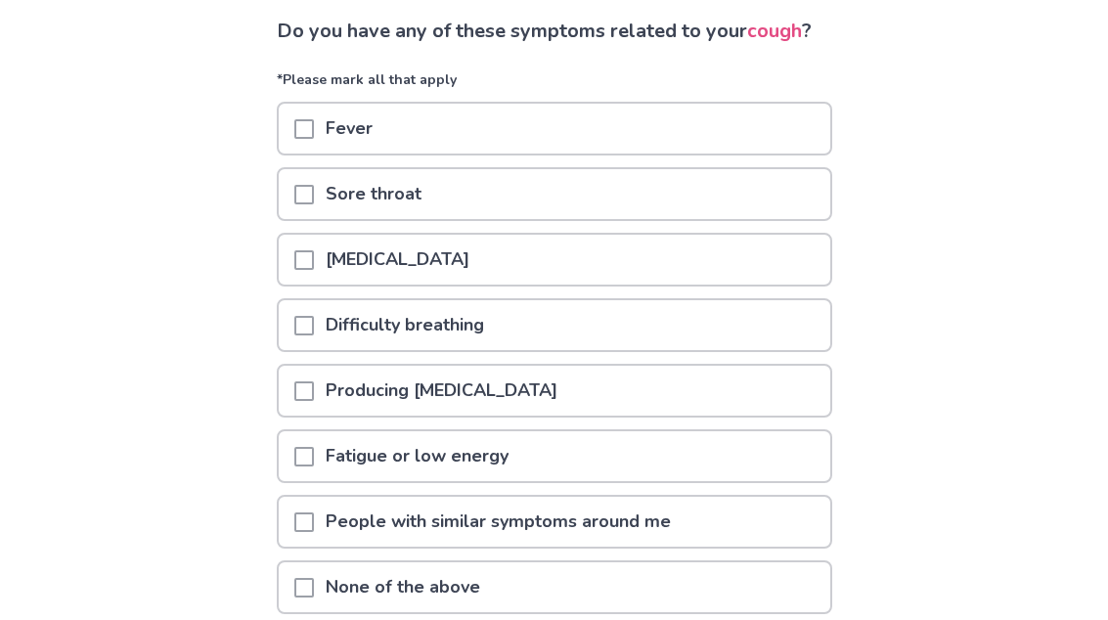
scroll to position [131, 0]
click at [737, 606] on div "None of the above" at bounding box center [554, 588] width 551 height 50
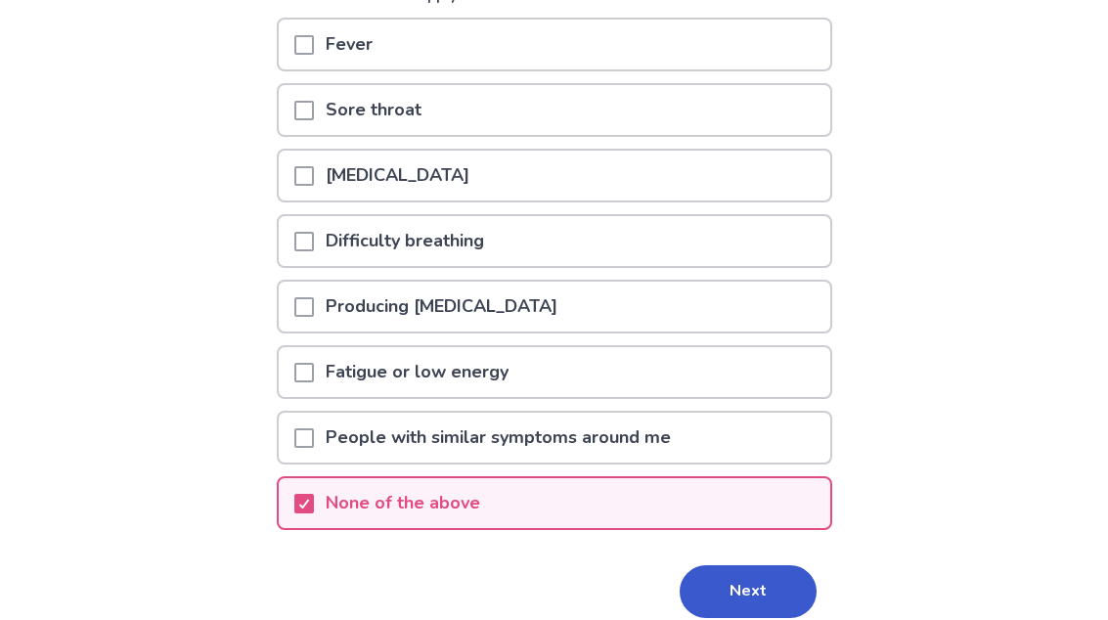
scroll to position [214, 0]
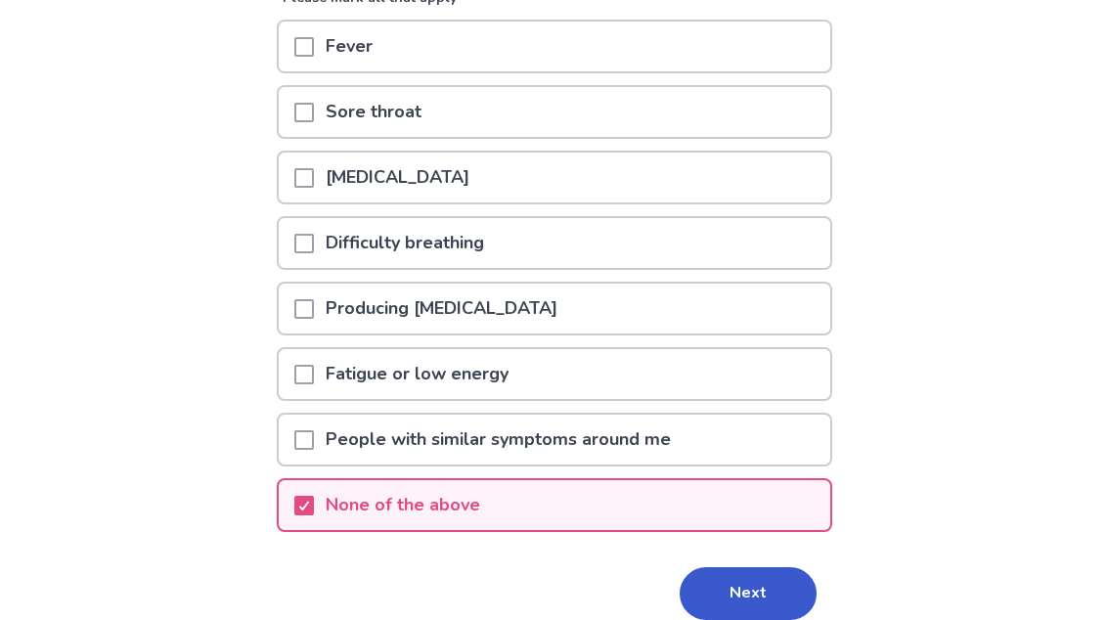
click at [778, 619] on button "Next" at bounding box center [747, 593] width 137 height 53
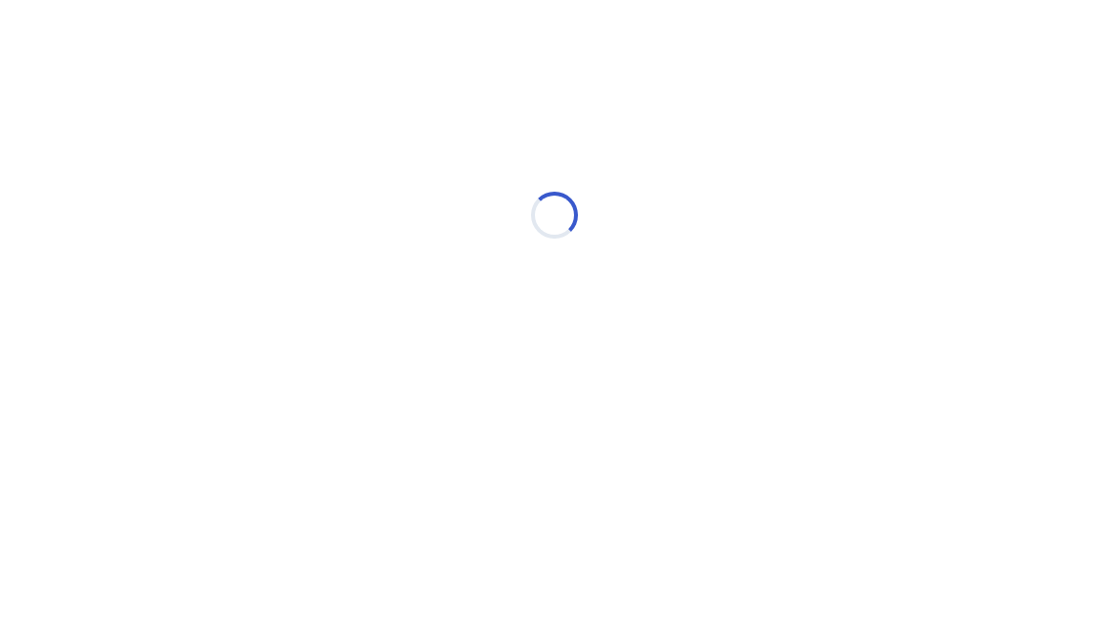
scroll to position [0, 0]
select select "*"
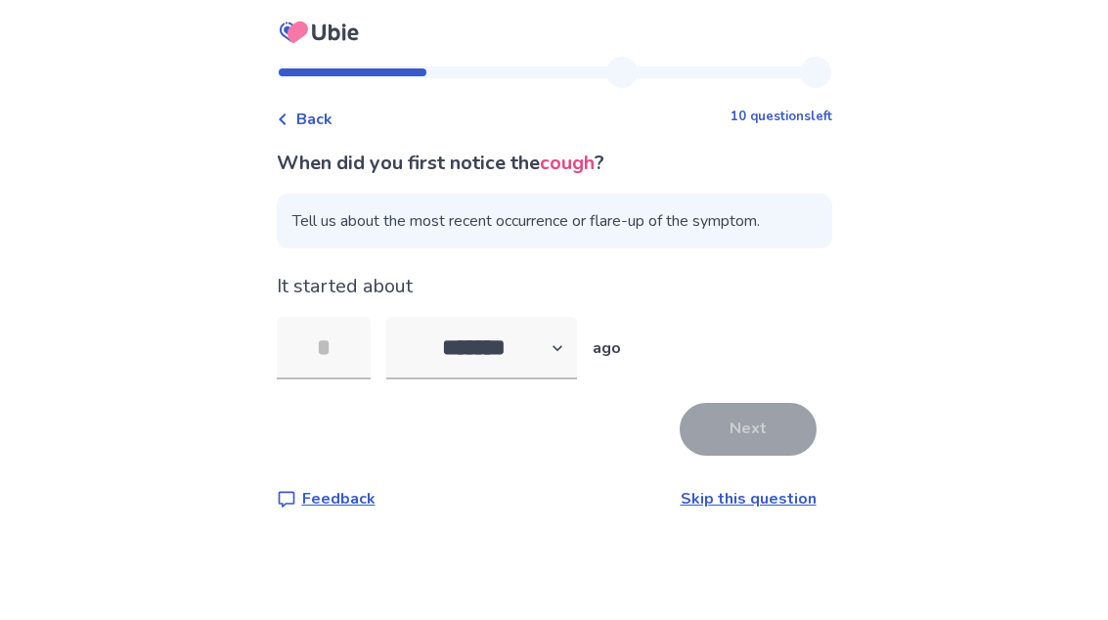
click at [325, 337] on input "tel" at bounding box center [324, 348] width 94 height 63
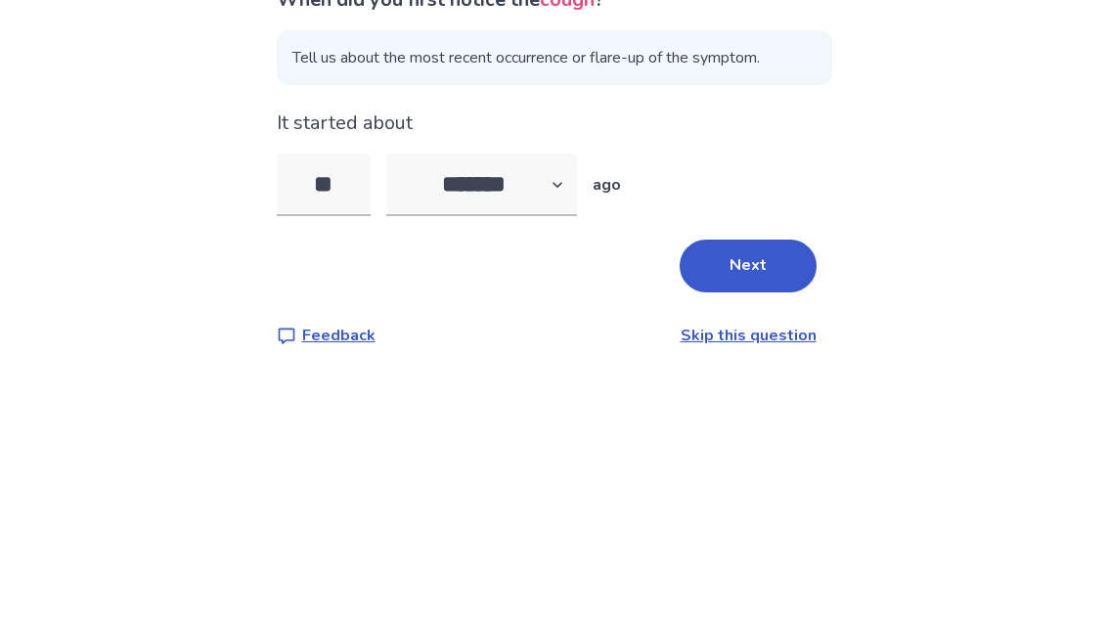
type input "**"
click at [863, 149] on div "Back 10 questions left When did you first notice the cough ? Tell us about the …" at bounding box center [554, 310] width 1108 height 620
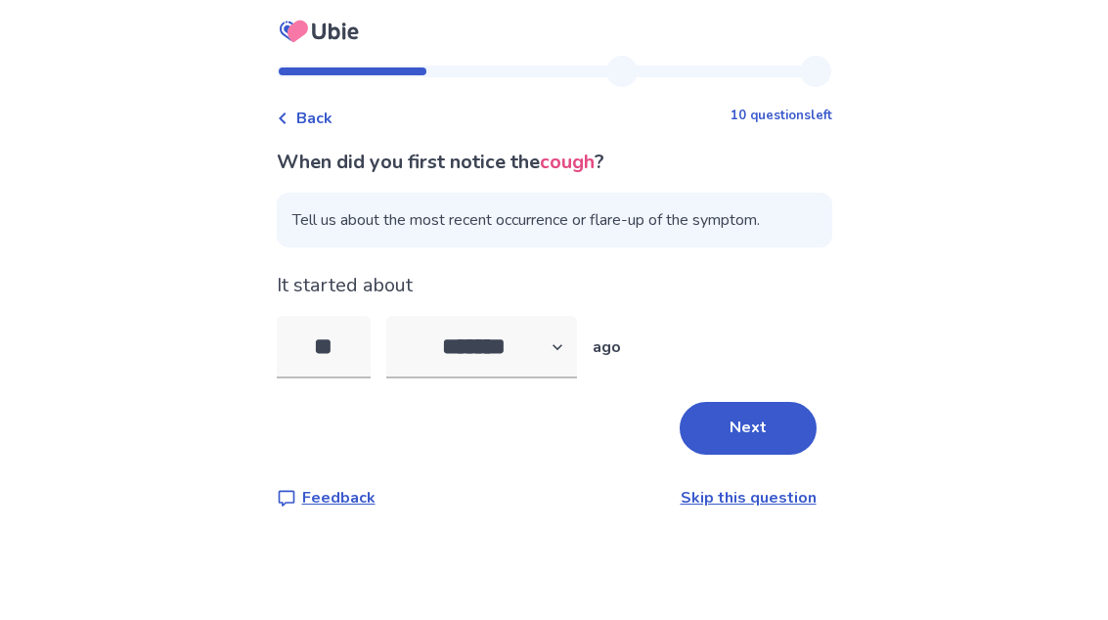
click at [761, 403] on button "Next" at bounding box center [747, 429] width 137 height 53
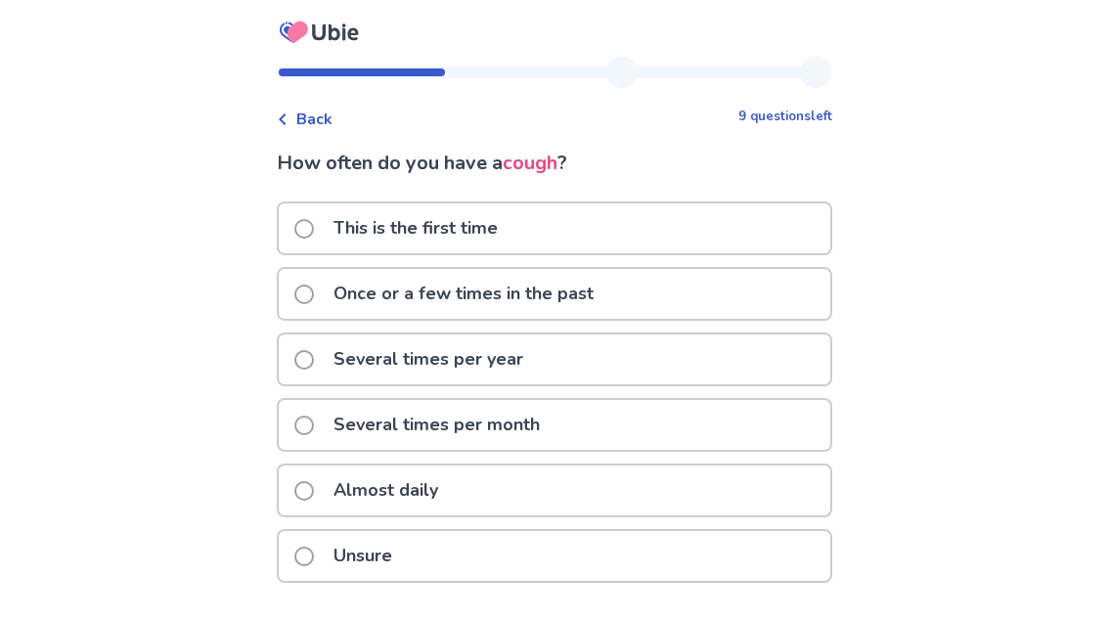
click at [612, 544] on div "Unsure" at bounding box center [554, 556] width 551 height 50
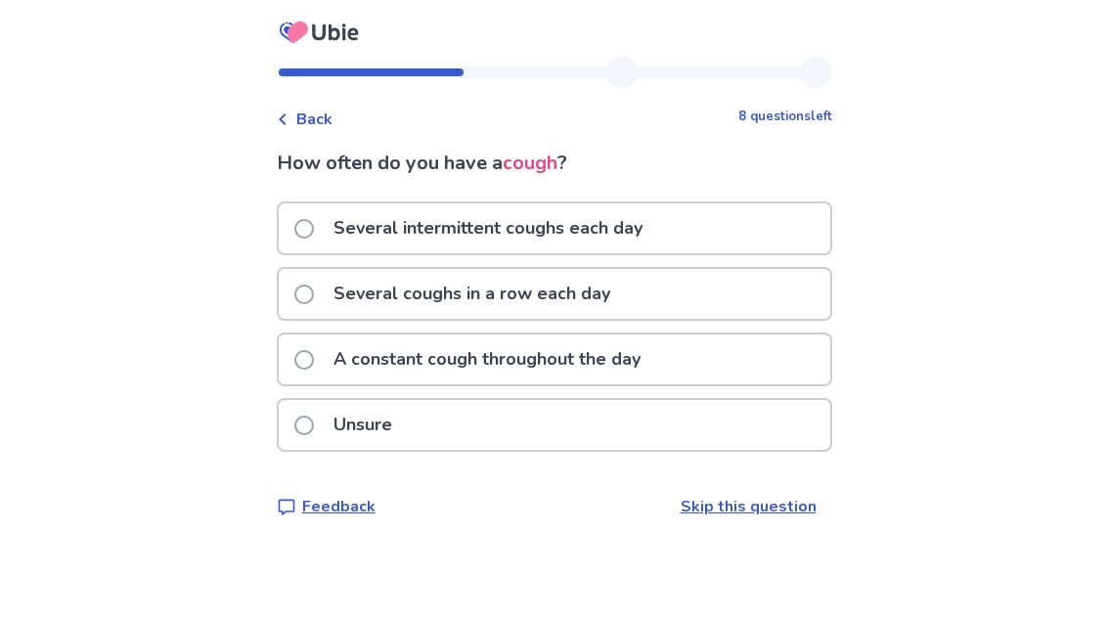
click at [644, 224] on p "Several intermittent coughs each day" at bounding box center [488, 228] width 332 height 50
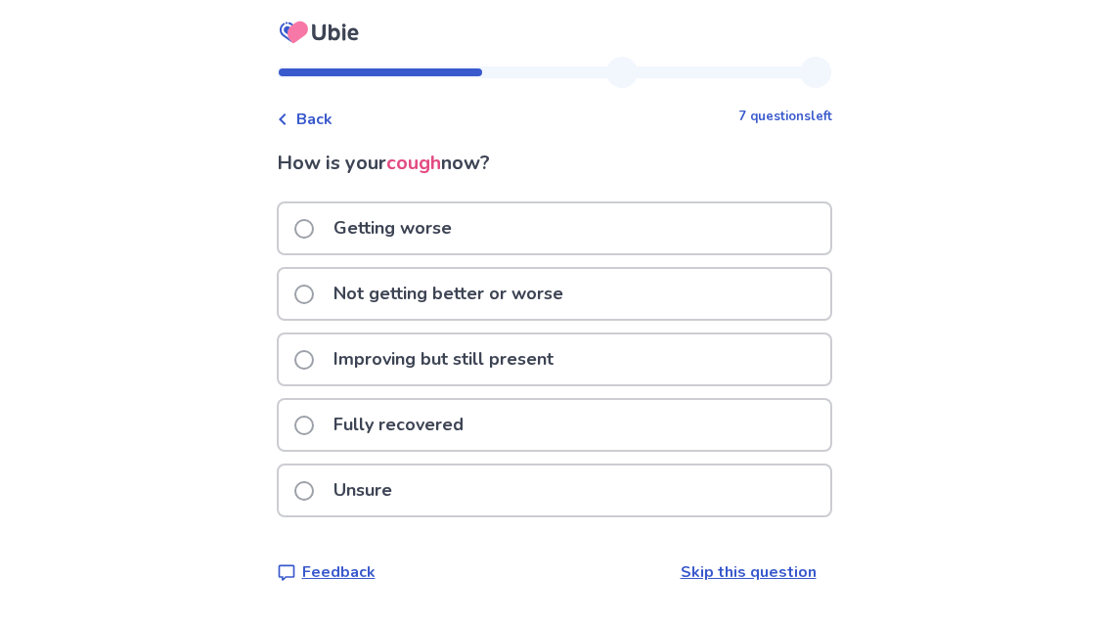
click at [600, 291] on div "Not getting better or worse" at bounding box center [554, 294] width 551 height 50
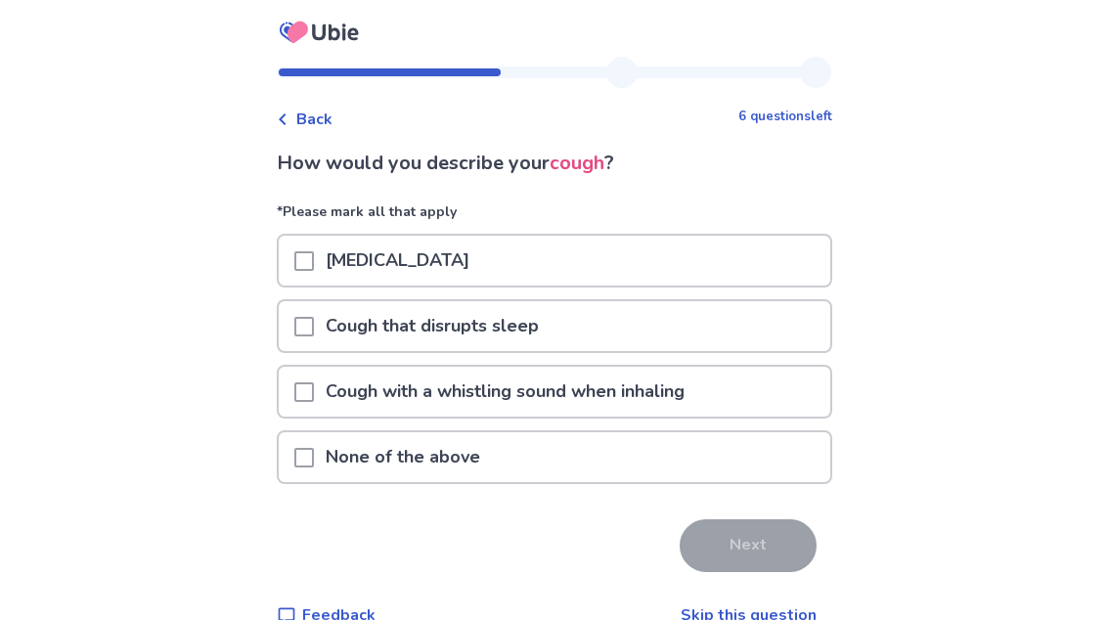
click at [706, 469] on div "None of the above" at bounding box center [554, 457] width 551 height 50
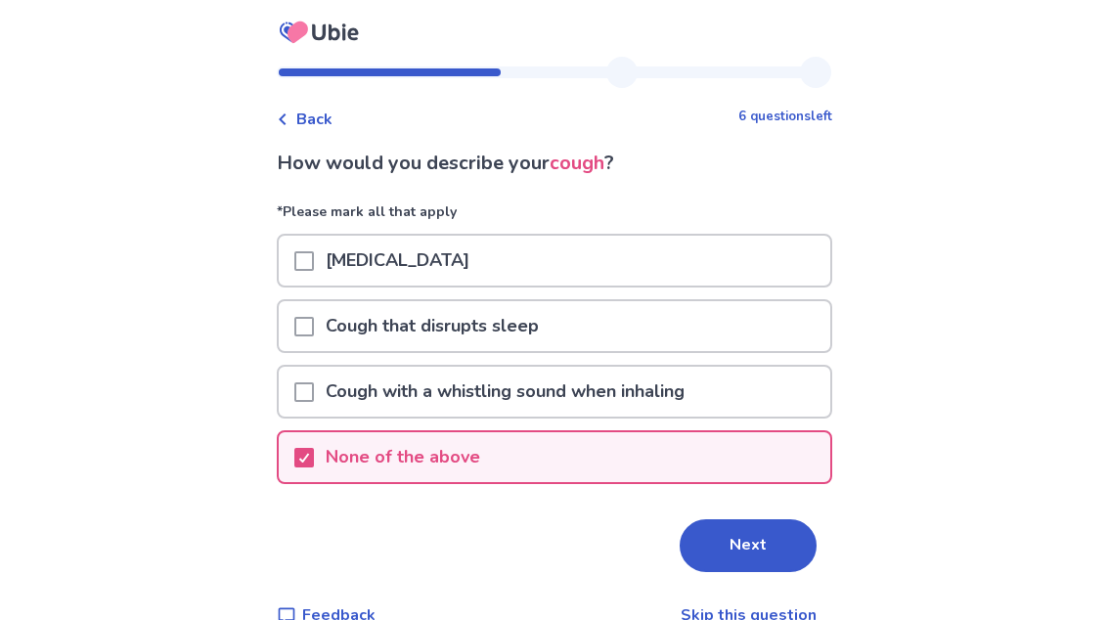
click at [771, 549] on button "Next" at bounding box center [747, 545] width 137 height 53
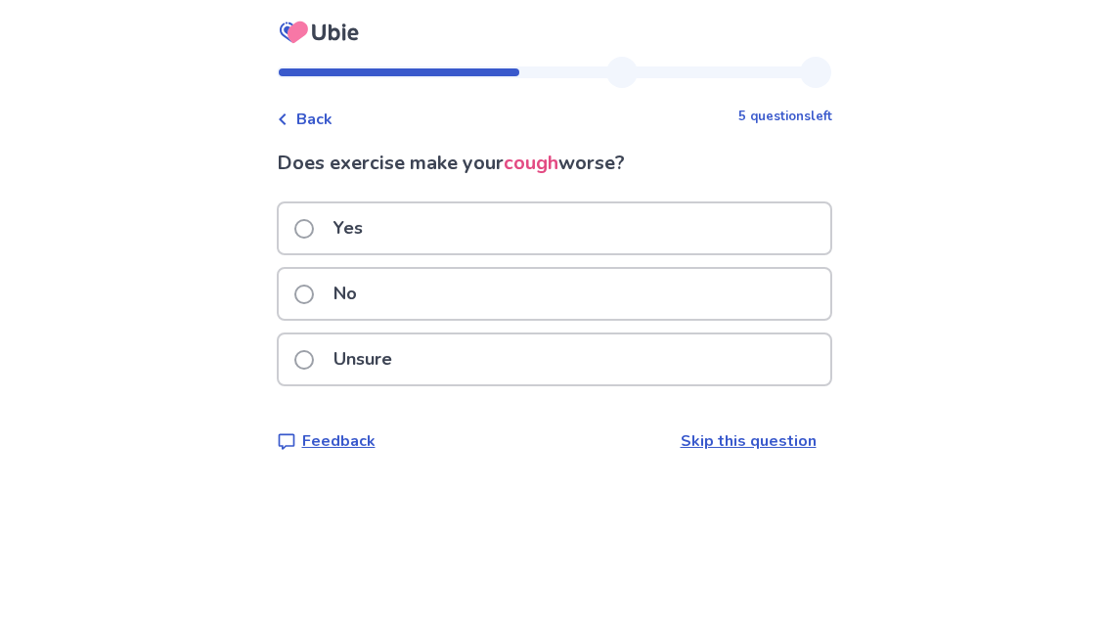
click at [753, 361] on div "Unsure" at bounding box center [554, 359] width 551 height 50
click at [727, 289] on div "No" at bounding box center [554, 294] width 551 height 50
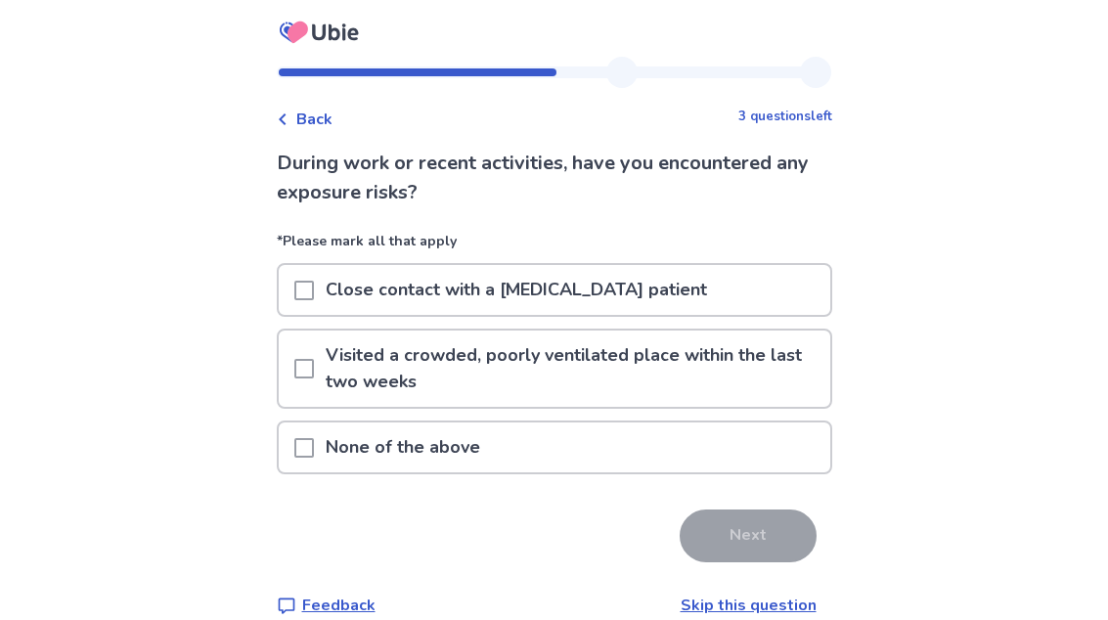
click at [765, 485] on div "None of the above" at bounding box center [554, 452] width 555 height 65
click at [770, 465] on div "None of the above" at bounding box center [554, 447] width 551 height 50
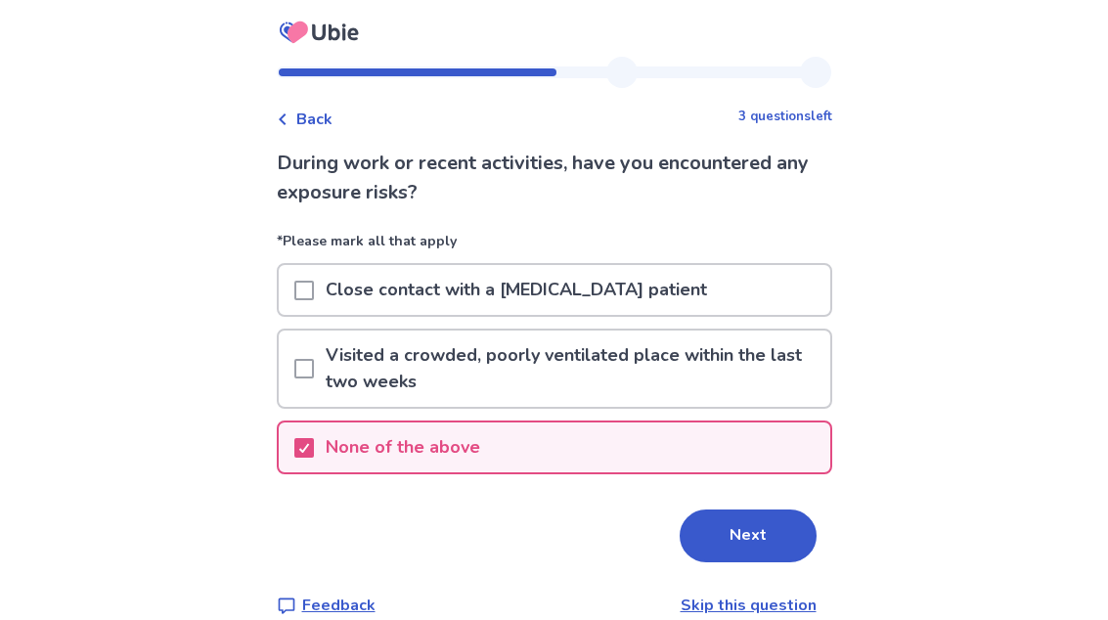
click at [792, 531] on button "Next" at bounding box center [747, 535] width 137 height 53
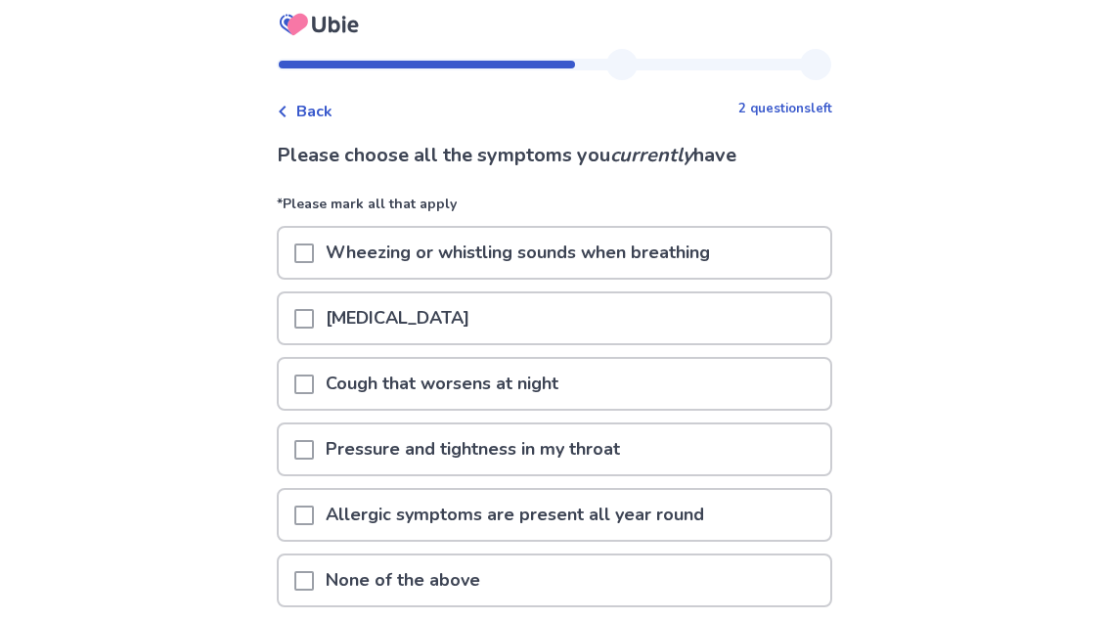
scroll to position [10, 0]
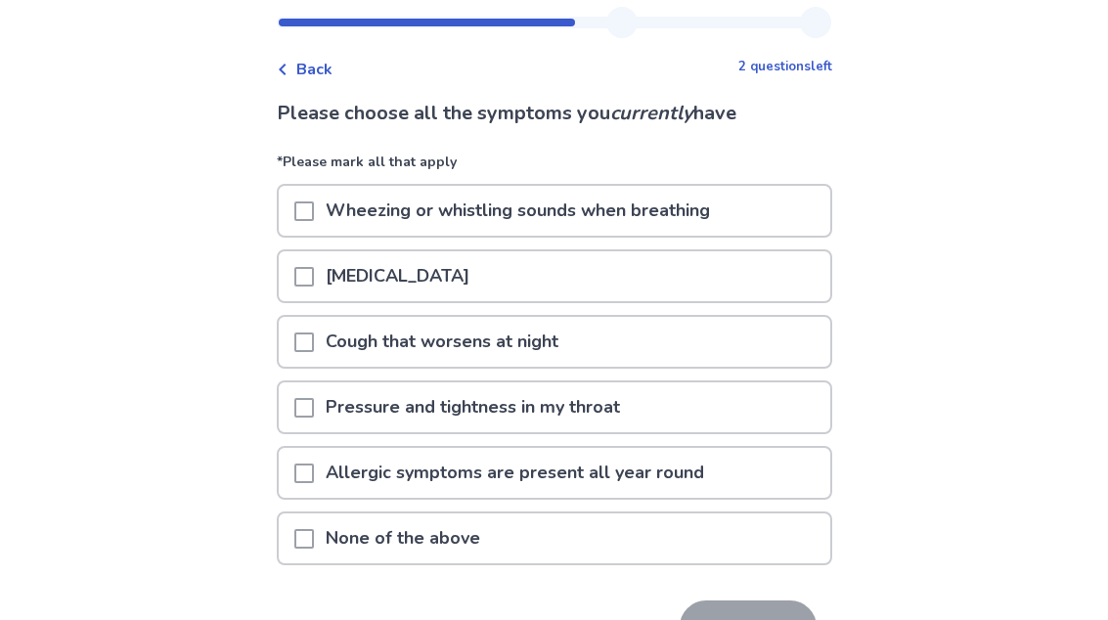
click at [782, 532] on div "None of the above" at bounding box center [554, 539] width 551 height 50
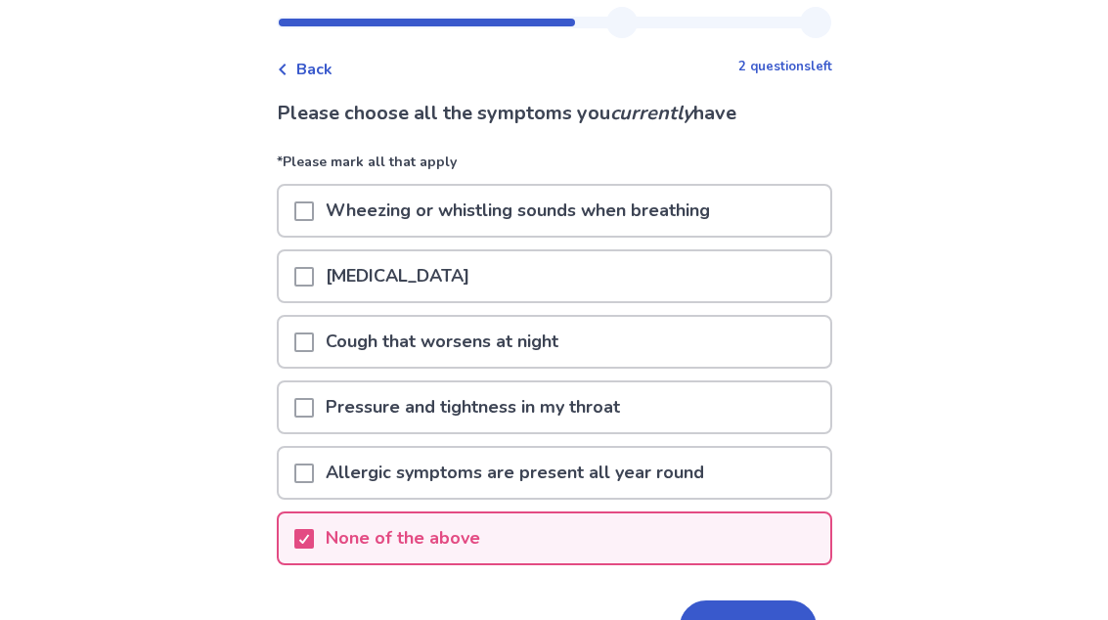
click at [774, 619] on button "Next" at bounding box center [747, 626] width 137 height 53
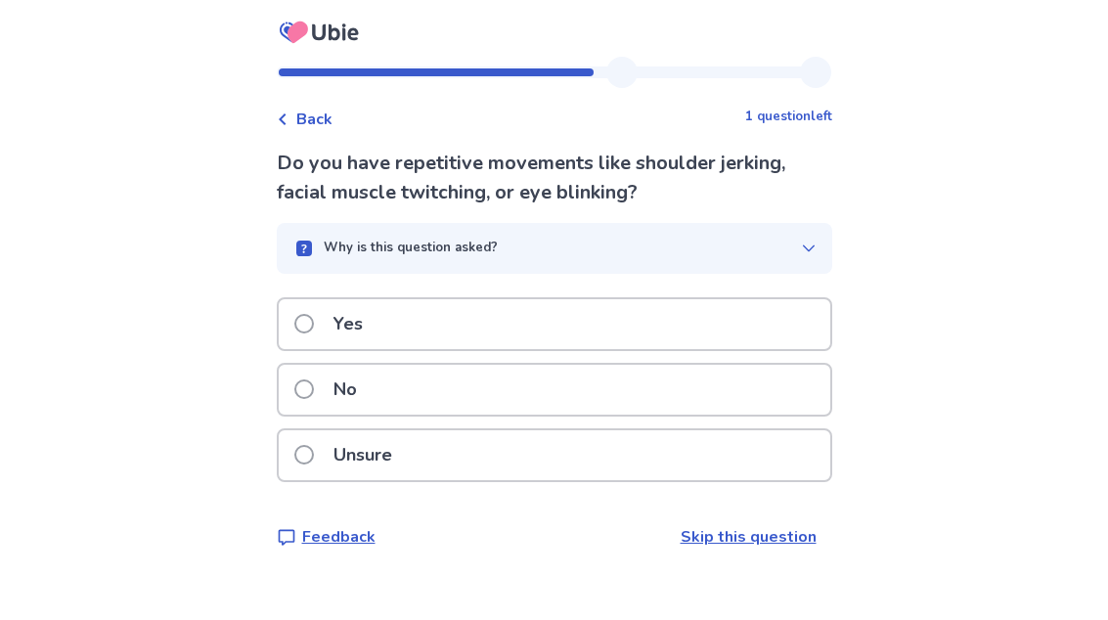
click at [770, 382] on div "No" at bounding box center [554, 390] width 551 height 50
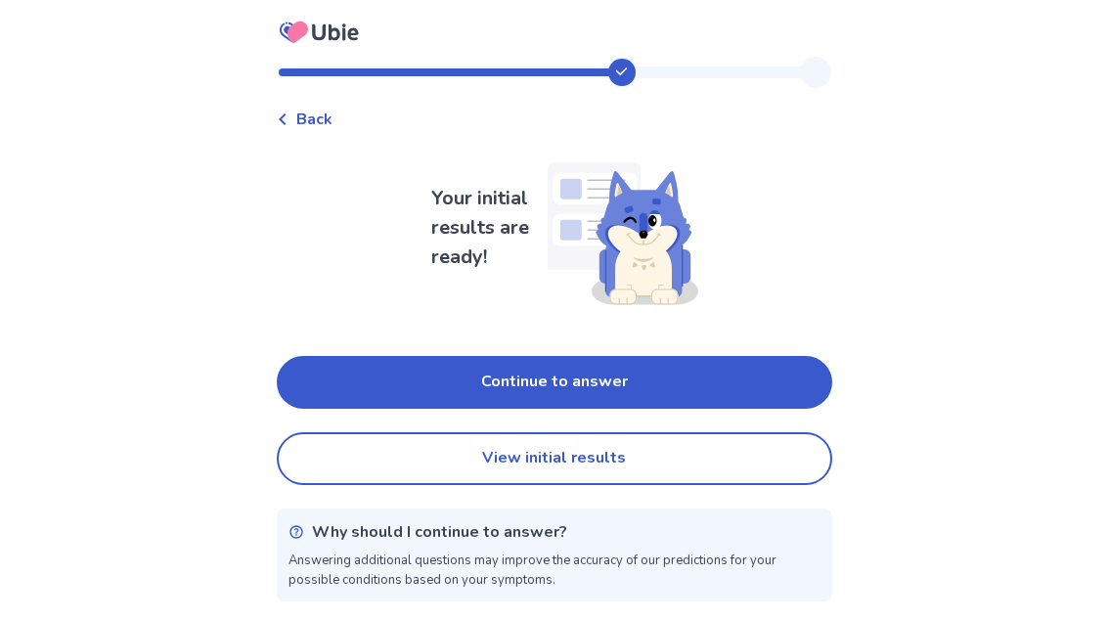
click at [738, 458] on button "View initial results" at bounding box center [554, 458] width 555 height 53
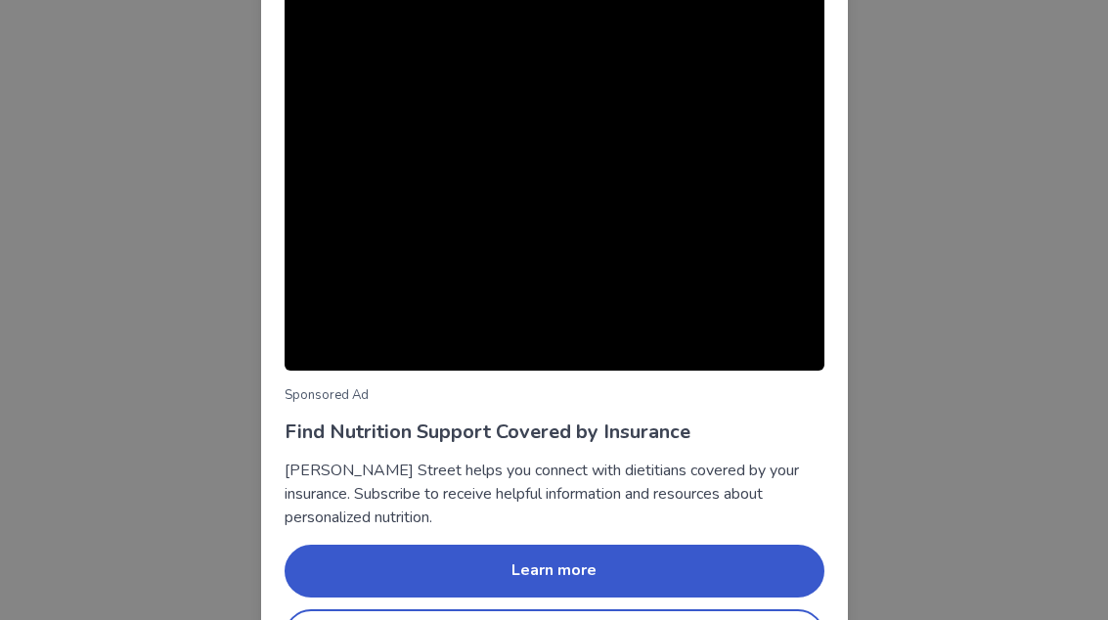
scroll to position [193, 0]
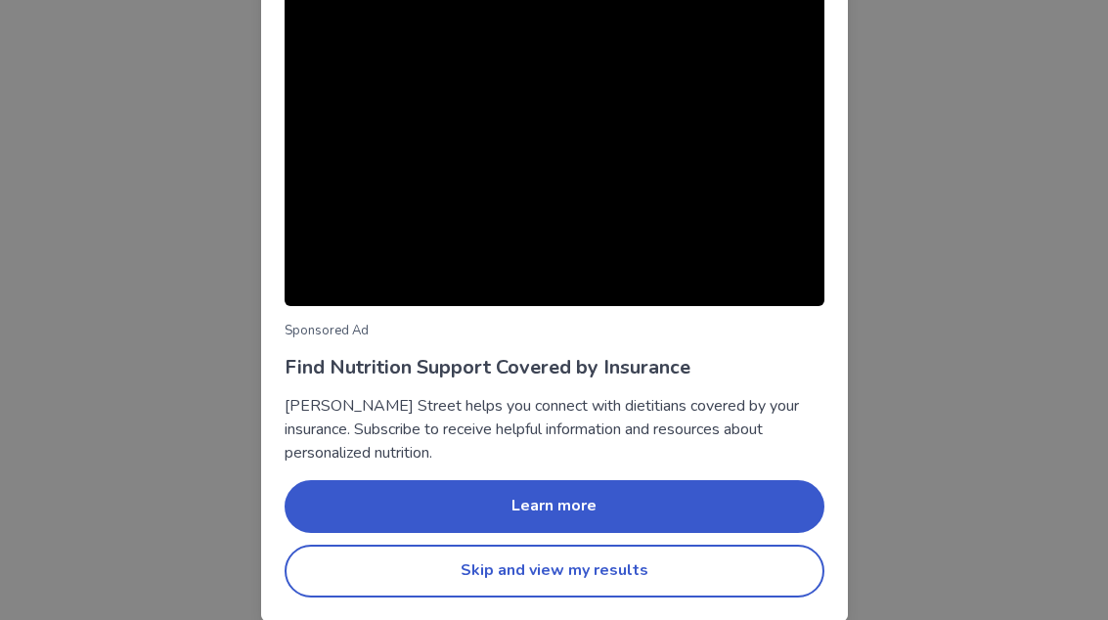
click at [740, 578] on button "Skip and view my results" at bounding box center [554, 570] width 540 height 53
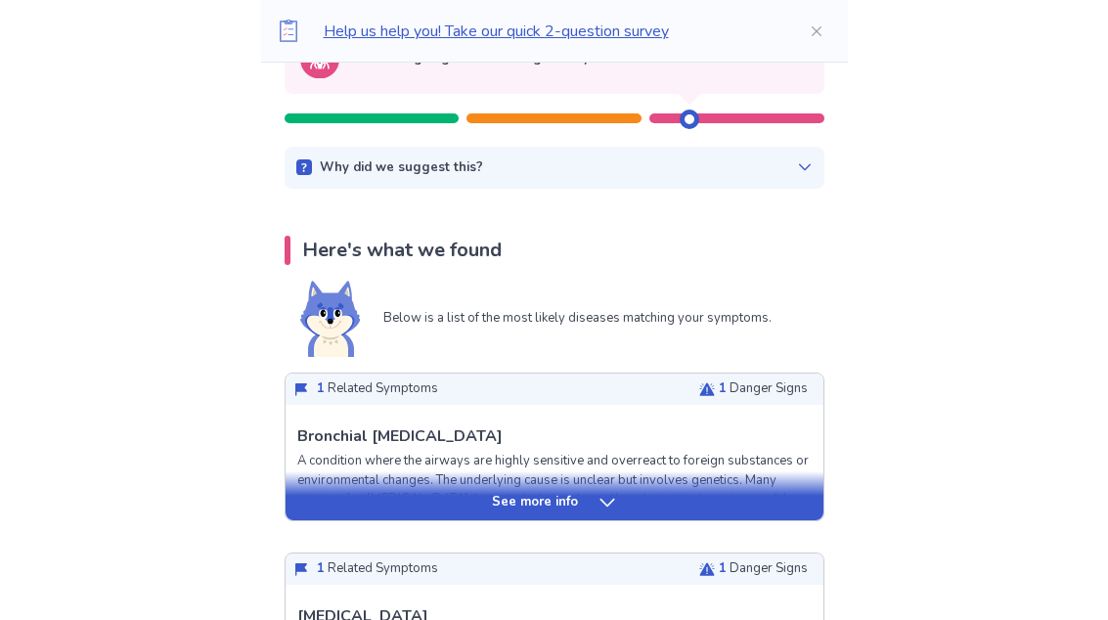
scroll to position [247, 0]
click at [770, 452] on p "A condition where the airways are highly sensitive and overreact to foreign sub…" at bounding box center [554, 490] width 514 height 76
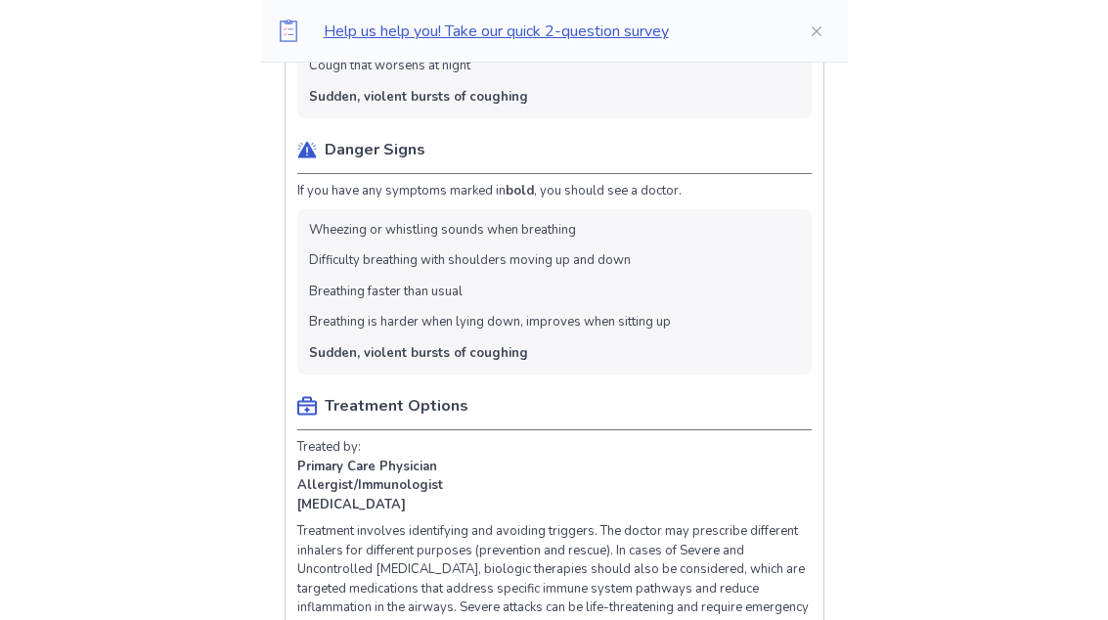
scroll to position [1381, 0]
